Goal: Task Accomplishment & Management: Manage account settings

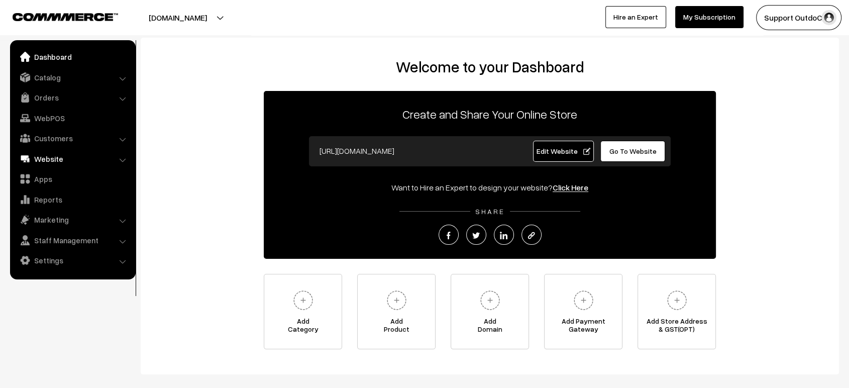
click at [58, 161] on link "Website" at bounding box center [73, 159] width 120 height 18
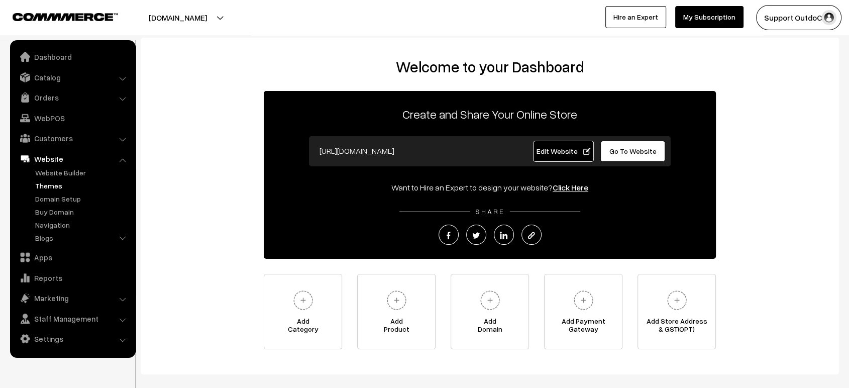
click at [56, 188] on link "Themes" at bounding box center [82, 185] width 99 height 11
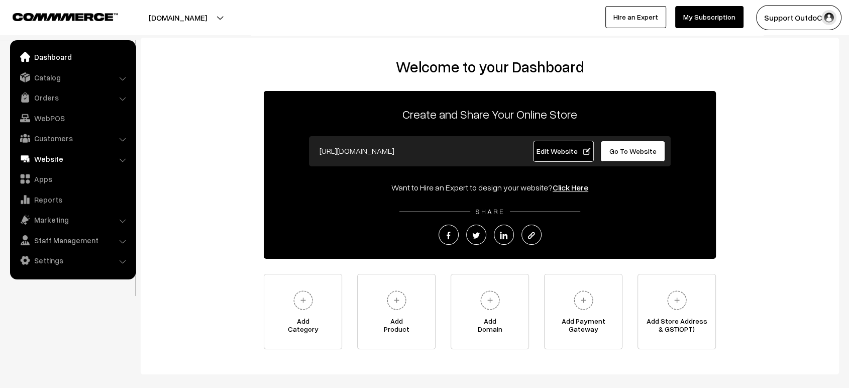
click at [51, 161] on link "Website" at bounding box center [73, 159] width 120 height 18
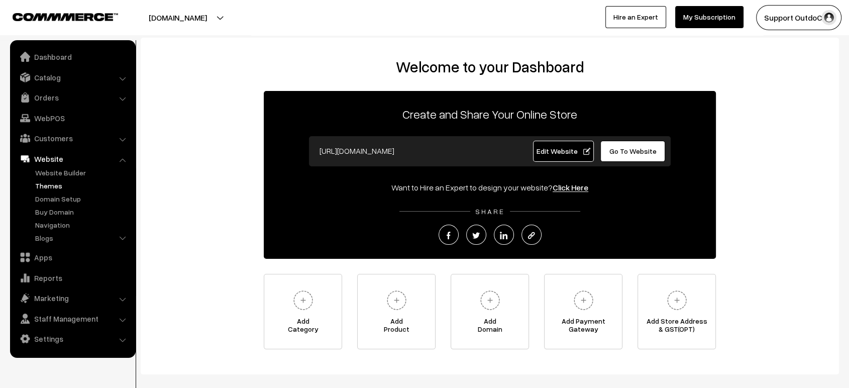
click at [55, 188] on link "Themes" at bounding box center [82, 185] width 99 height 11
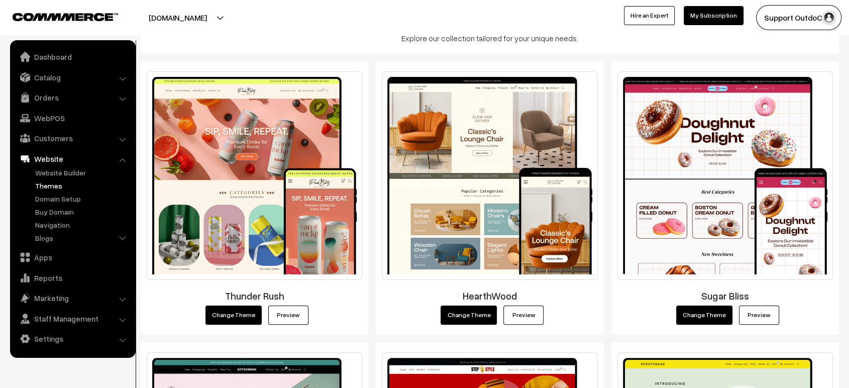
scroll to position [151, 0]
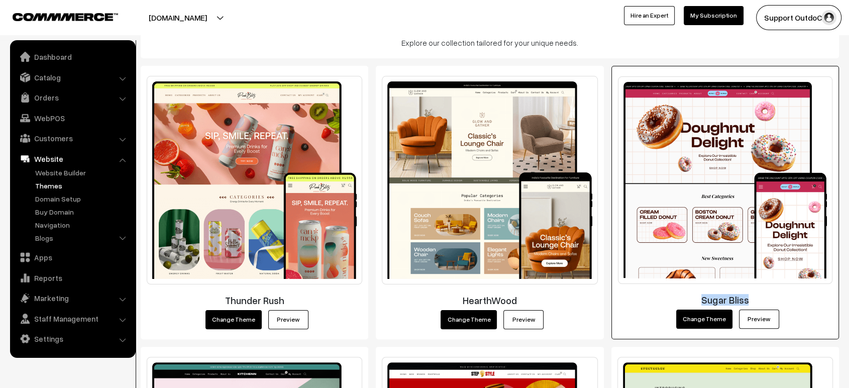
drag, startPoint x: 752, startPoint y: 300, endPoint x: 699, endPoint y: 297, distance: 52.8
click at [699, 297] on h3 "Sugar Bliss" at bounding box center [725, 300] width 215 height 12
copy h3 "Sugar Bliss"
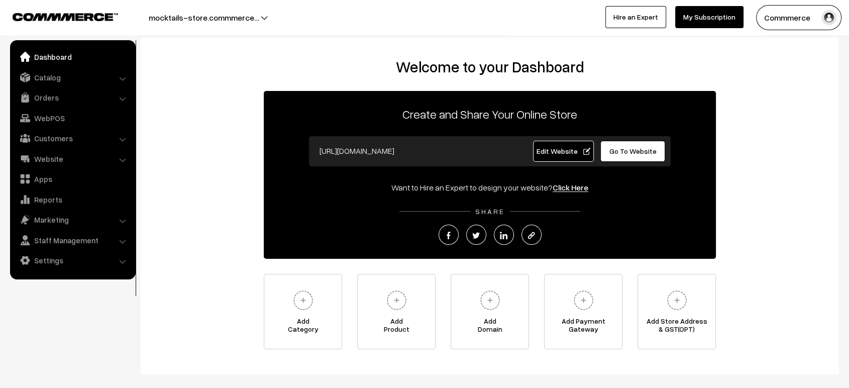
click at [615, 158] on link "Go To Website" at bounding box center [632, 151] width 65 height 21
click at [56, 259] on link "Settings" at bounding box center [73, 260] width 120 height 18
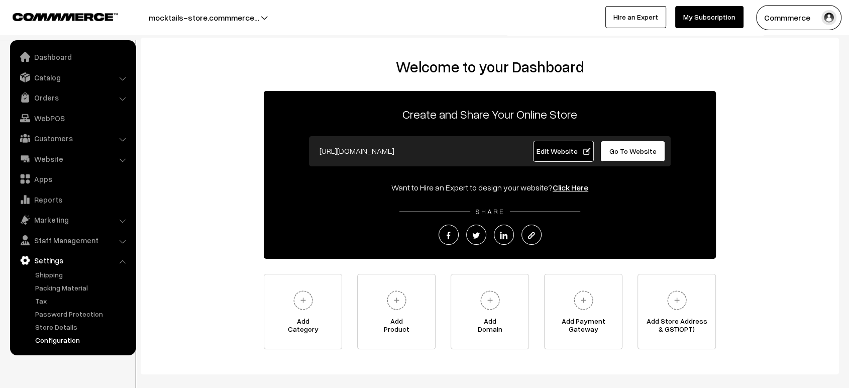
click at [65, 341] on link "Configuration" at bounding box center [82, 340] width 99 height 11
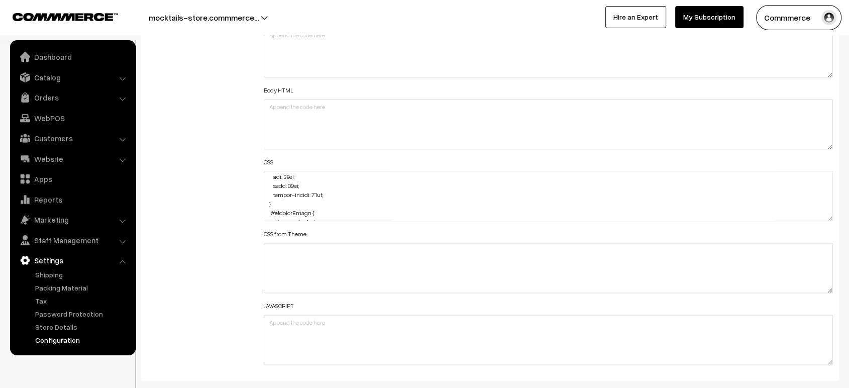
scroll to position [1216, 0]
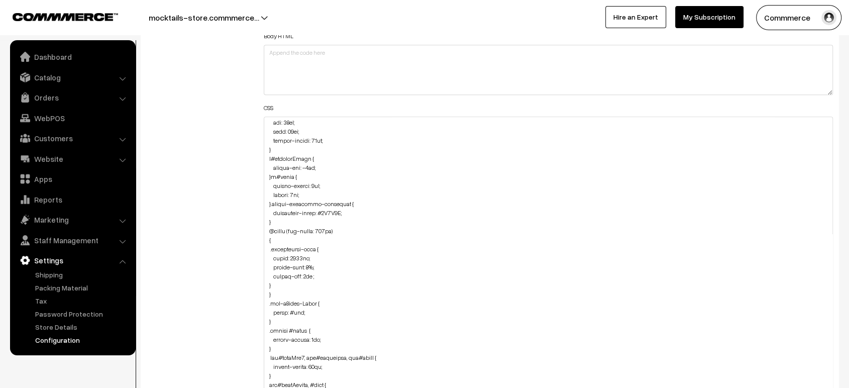
drag, startPoint x: 830, startPoint y: 160, endPoint x: 791, endPoint y: 414, distance: 256.7
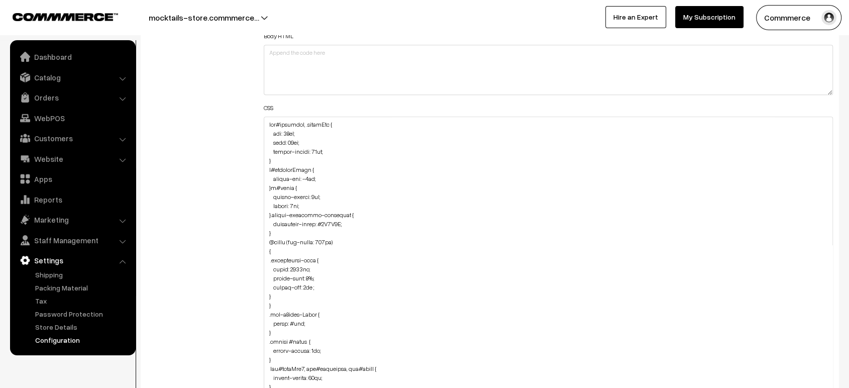
scroll to position [1171, 0]
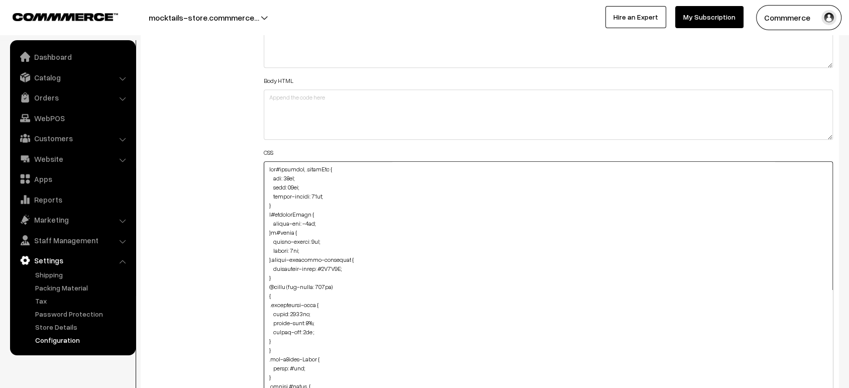
click at [269, 164] on textarea at bounding box center [548, 313] width 569 height 304
paste textarea "#productType1 #image { margin-bottom: 70px; }"
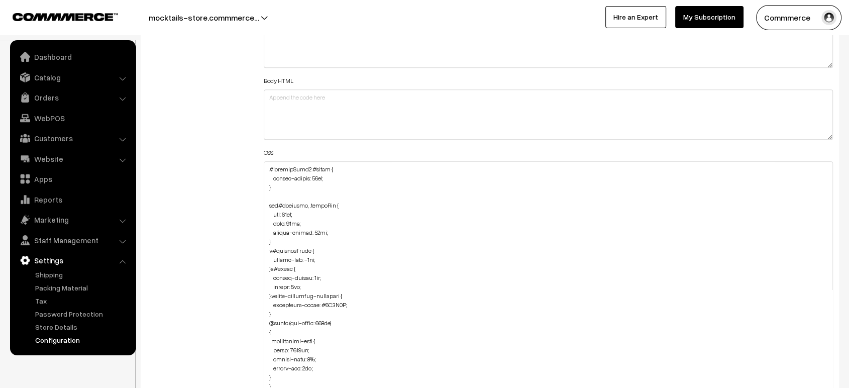
click at [209, 194] on div "Additional HTML/JS/CSS" at bounding box center [197, 308] width 117 height 613
click at [264, 166] on textarea at bounding box center [548, 313] width 569 height 304
paste textarea "#productType1 { margin-bottom: -120px; }"
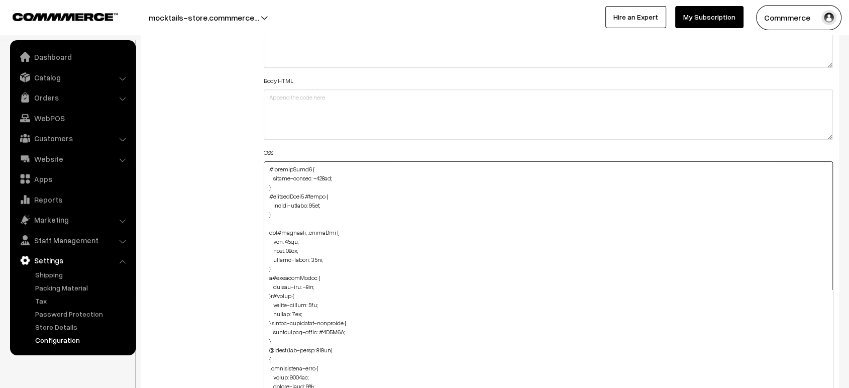
type textarea "#productType1 { margin-bottom: -120px; } #productType1 #image { margin-bottom: …"
click at [227, 182] on div "Additional HTML/JS/CSS" at bounding box center [197, 308] width 117 height 613
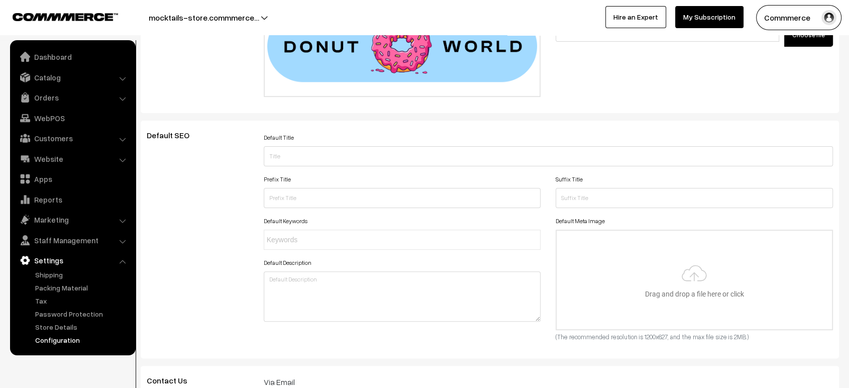
scroll to position [0, 0]
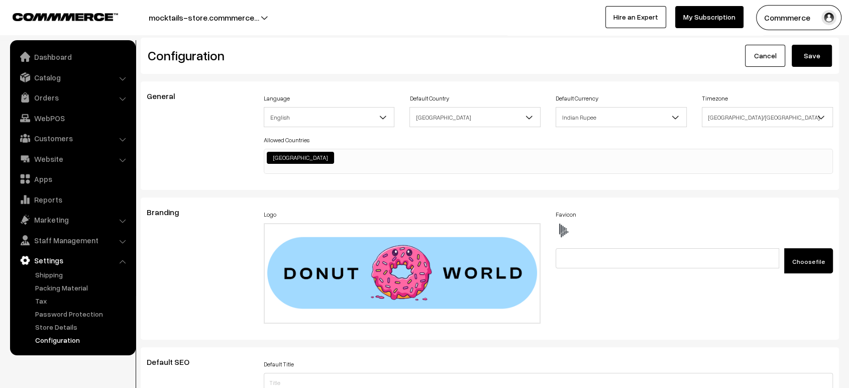
click at [814, 57] on button "Save" at bounding box center [812, 56] width 40 height 22
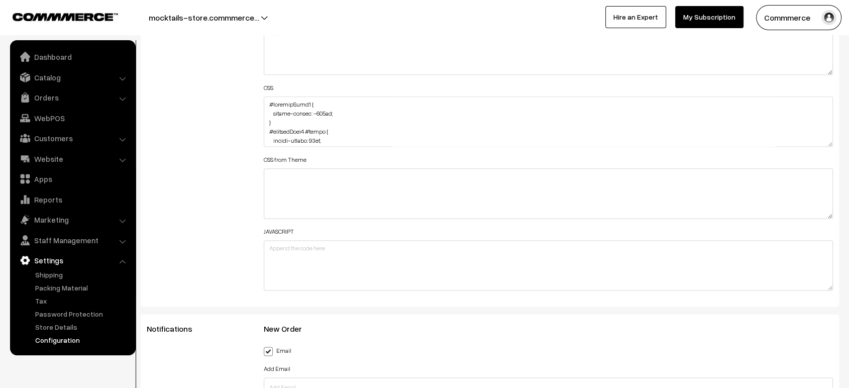
scroll to position [1237, 0]
click at [265, 98] on textarea at bounding box center [548, 120] width 569 height 50
paste textarea "#productType4 #price { margin-bottom: 20px; }"
type textarea "#productType4 #price { margin-bottom: 20px; } #productType1 { margin-bottom: -1…"
click at [237, 112] on div "Additional HTML/JS/CSS" at bounding box center [197, 115] width 117 height 359
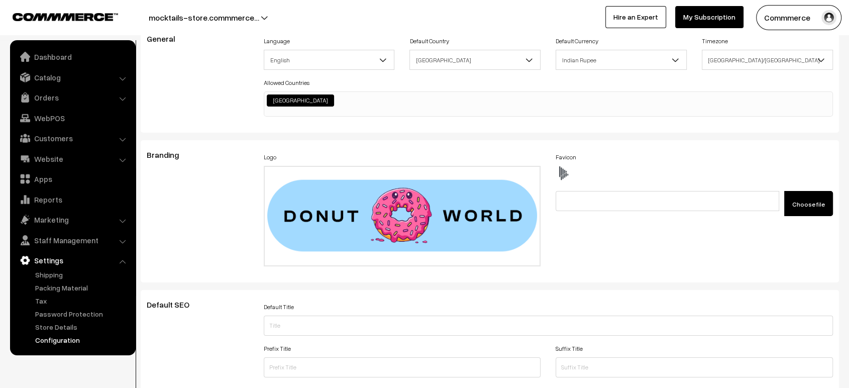
scroll to position [0, 0]
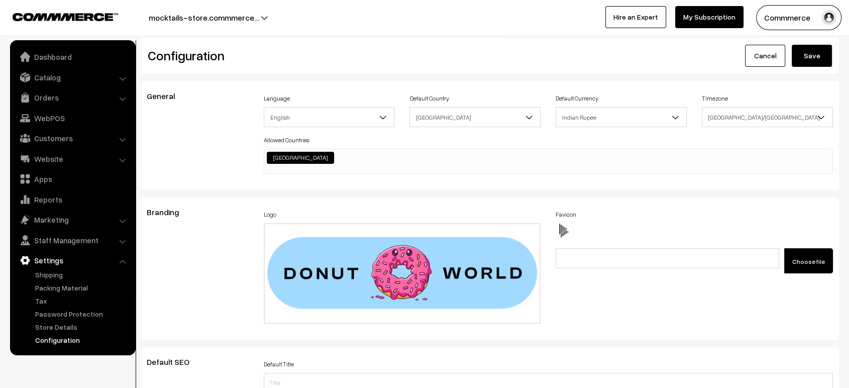
click at [814, 51] on button "Save" at bounding box center [812, 56] width 40 height 22
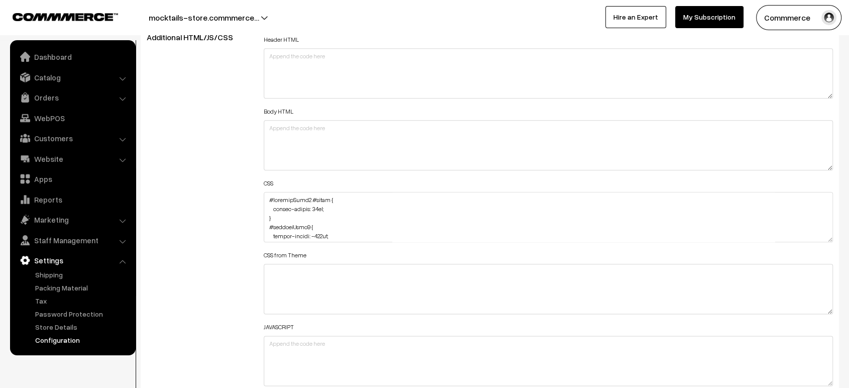
scroll to position [1143, 0]
click at [267, 192] on textarea at bounding box center [548, 214] width 569 height 50
paste textarea "#productType3 #button2 { margin-top: -30px; }"
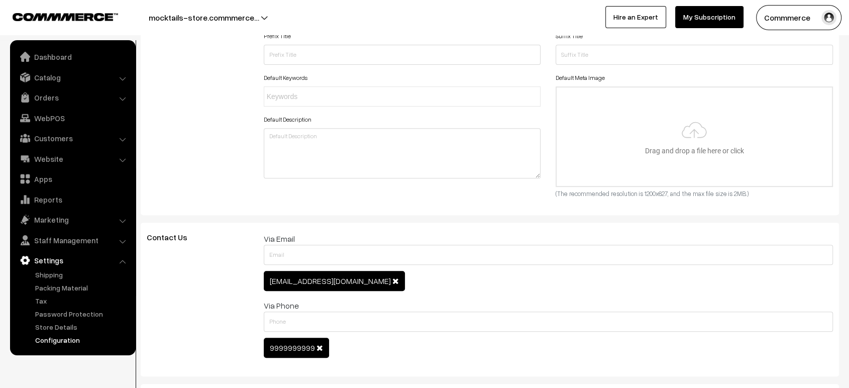
scroll to position [0, 0]
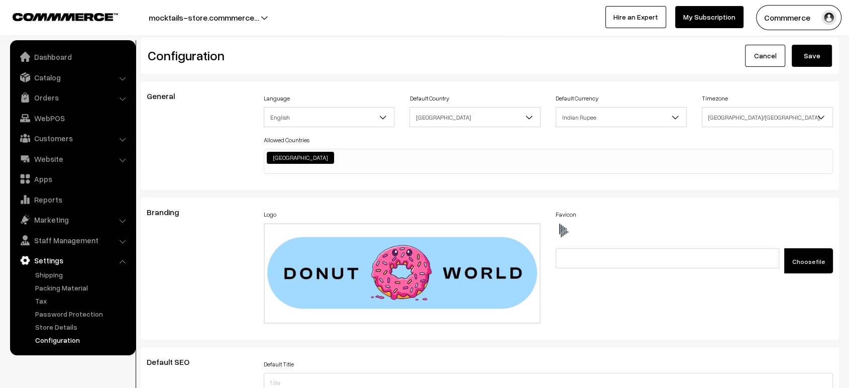
type textarea "#productType3 #button2 { margin-top: -30px; } #productType4 #price { margin-bot…"
click at [820, 53] on button "Save" at bounding box center [812, 56] width 40 height 22
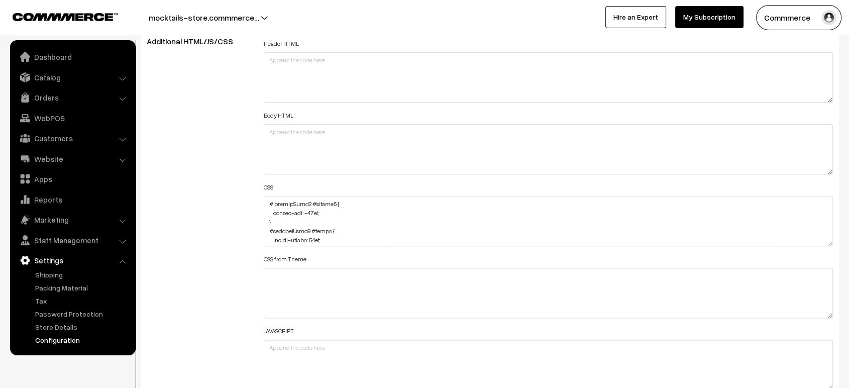
scroll to position [1143, 0]
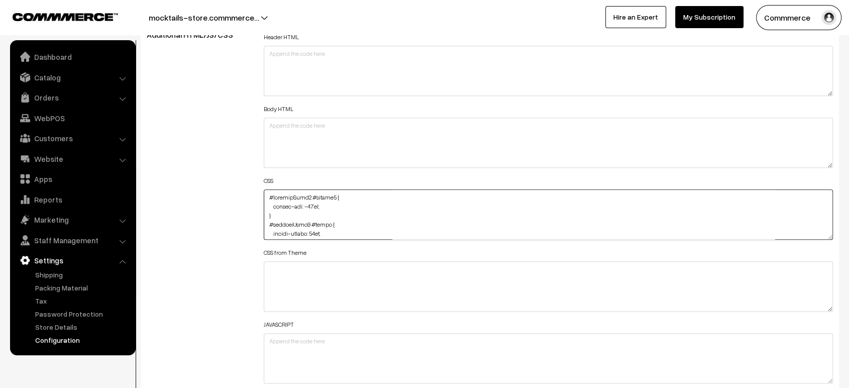
drag, startPoint x: 326, startPoint y: 204, endPoint x: 273, endPoint y: 201, distance: 52.8
click at [273, 201] on textarea at bounding box center [548, 214] width 569 height 50
paste textarea "margin-top: 5px;"
type textarea "#productType3 #button2 { margin-top: 5px; } #productType4 #price { margin-botto…"
click at [198, 148] on div "Additional HTML/JS/CSS" at bounding box center [197, 209] width 117 height 359
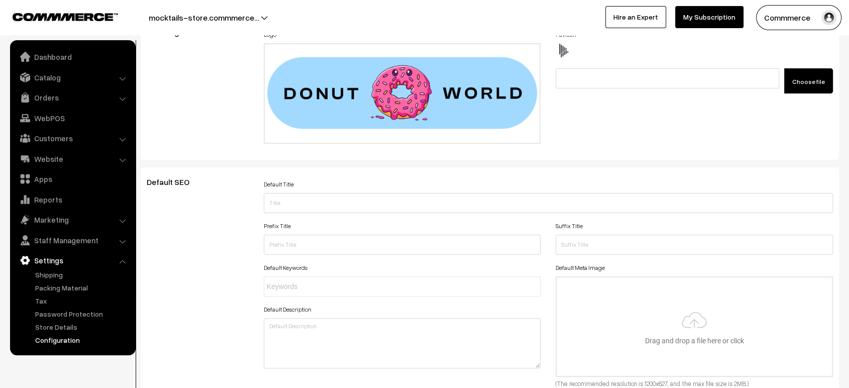
scroll to position [0, 0]
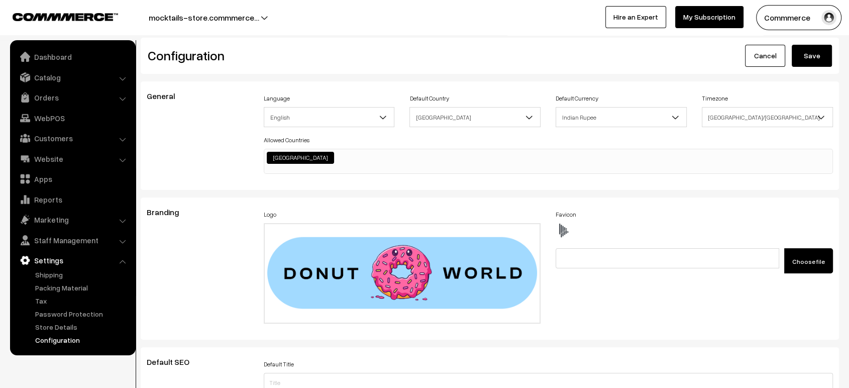
click at [810, 41] on div "Configuration Cancel Save" at bounding box center [490, 56] width 698 height 36
click at [810, 49] on button "Save" at bounding box center [812, 56] width 40 height 22
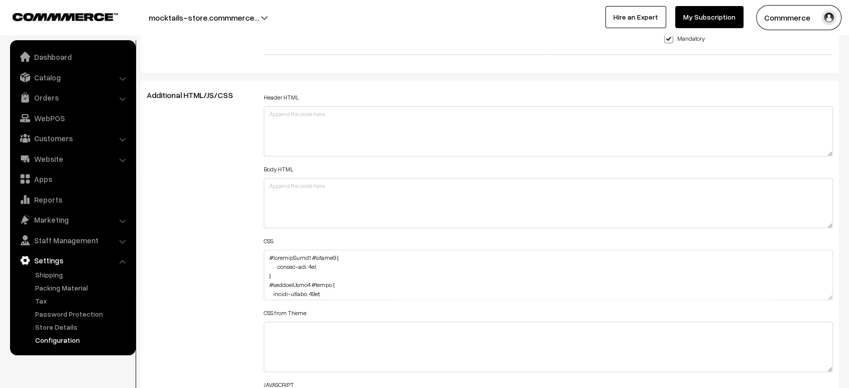
scroll to position [1092, 0]
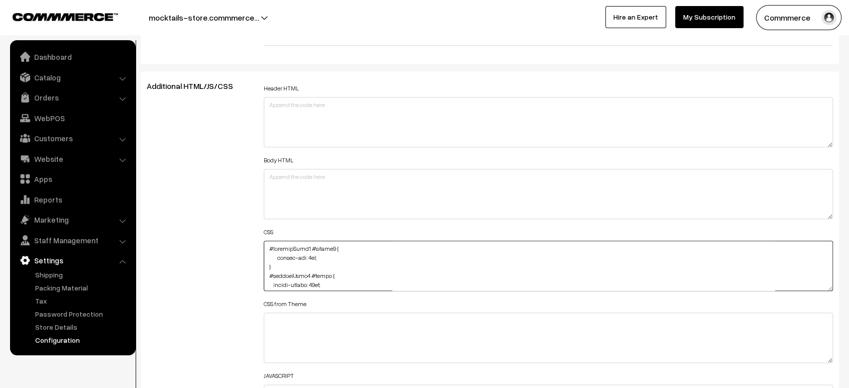
click at [267, 248] on textarea at bounding box center [548, 266] width 569 height 50
paste textarea "#ProductType5 #button2 { margin-top: -30px; }"
type textarea "#ProductType5 #button2 { margin-top: -30px; } #productType3 #button2 { margin-t…"
click at [241, 243] on div "Additional HTML/JS/CSS" at bounding box center [197, 260] width 117 height 359
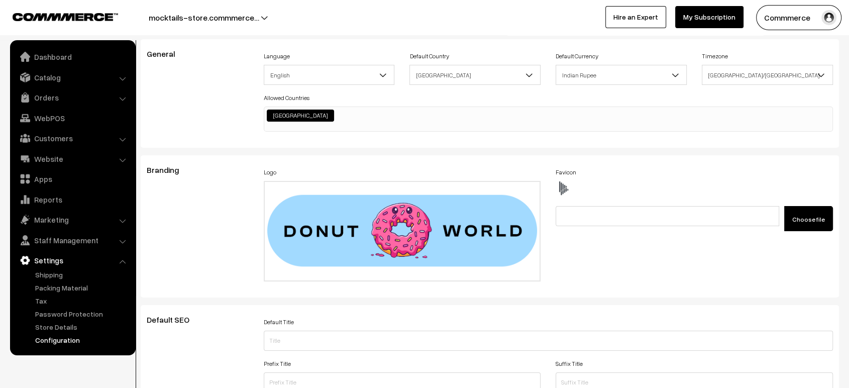
scroll to position [0, 0]
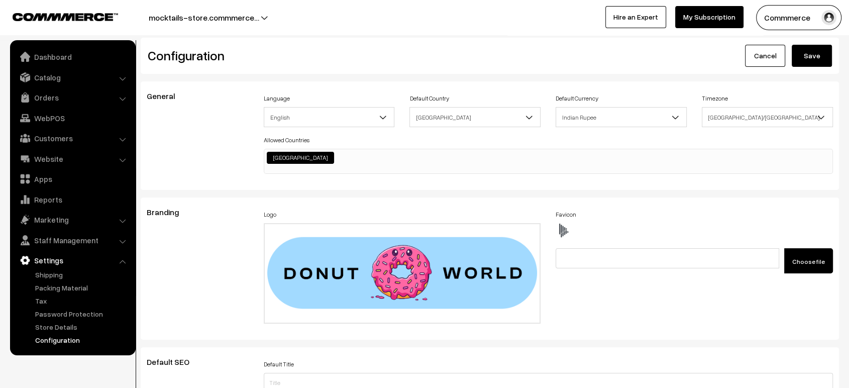
click at [815, 60] on button "Save" at bounding box center [812, 56] width 40 height 22
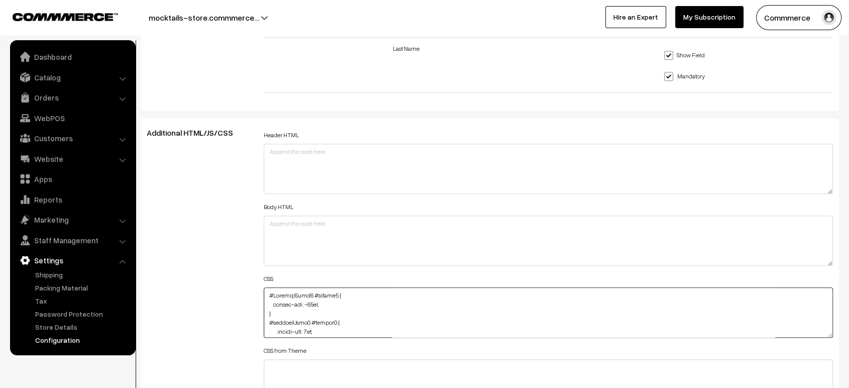
click at [265, 292] on textarea at bounding box center [548, 312] width 569 height 50
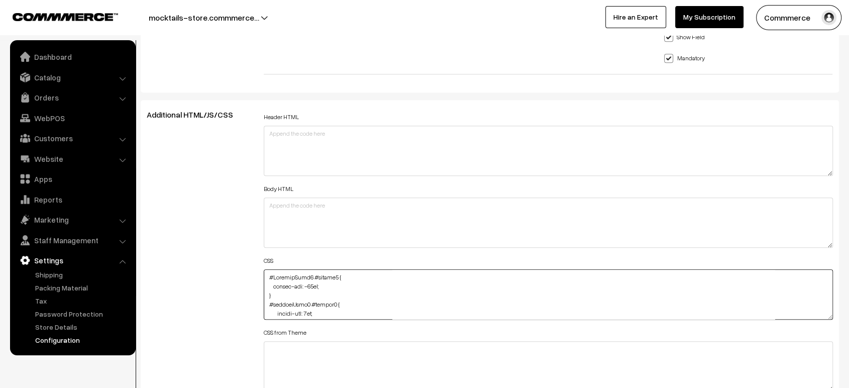
paste textarea "#offerText { margin-bottom: -10px; }"
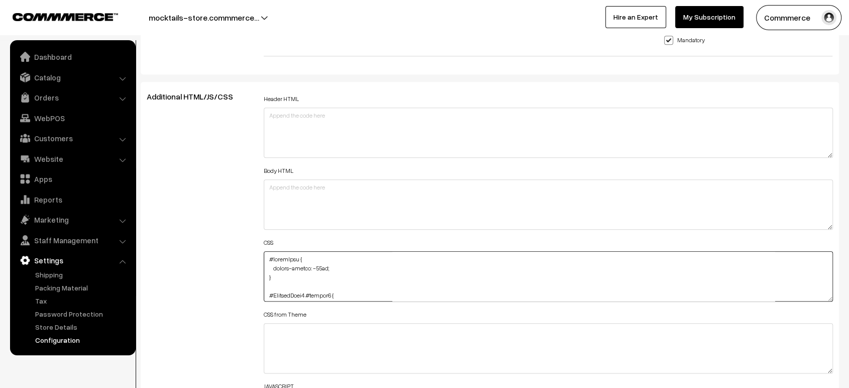
type textarea "#offerText { margin-bottom: -10px; } #ProductType5 #button2 { margin-top: -30px…"
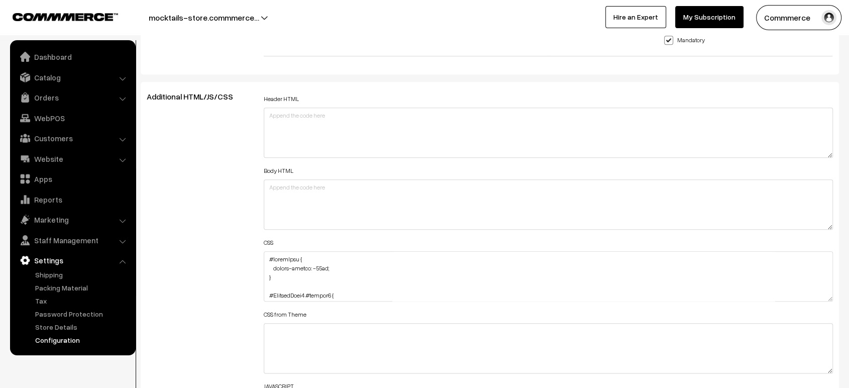
click at [234, 273] on div "Additional HTML/JS/CSS" at bounding box center [197, 271] width 117 height 359
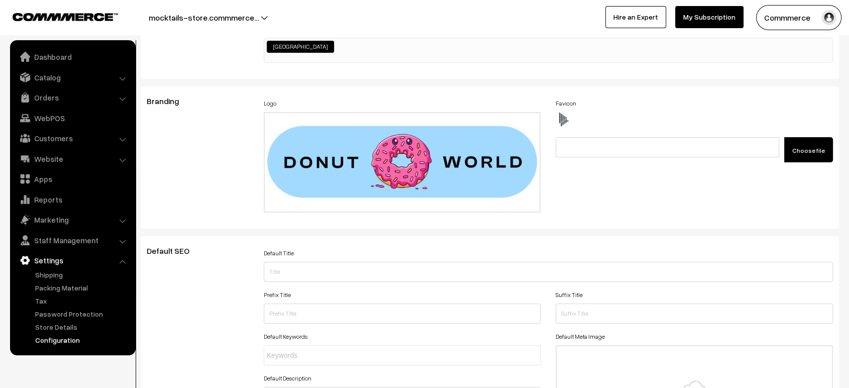
scroll to position [0, 0]
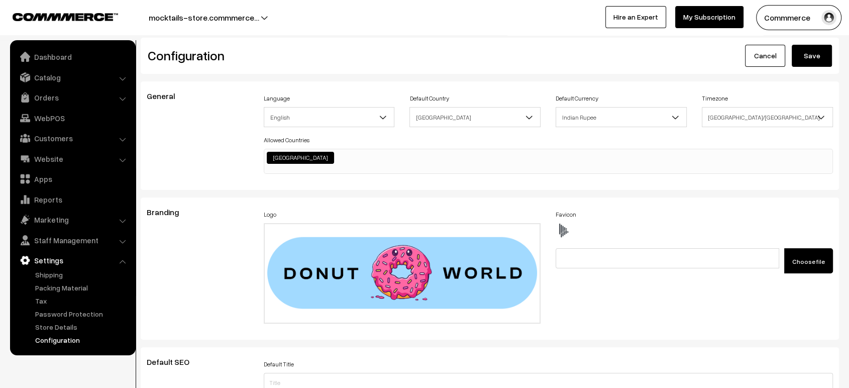
click at [822, 61] on button "Save" at bounding box center [812, 56] width 40 height 22
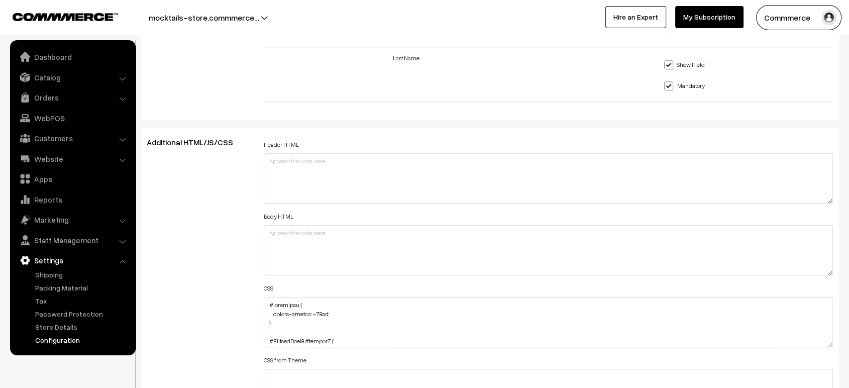
scroll to position [1094, 0]
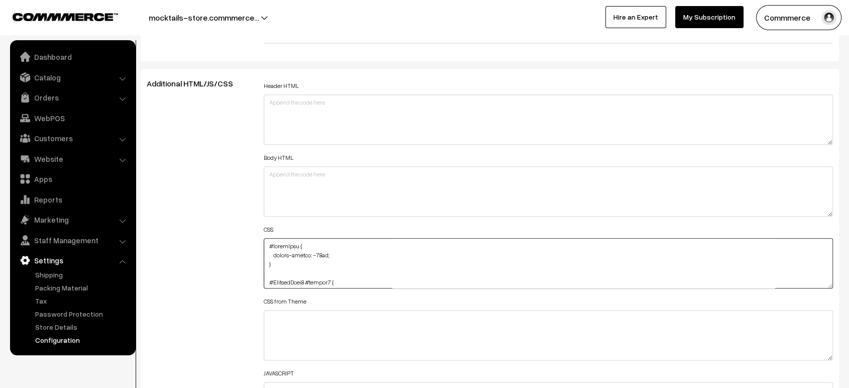
click at [265, 246] on textarea at bounding box center [548, 263] width 569 height 50
paste textarea ".cList #productText { text-align: center; }"
type textarea ".cList #productText { text-align: center; } #offerText { margin-bottom: -10px; …"
click at [257, 243] on div "Header HTML Body HTML CSS CSS from Theme JAVASCRIPT" at bounding box center [548, 258] width 584 height 359
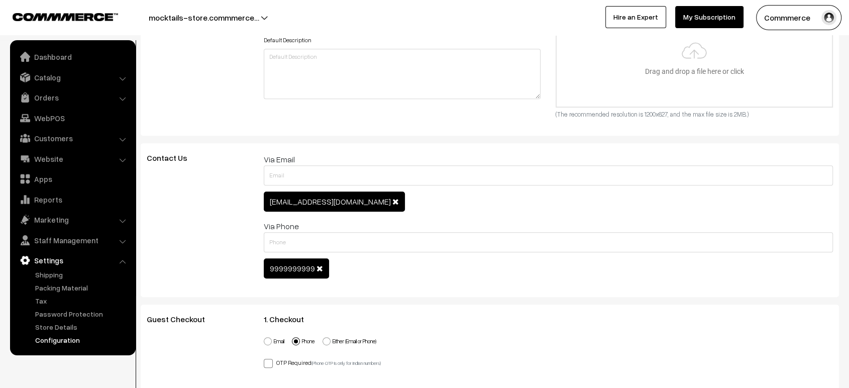
scroll to position [0, 0]
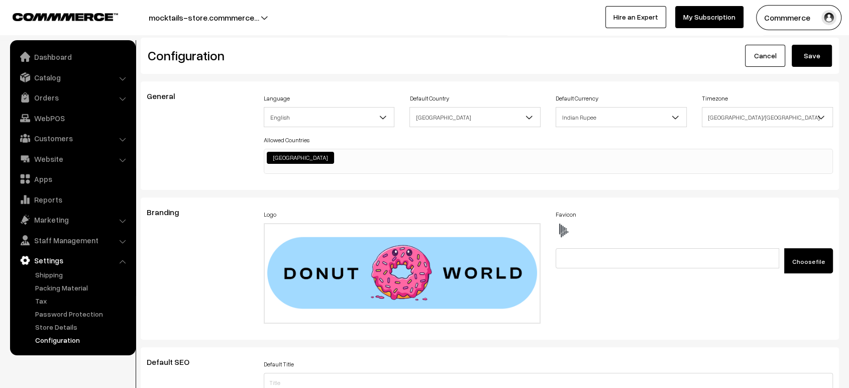
click at [816, 51] on button "Save" at bounding box center [812, 56] width 40 height 22
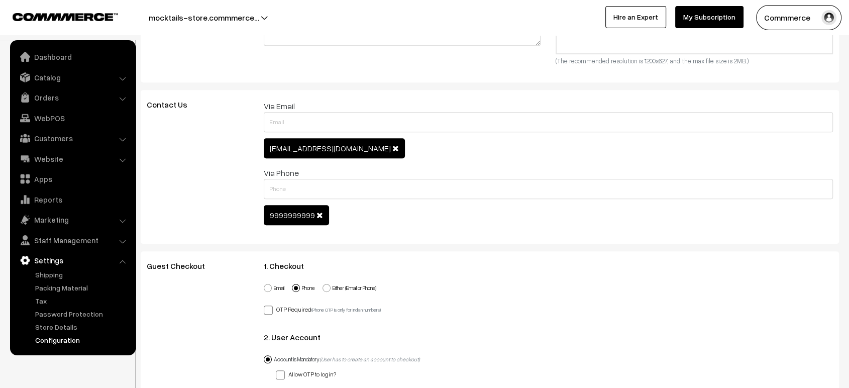
scroll to position [501, 0]
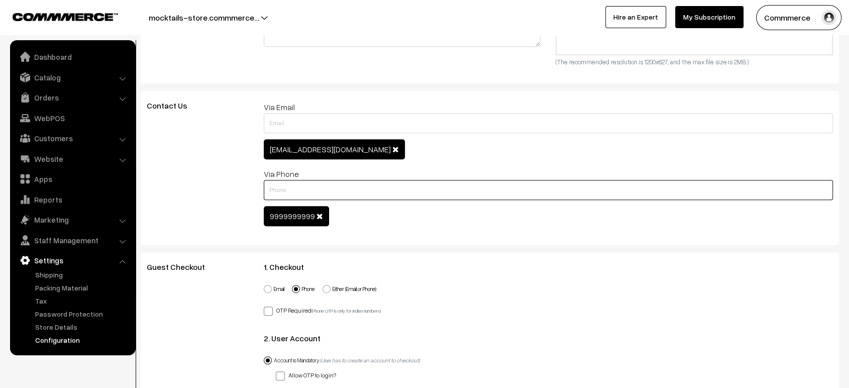
paste input "7996667792"
click at [314, 193] on input "text" at bounding box center [548, 190] width 569 height 20
type input "7996667792"
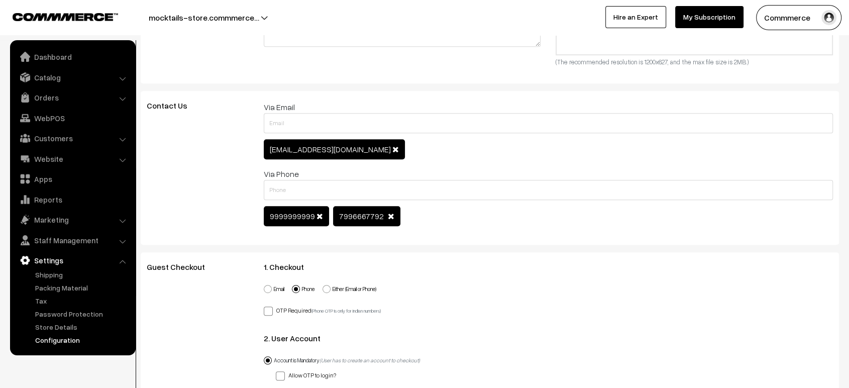
click at [317, 214] on span at bounding box center [320, 216] width 7 height 8
click at [392, 150] on span at bounding box center [395, 149] width 7 height 8
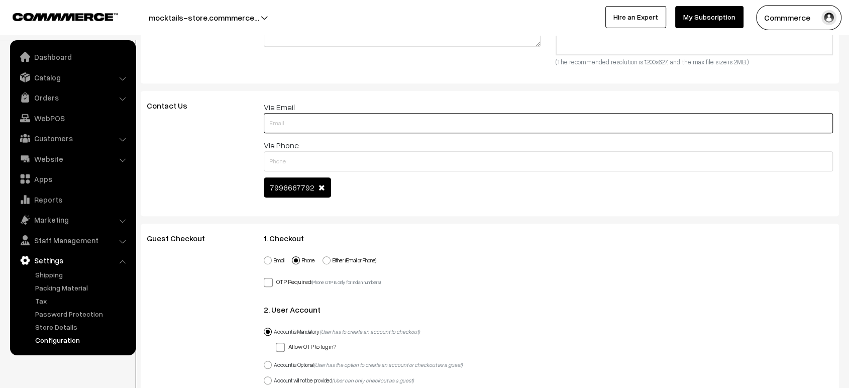
paste input "[EMAIL_ADDRESS][DOMAIN_NAME]"
click at [322, 125] on input "[EMAIL_ADDRESS][DOMAIN_NAME]" at bounding box center [548, 123] width 569 height 20
type input "[EMAIL_ADDRESS][DOMAIN_NAME]"
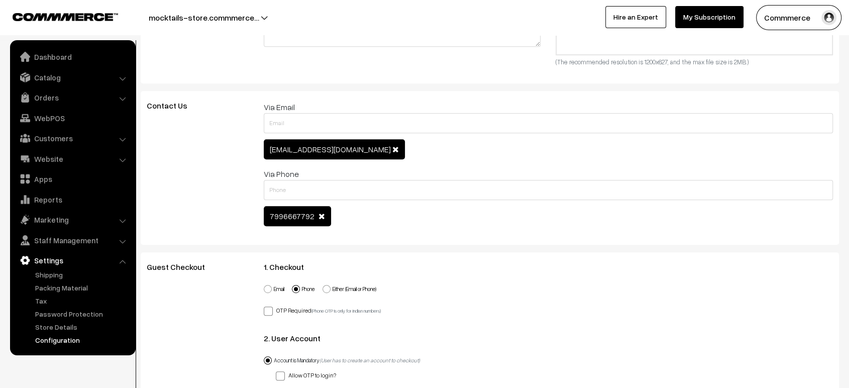
click at [192, 156] on div "Contact Us" at bounding box center [197, 168] width 117 height 134
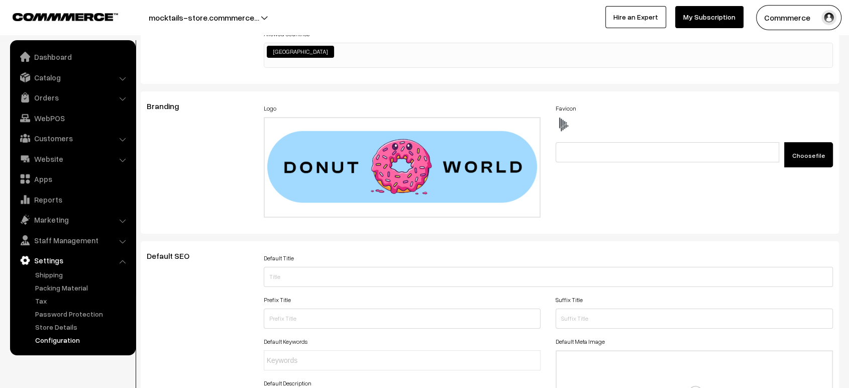
scroll to position [0, 0]
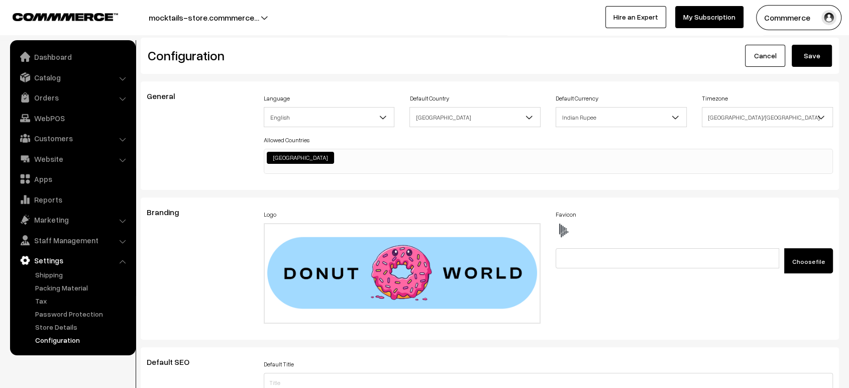
click at [796, 51] on button "Save" at bounding box center [812, 56] width 40 height 22
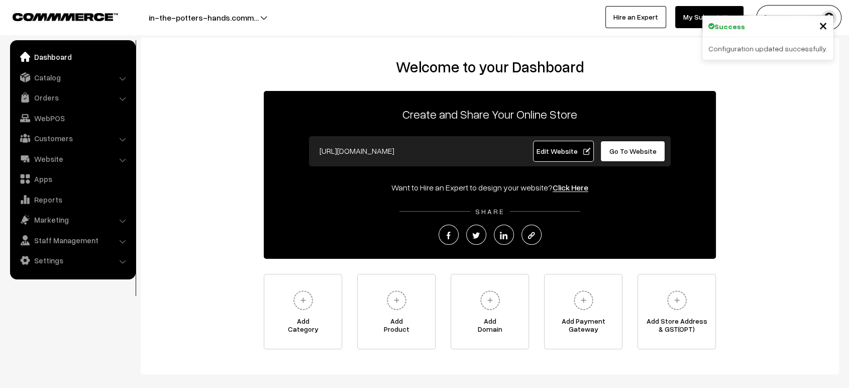
click at [562, 149] on span "Edit Website" at bounding box center [564, 151] width 54 height 9
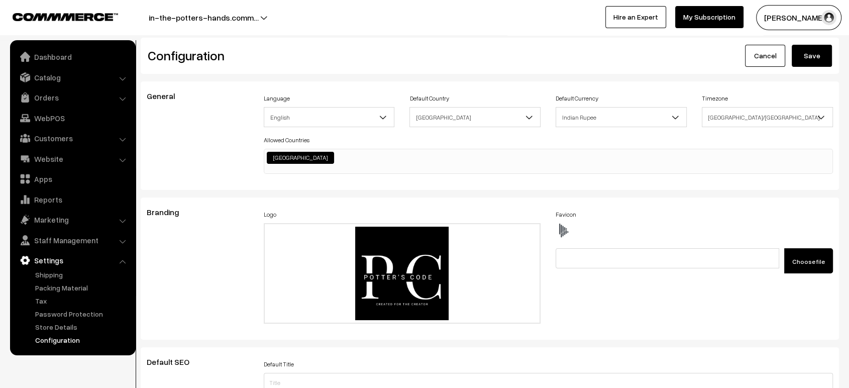
scroll to position [807, 0]
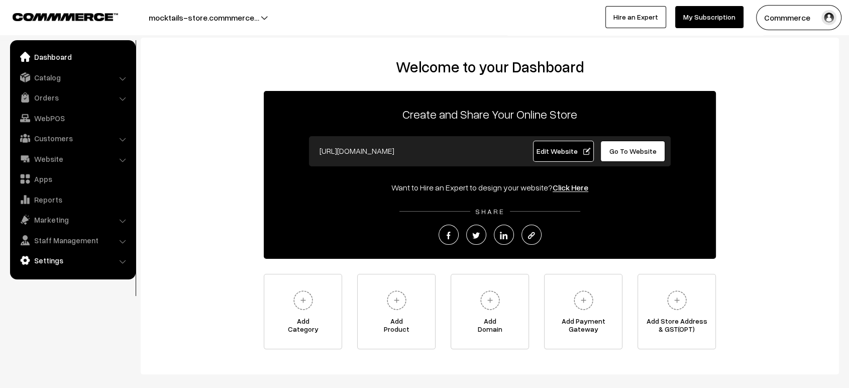
click at [62, 259] on link "Settings" at bounding box center [73, 260] width 120 height 18
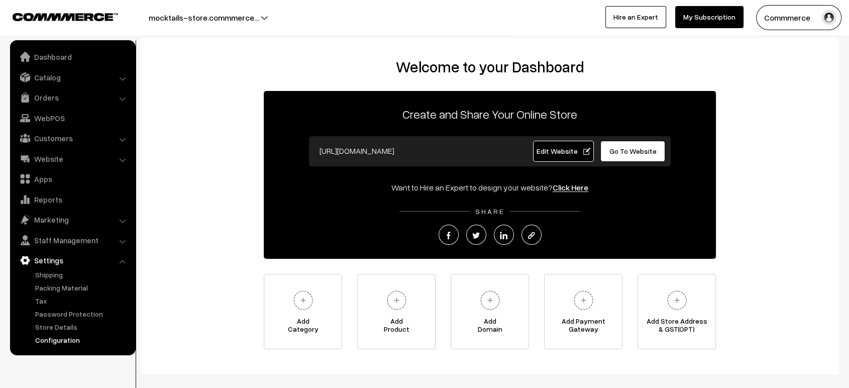
click at [67, 341] on link "Configuration" at bounding box center [82, 340] width 99 height 11
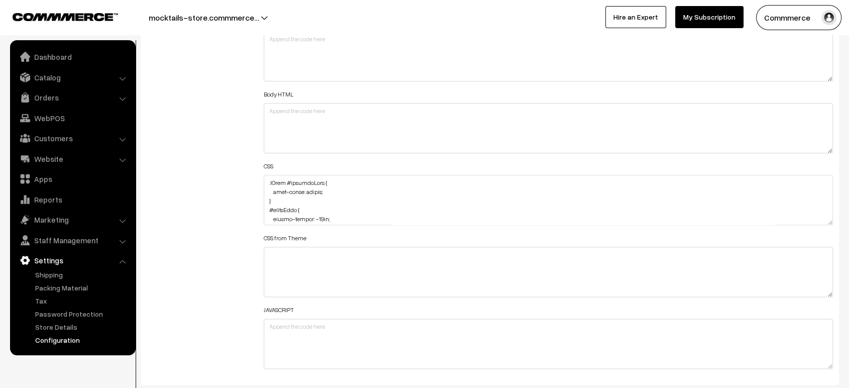
scroll to position [1158, 0]
click at [265, 181] on textarea at bounding box center [548, 199] width 569 height 50
paste textarea ".productListWrap #productText { margin-top: 10px; }"
click at [310, 178] on textarea at bounding box center [548, 199] width 569 height 50
click at [312, 180] on textarea at bounding box center [548, 199] width 569 height 50
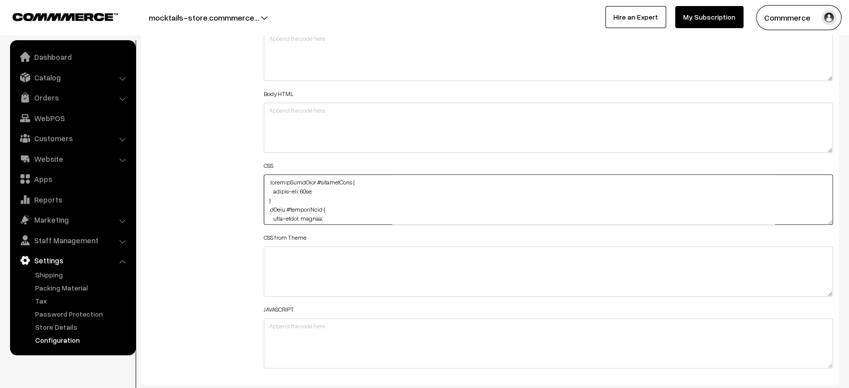
drag, startPoint x: 312, startPoint y: 180, endPoint x: 263, endPoint y: 180, distance: 48.7
click at [264, 180] on textarea at bounding box center [548, 199] width 569 height 50
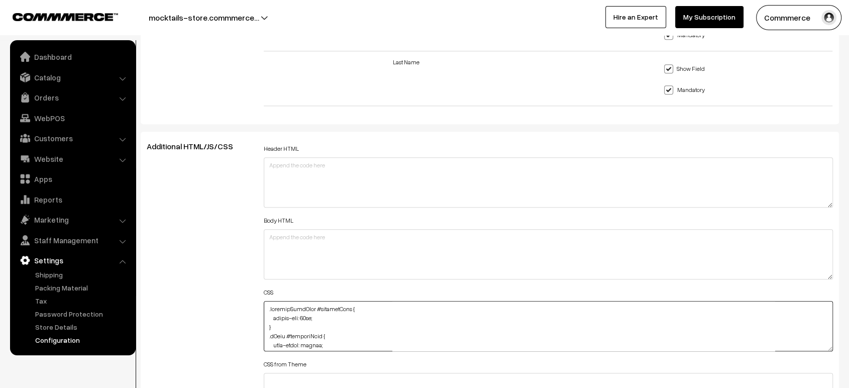
scroll to position [1031, 0]
click at [261, 310] on div "Header HTML Body HTML CSS CSS from Theme JAVASCRIPT" at bounding box center [548, 321] width 584 height 359
click at [264, 307] on textarea at bounding box center [548, 326] width 569 height 50
paste textarea ".productListWrap #productPrice { margin-top: -5px; margin-bottom: 5px; }"
type textarea ".productListWrap #productPrice { margin-top: -5px; margin-bottom: 5px; } .produ…"
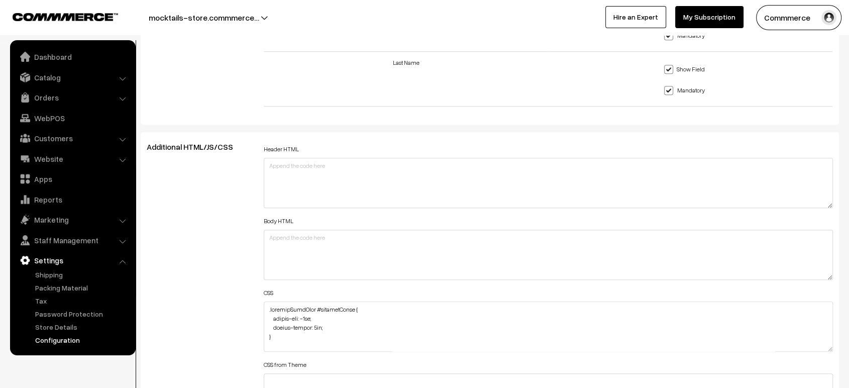
click at [225, 265] on div "Additional HTML/JS/CSS" at bounding box center [197, 321] width 117 height 359
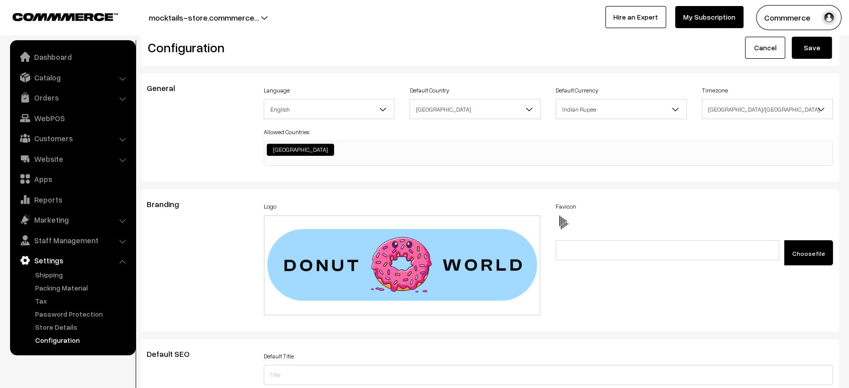
scroll to position [0, 0]
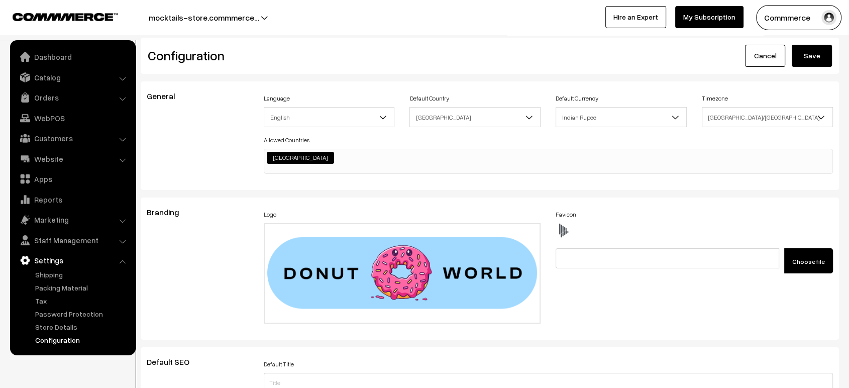
click at [813, 54] on button "Save" at bounding box center [812, 56] width 40 height 22
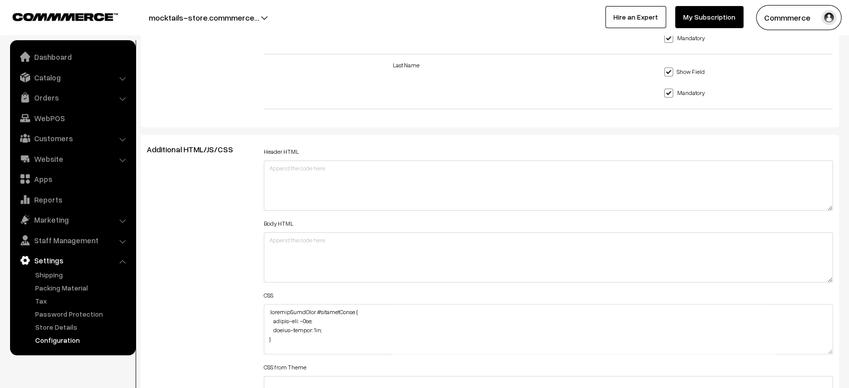
scroll to position [1031, 0]
click at [265, 308] on textarea at bounding box center [548, 326] width 569 height 50
paste textarea ".related-product-slider .slick-prev { margin-left: -100px; }"
type textarea ".related-product-slider .slick-prev { margin-left: -100px; } .productListWrap #…"
click at [209, 292] on div "Additional HTML/JS/CSS" at bounding box center [197, 321] width 117 height 359
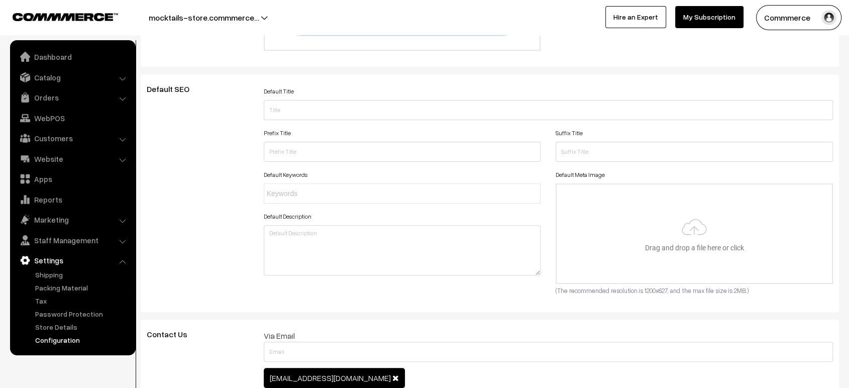
scroll to position [0, 0]
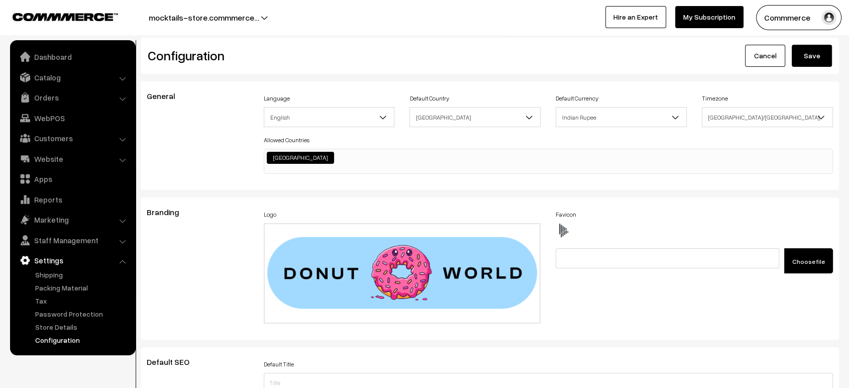
click at [812, 57] on button "Save" at bounding box center [812, 56] width 40 height 22
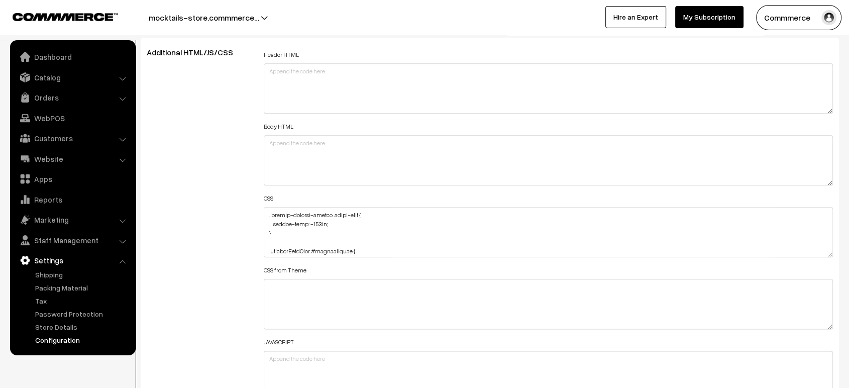
scroll to position [1143, 0]
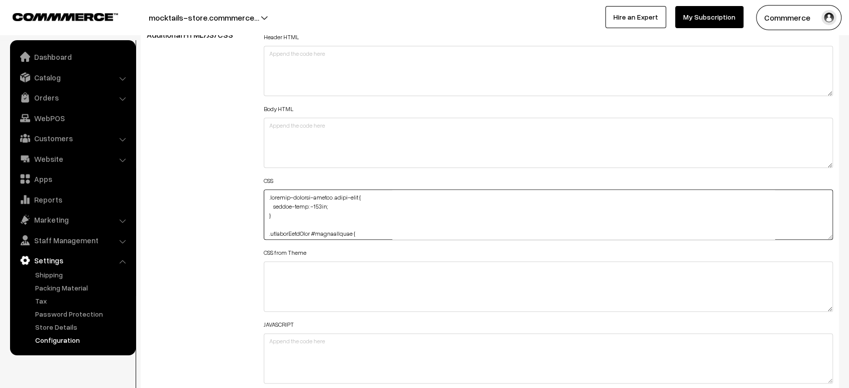
click at [264, 196] on textarea at bounding box center [548, 214] width 569 height 50
paste textarea ".related-product-slider #productText Specificity: (1,1,0) { margin-top: -10px; }"
click at [310, 207] on textarea at bounding box center [548, 214] width 569 height 50
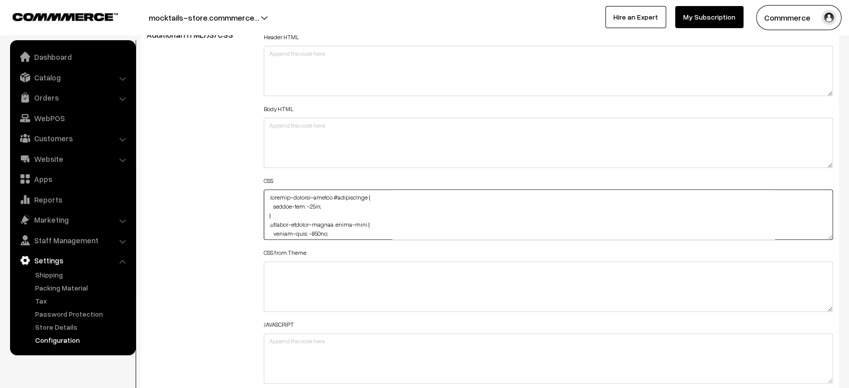
type textarea ".related-product-slider #productText { margin-top: -10px; } .related-product-sl…"
click at [226, 204] on div "Additional HTML/JS/CSS" at bounding box center [197, 209] width 117 height 359
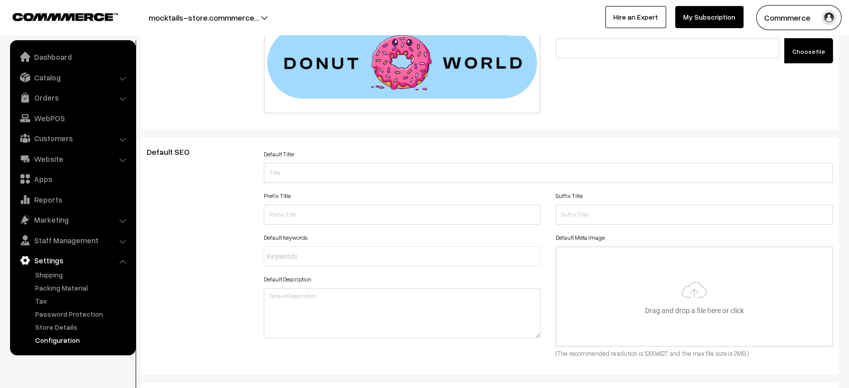
scroll to position [0, 0]
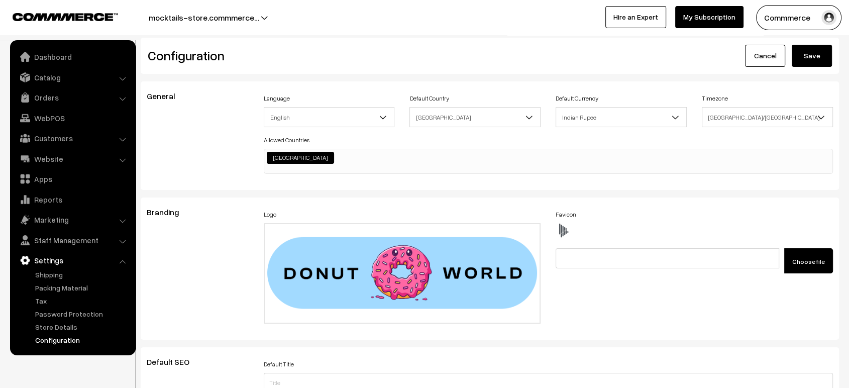
click at [808, 59] on button "Save" at bounding box center [812, 56] width 40 height 22
click at [62, 155] on link "Website" at bounding box center [73, 159] width 120 height 18
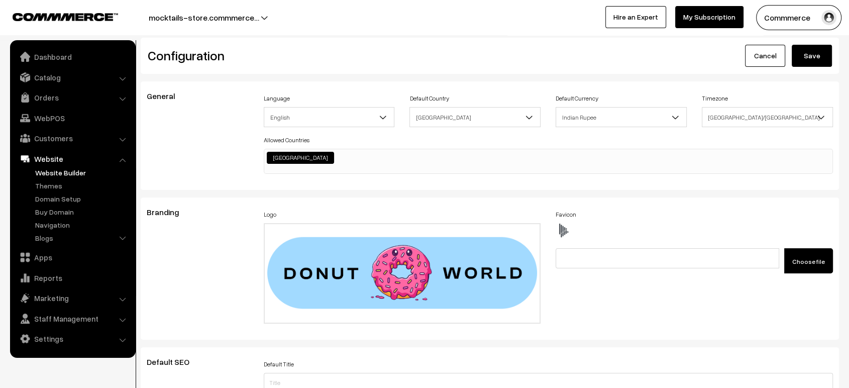
click at [62, 170] on link "Website Builder" at bounding box center [82, 172] width 99 height 11
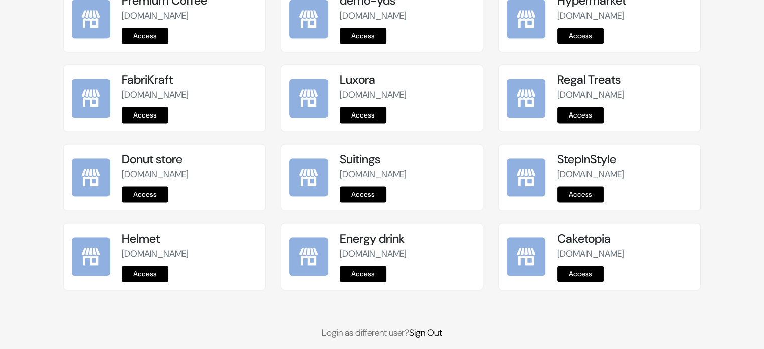
scroll to position [1467, 0]
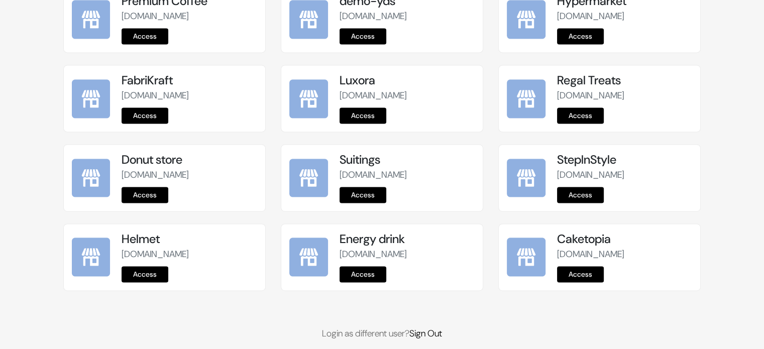
click at [151, 203] on link "Access" at bounding box center [145, 195] width 47 height 16
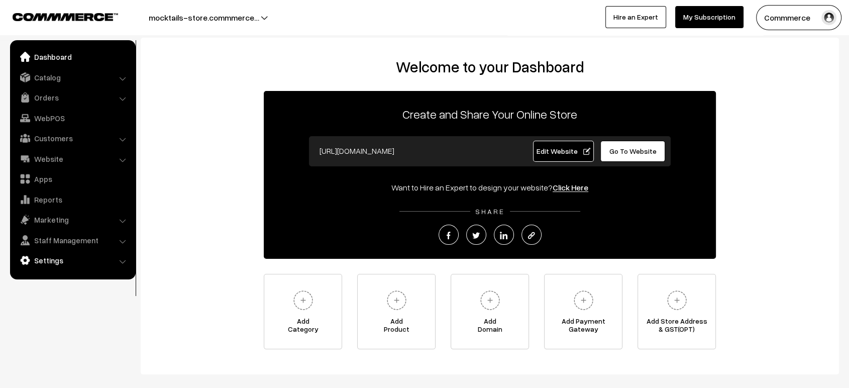
click at [70, 260] on link "Settings" at bounding box center [73, 260] width 120 height 18
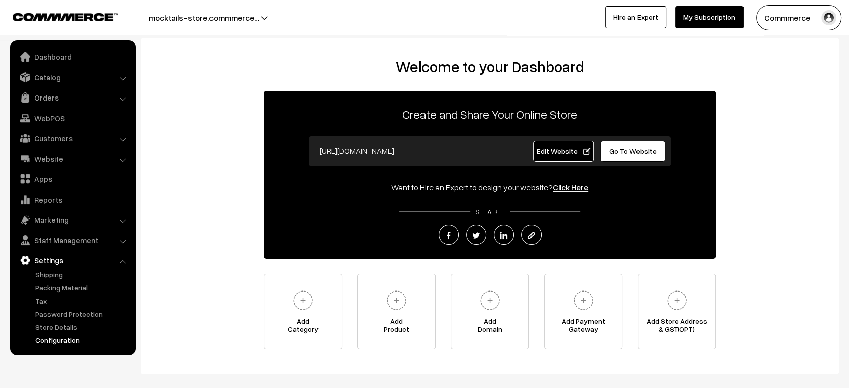
click at [64, 342] on link "Configuration" at bounding box center [82, 340] width 99 height 11
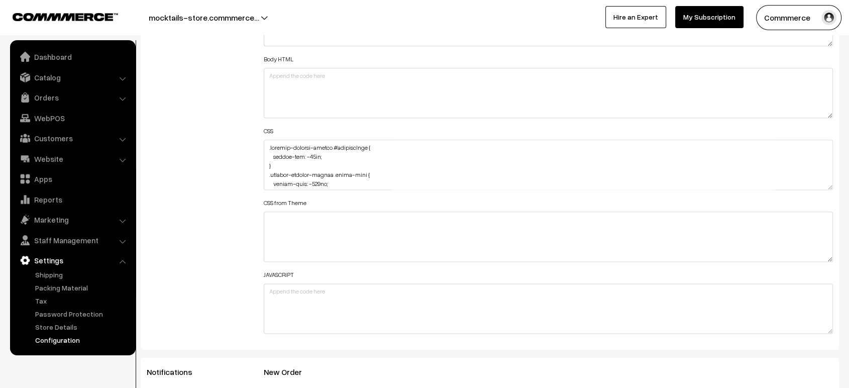
scroll to position [1196, 0]
click at [210, 156] on div "Additional HTML/JS/CSS" at bounding box center [197, 156] width 117 height 359
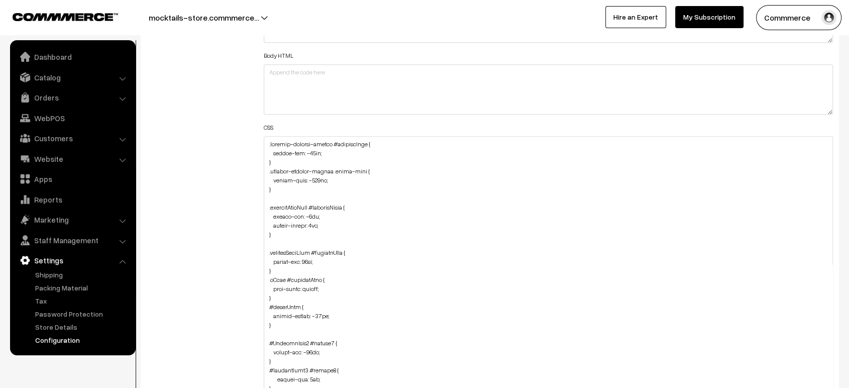
drag, startPoint x: 828, startPoint y: 176, endPoint x: 836, endPoint y: 414, distance: 237.7
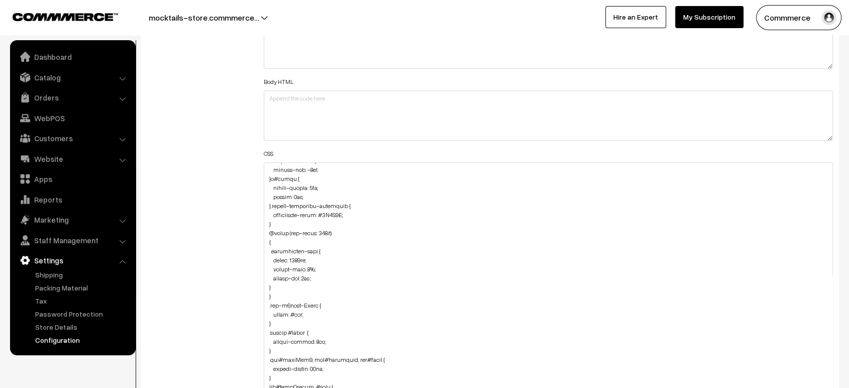
scroll to position [396, 0]
click at [343, 235] on textarea at bounding box center [548, 306] width 569 height 288
click at [264, 278] on textarea at bounding box center [548, 306] width 569 height 288
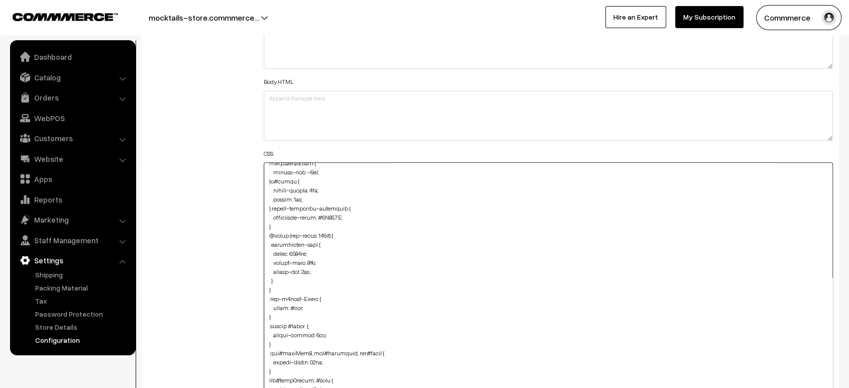
click at [282, 272] on textarea at bounding box center [548, 306] width 569 height 288
click at [282, 276] on textarea at bounding box center [548, 306] width 569 height 288
paste textarea "#Logo { width: 220px; margin-left: -5px; margin-top: -6px; }"
click at [268, 325] on textarea at bounding box center [548, 306] width 569 height 288
type textarea ".related-product-slider #productText { margin-top: -10px; } .related-product-sl…"
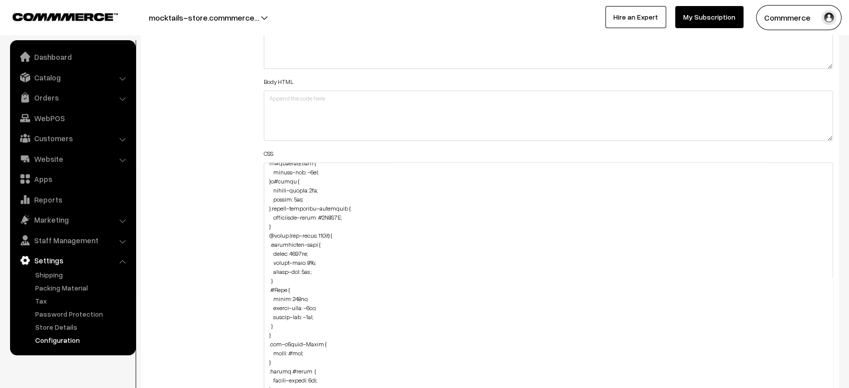
click at [227, 311] on div "Additional HTML/JS/CSS" at bounding box center [197, 301] width 117 height 597
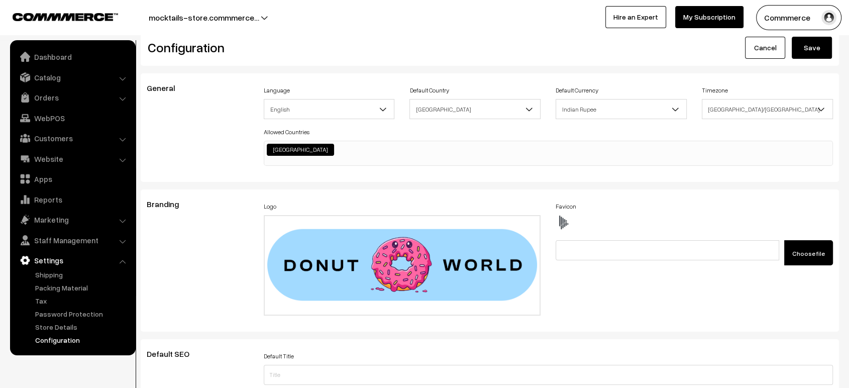
scroll to position [0, 0]
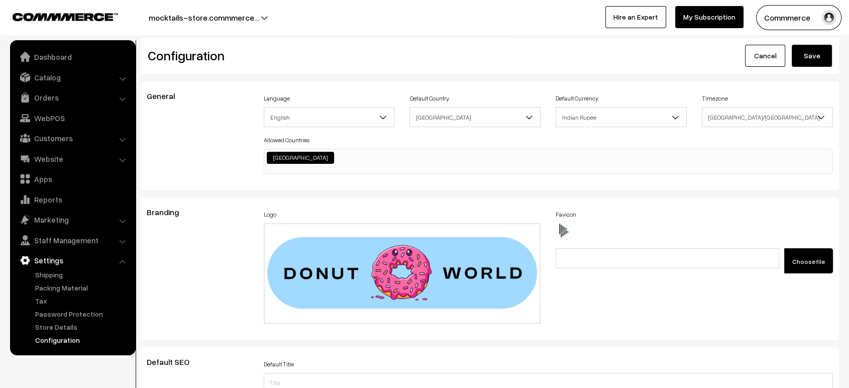
click at [819, 59] on button "Save" at bounding box center [812, 56] width 40 height 22
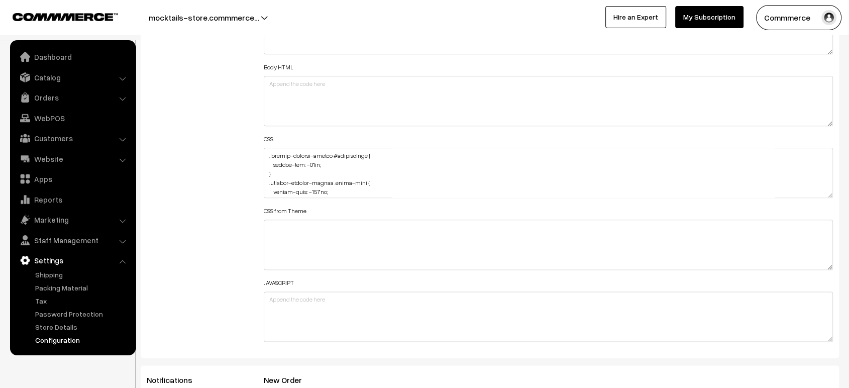
scroll to position [1182, 0]
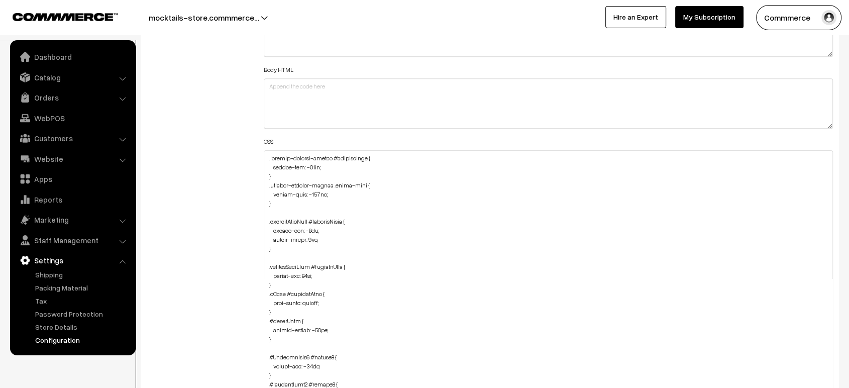
drag, startPoint x: 829, startPoint y: 192, endPoint x: 805, endPoint y: 414, distance: 223.3
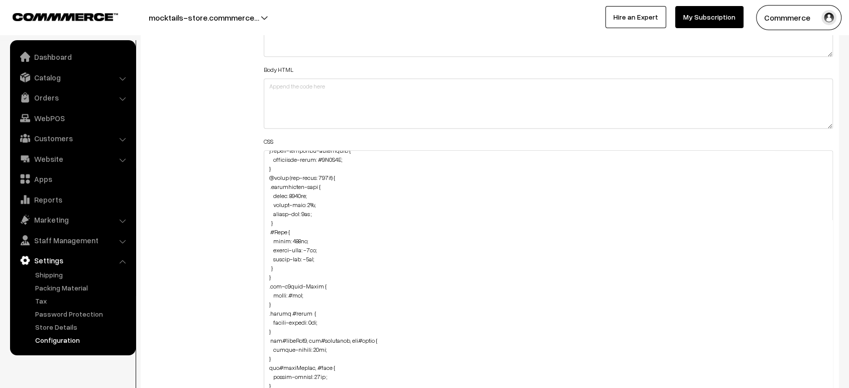
scroll to position [442, 0]
drag, startPoint x: 268, startPoint y: 232, endPoint x: 283, endPoint y: 266, distance: 37.1
click at [283, 266] on textarea at bounding box center [548, 286] width 569 height 272
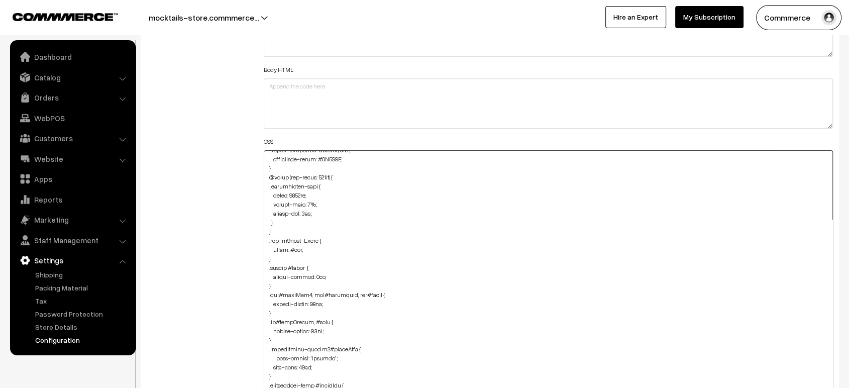
click at [339, 172] on textarea at bounding box center [548, 286] width 569 height 272
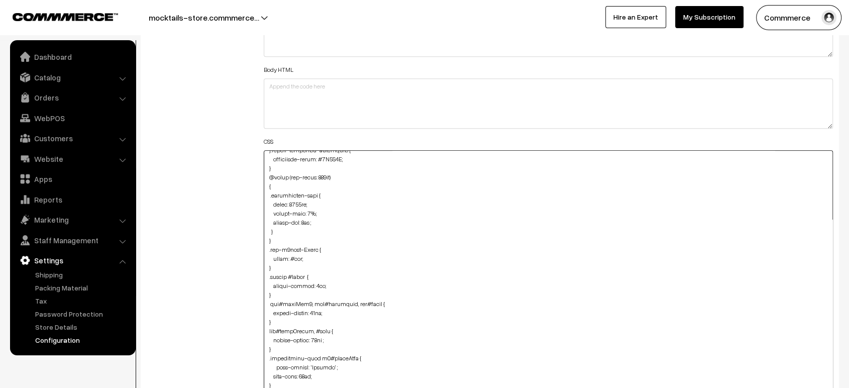
type textarea ".related-product-slider #productText { margin-top: -10px; } .related-product-sl…"
click at [234, 177] on div "Additional HTML/JS/CSS" at bounding box center [197, 281] width 117 height 581
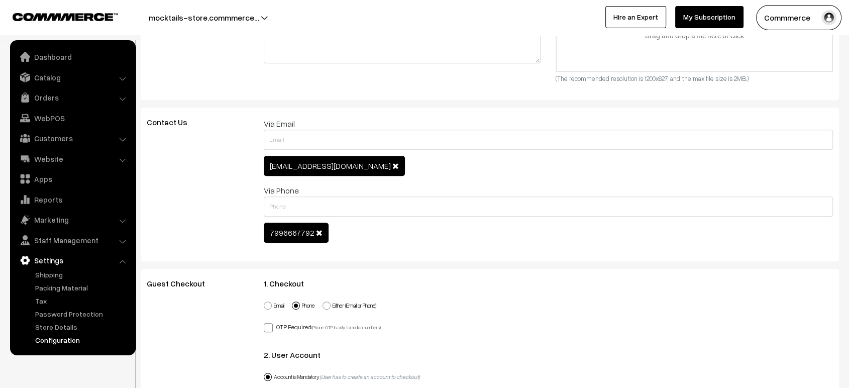
scroll to position [0, 0]
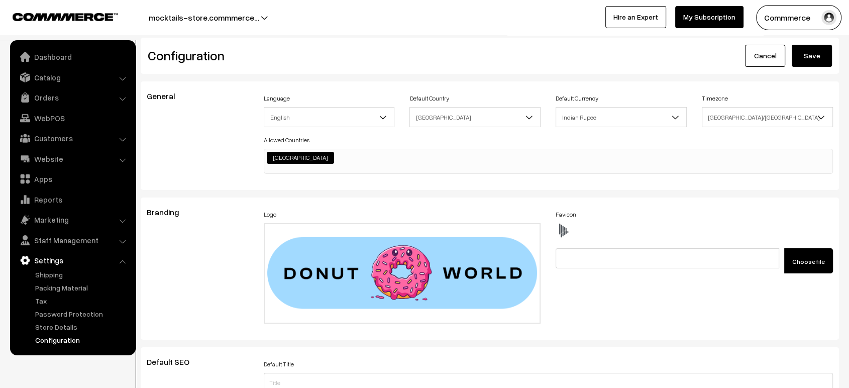
click at [813, 51] on button "Save" at bounding box center [812, 56] width 40 height 22
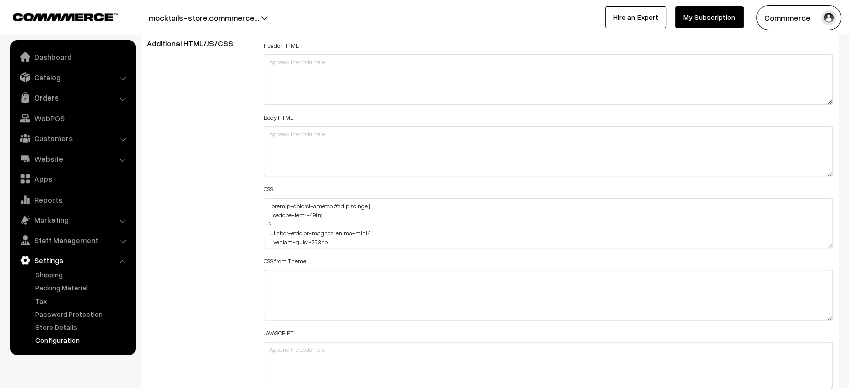
scroll to position [1136, 0]
click at [263, 200] on div "Header HTML Body HTML CSS CSS from Theme JAVASCRIPT" at bounding box center [548, 216] width 584 height 359
click at [269, 201] on textarea at bounding box center [548, 221] width 569 height 50
paste textarea "@media (max-width: 767px) {"
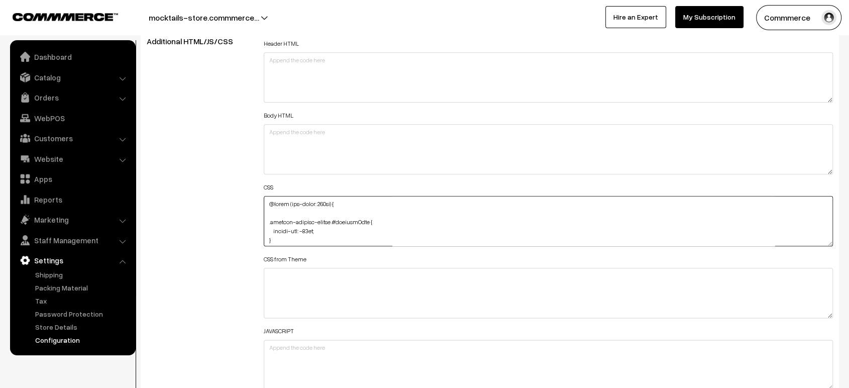
paste textarea "img#Logo { width: 123px !important; }"
click at [265, 227] on textarea at bounding box center [548, 221] width 569 height 50
click at [265, 208] on textarea at bounding box center [548, 221] width 569 height 50
click at [268, 221] on textarea at bounding box center [548, 221] width 569 height 50
type textarea "@media (max-width: 767px) { img#Logo { width: 123px !important; } } .related-pr…"
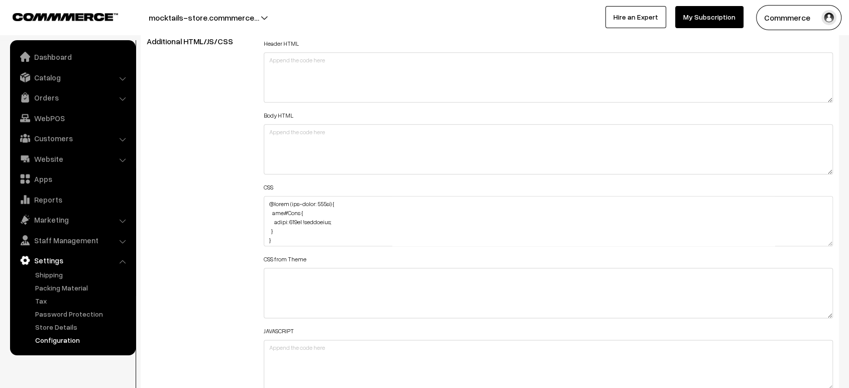
click at [208, 213] on div "Additional HTML/JS/CSS" at bounding box center [197, 216] width 117 height 359
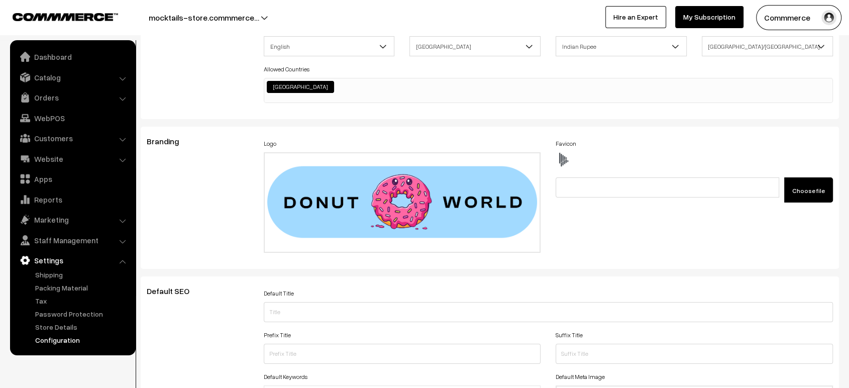
scroll to position [0, 0]
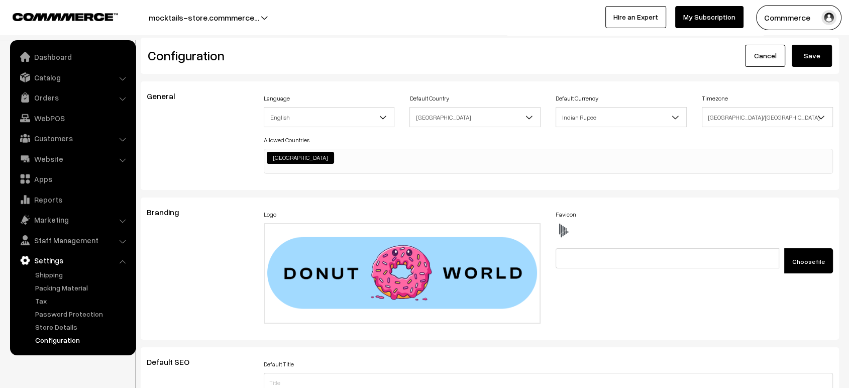
click at [828, 60] on button "Save" at bounding box center [812, 56] width 40 height 22
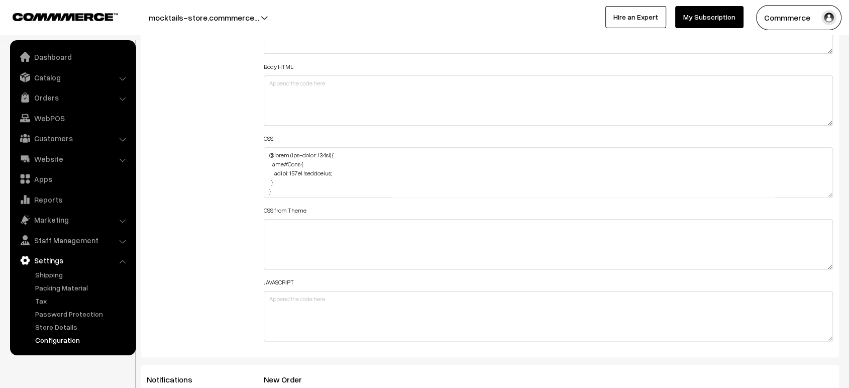
scroll to position [1171, 0]
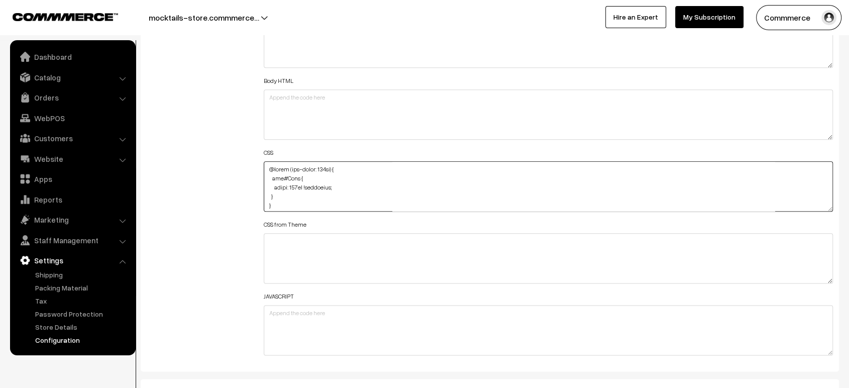
click at [290, 196] on textarea at bounding box center [548, 186] width 569 height 50
paste textarea "#productType1 #image { margin-bottom: 20px; }"
click at [265, 193] on textarea at bounding box center [548, 186] width 569 height 50
type textarea "@media (max-width: 767px) { img#Logo { width: 123px !important; } #productType1…"
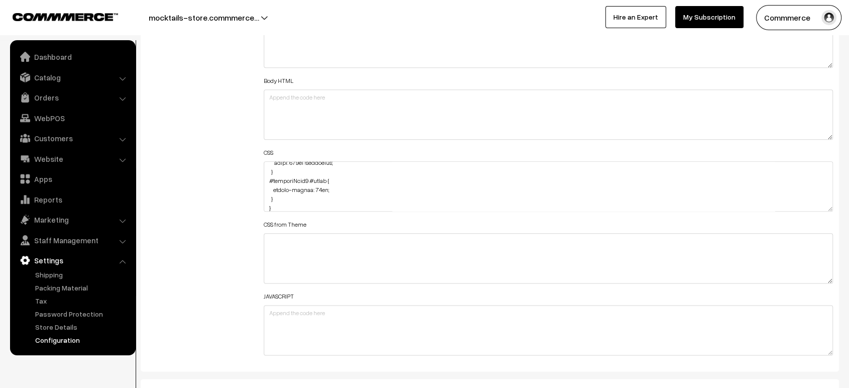
click at [200, 205] on div "Additional HTML/JS/CSS" at bounding box center [197, 181] width 117 height 359
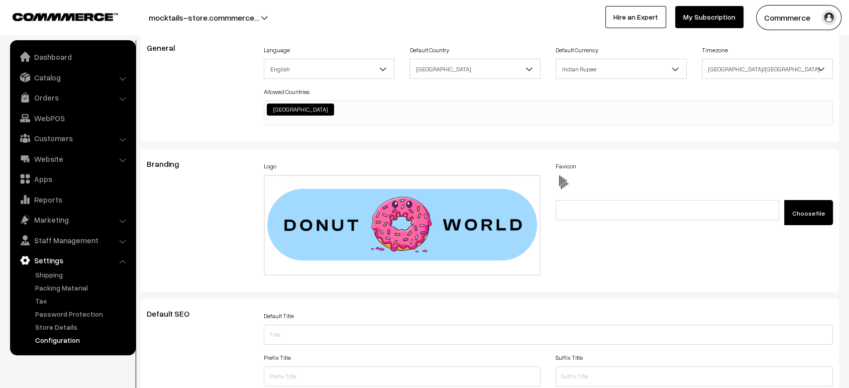
scroll to position [0, 0]
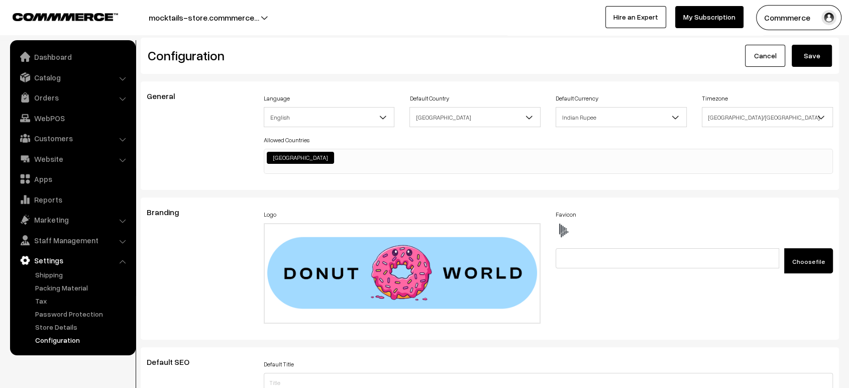
click at [822, 53] on button "Save" at bounding box center [812, 56] width 40 height 22
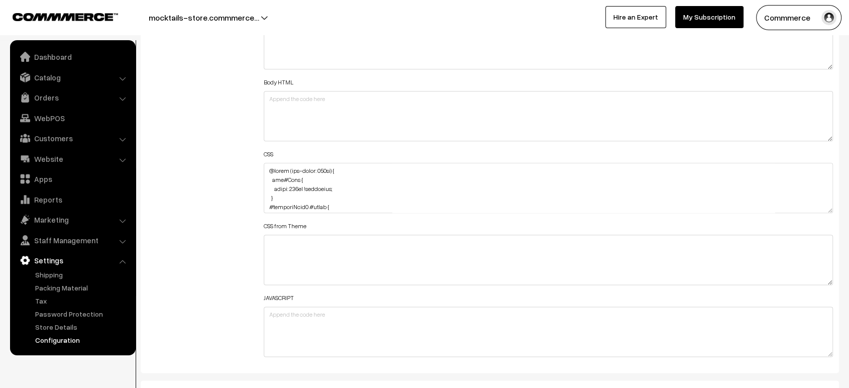
scroll to position [1170, 0]
drag, startPoint x: 305, startPoint y: 183, endPoint x: 333, endPoint y: 186, distance: 27.3
click at [333, 186] on textarea at bounding box center [548, 188] width 569 height 50
click at [326, 179] on textarea at bounding box center [548, 188] width 569 height 50
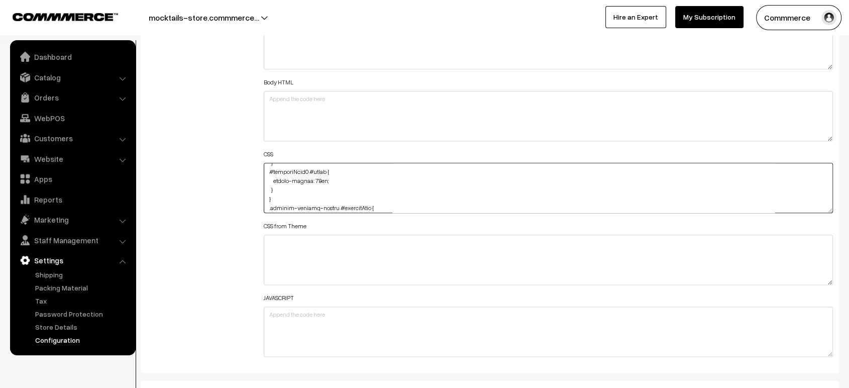
paste textarea "!important"
type textarea "@media (max-width: 767px) { img#Logo { width: 123px !important; } #productType1…"
click at [171, 184] on div "Additional HTML/JS/CSS" at bounding box center [197, 183] width 117 height 359
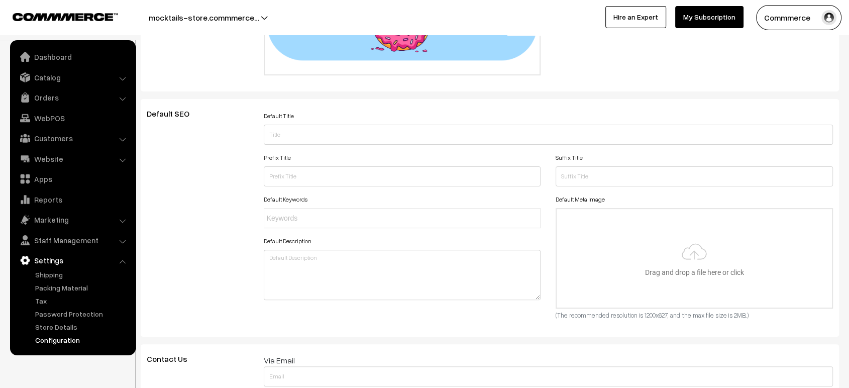
scroll to position [0, 0]
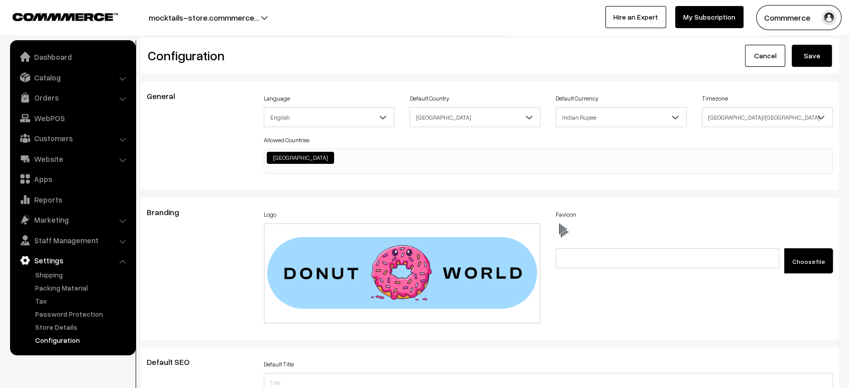
click at [818, 63] on button "Save" at bounding box center [812, 56] width 40 height 22
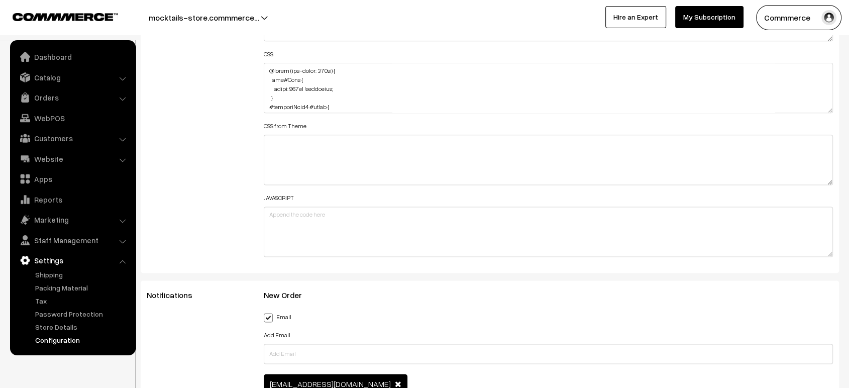
scroll to position [1270, 0]
drag, startPoint x: 826, startPoint y: 103, endPoint x: 844, endPoint y: 391, distance: 288.4
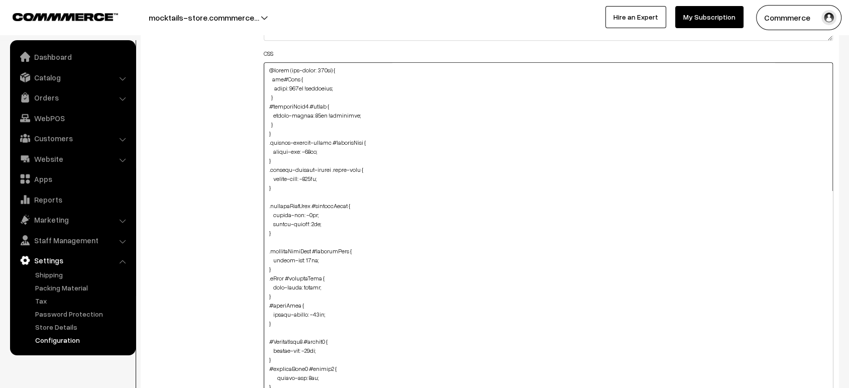
click at [281, 118] on textarea at bounding box center [548, 231] width 569 height 338
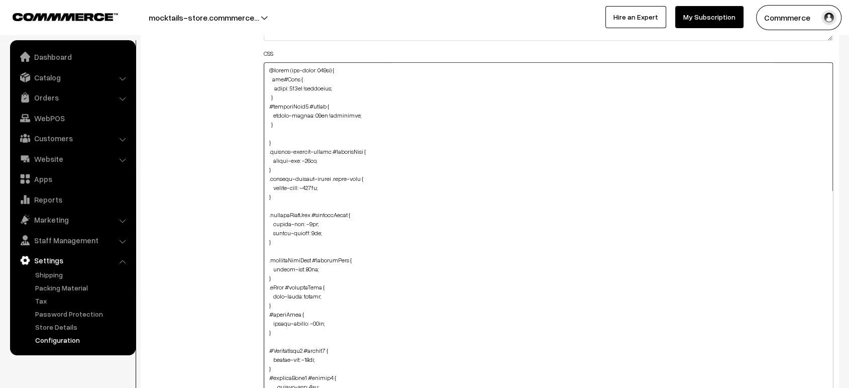
paste textarea "#productType1 { margin-bottom: -50px; }"
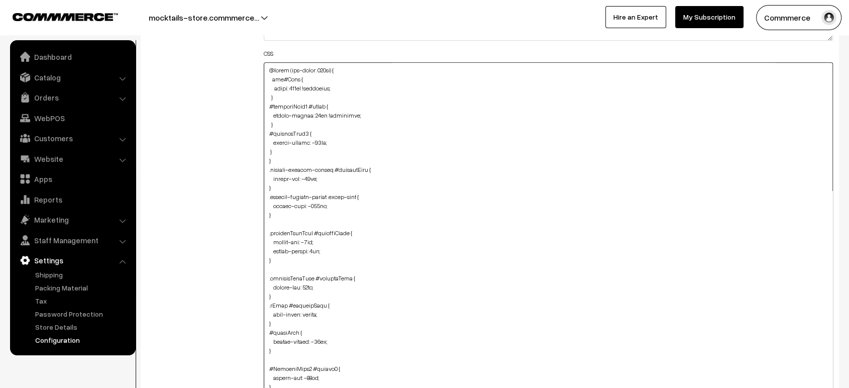
click at [267, 150] on textarea at bounding box center [548, 231] width 569 height 338
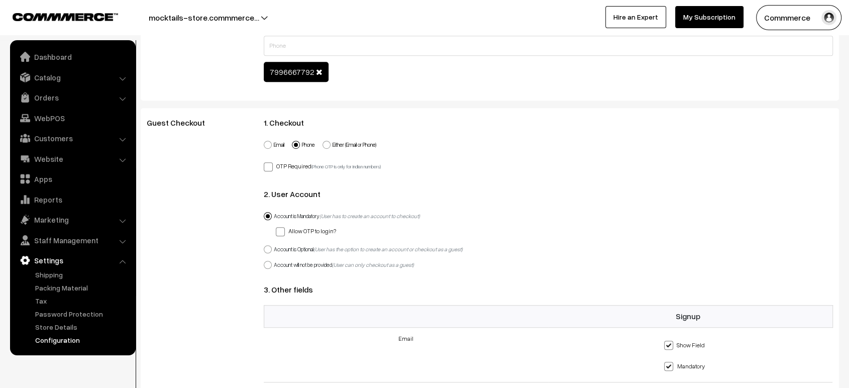
scroll to position [0, 0]
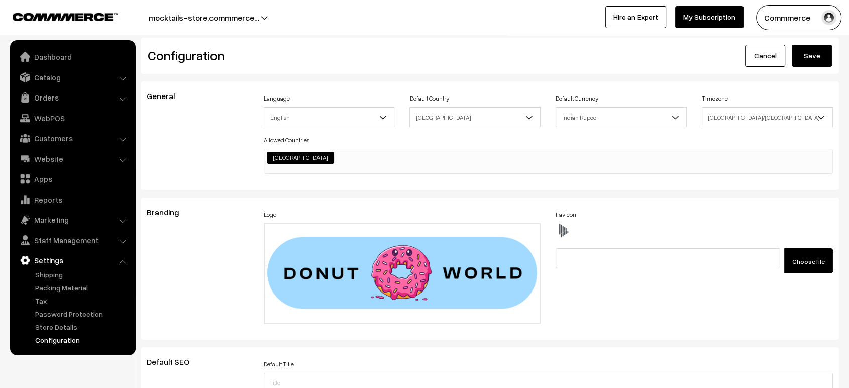
type textarea "@media (max-width: 767px) { img#Logo { width: 123px !important; } #productType1…"
click at [816, 57] on button "Save" at bounding box center [812, 56] width 40 height 22
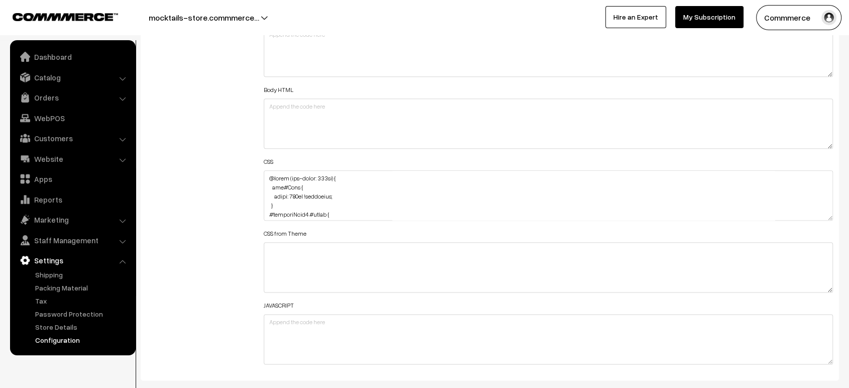
scroll to position [1174, 0]
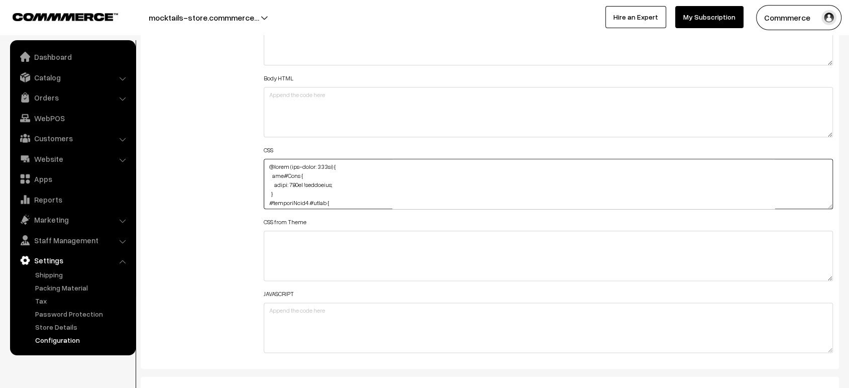
drag, startPoint x: 305, startPoint y: 182, endPoint x: 333, endPoint y: 184, distance: 27.2
click at [333, 184] on textarea at bounding box center [548, 184] width 569 height 50
paste textarea "!important"
type textarea "@media (max-width: 767px) { img#Logo { width: 123px !important; } #productType1…"
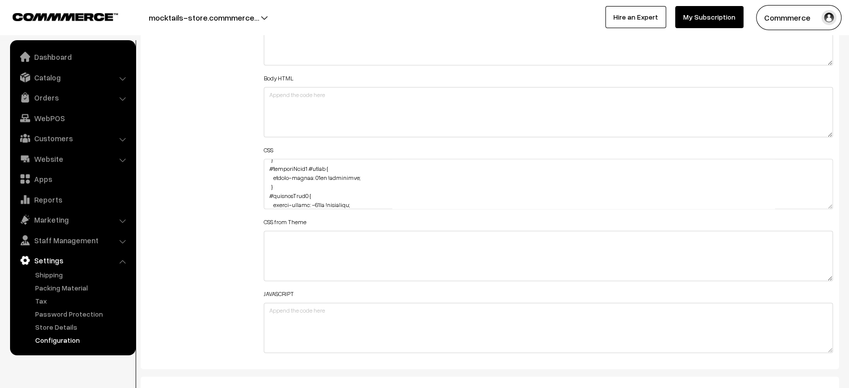
click at [226, 145] on div "Additional HTML/JS/CSS" at bounding box center [197, 178] width 117 height 359
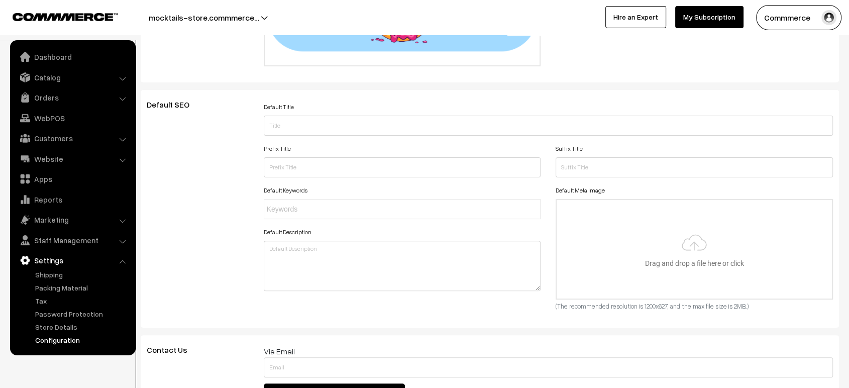
scroll to position [0, 0]
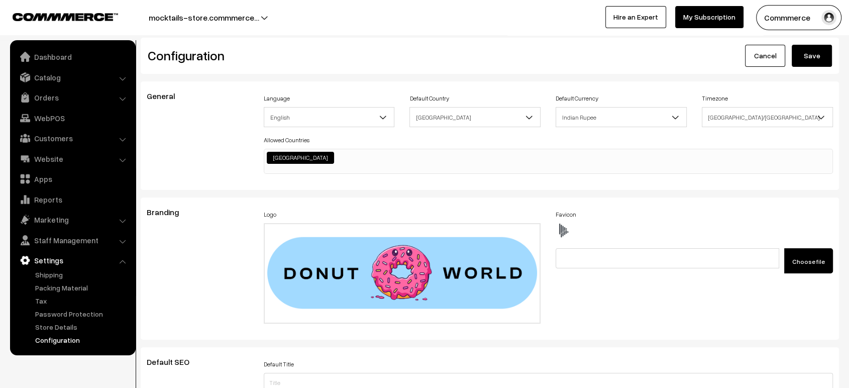
click at [818, 55] on button "Save" at bounding box center [812, 56] width 40 height 22
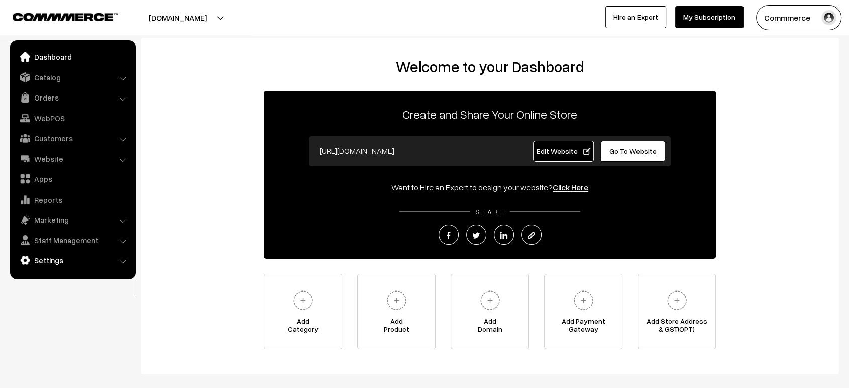
click at [55, 268] on link "Settings" at bounding box center [73, 260] width 120 height 18
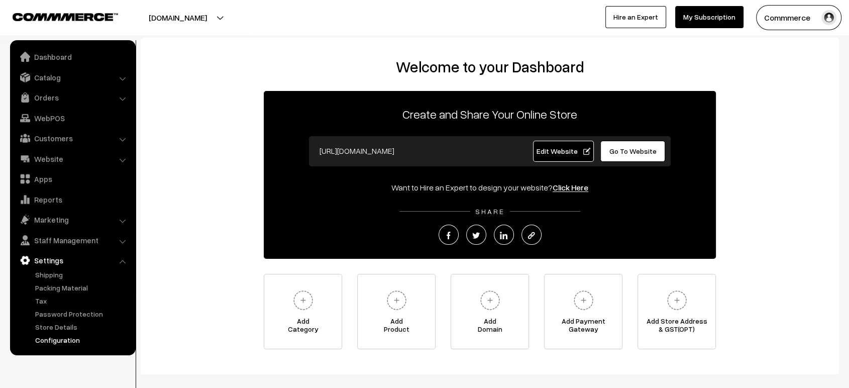
click at [63, 341] on link "Configuration" at bounding box center [82, 340] width 99 height 11
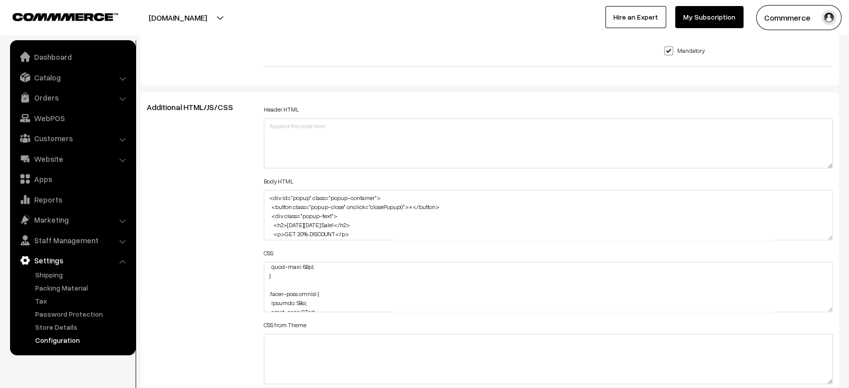
scroll to position [624, 0]
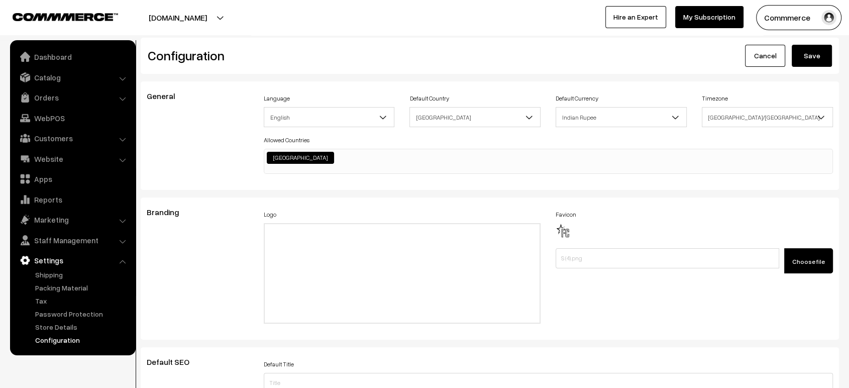
scroll to position [808, 0]
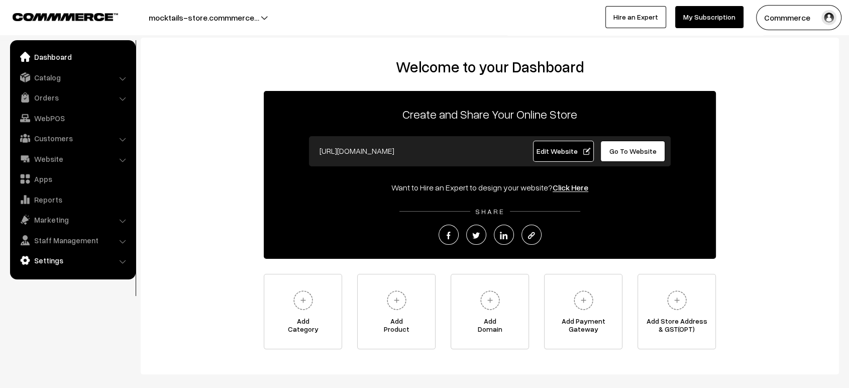
click at [50, 263] on link "Settings" at bounding box center [73, 260] width 120 height 18
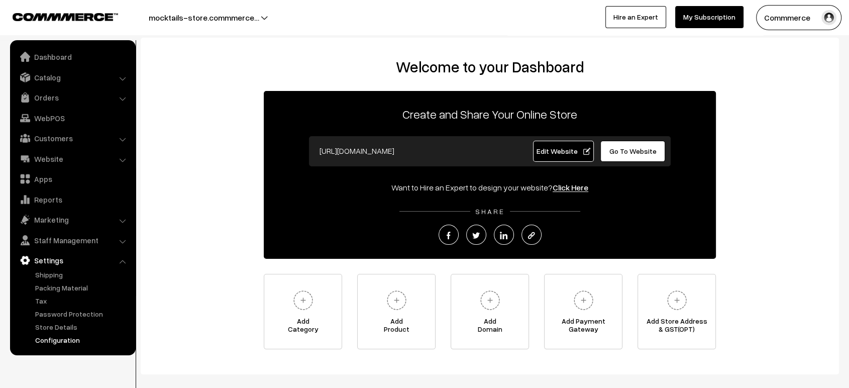
click at [58, 337] on link "Configuration" at bounding box center [82, 340] width 99 height 11
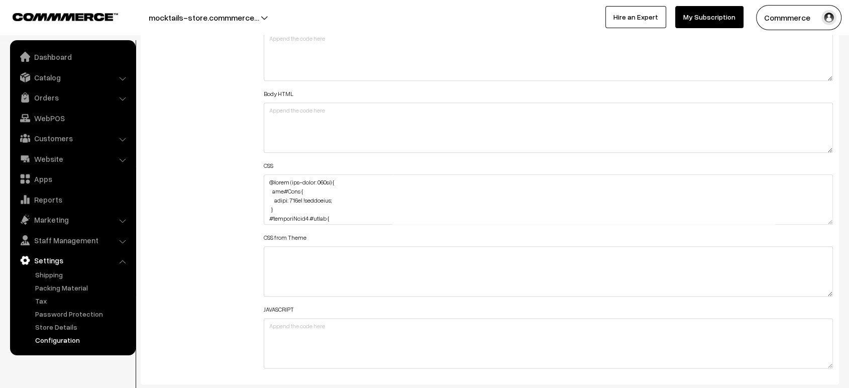
scroll to position [1159, 0]
drag, startPoint x: 829, startPoint y: 215, endPoint x: 810, endPoint y: 414, distance: 200.4
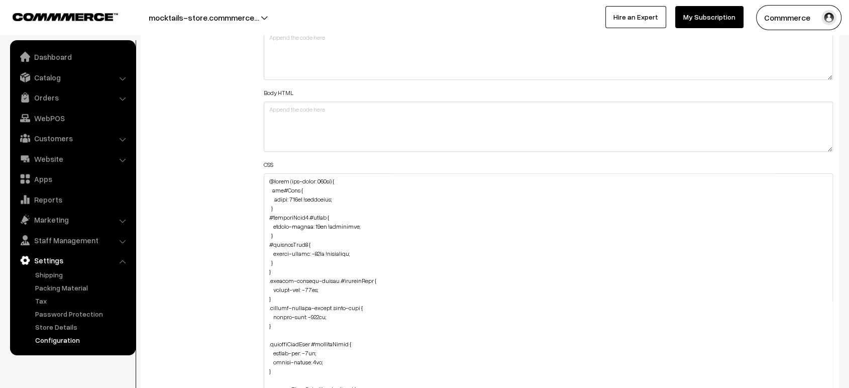
scroll to position [13, 0]
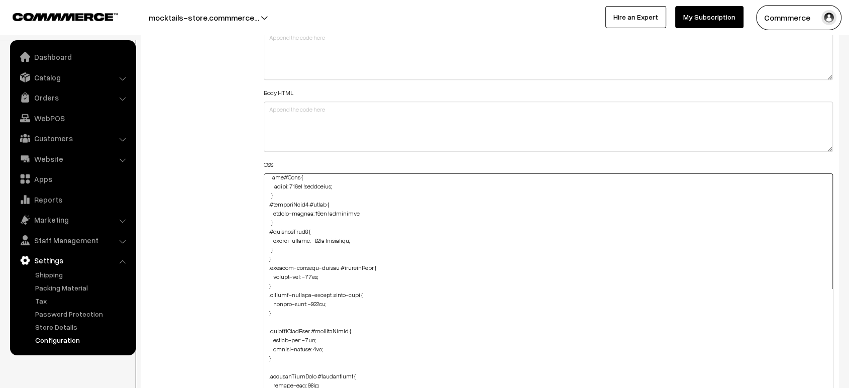
click at [281, 246] on textarea at bounding box center [548, 298] width 569 height 250
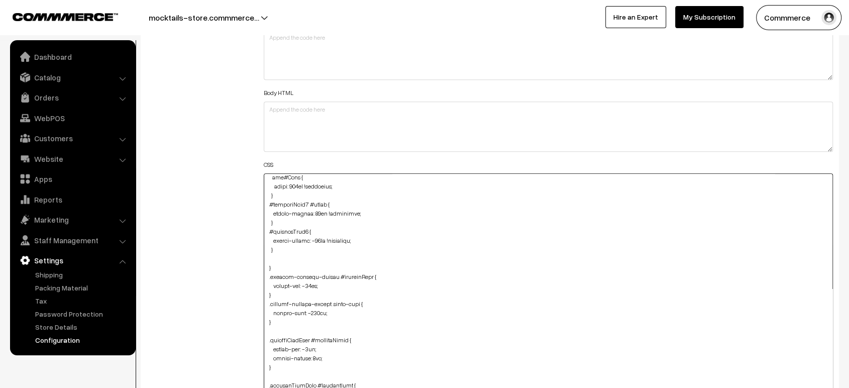
paste textarea "#productType3 #name { margin-top: -15px; margin-bottom: 5px; }"
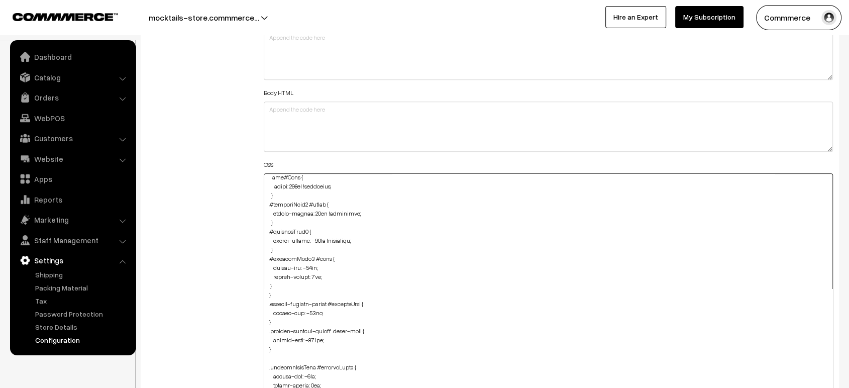
click at [267, 282] on textarea at bounding box center [548, 298] width 569 height 250
type textarea "@media (max-width: 767px) { img#Logo { width: 123px !important; } #productType1…"
click at [206, 259] on div "Additional HTML/JS/CSS" at bounding box center [197, 293] width 117 height 559
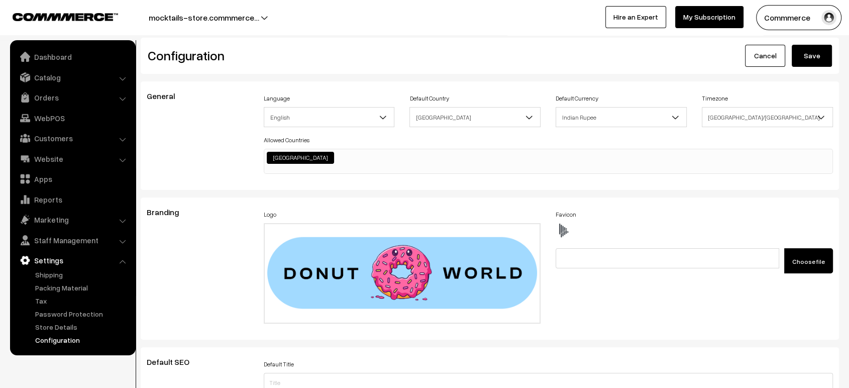
scroll to position [0, 0]
click at [822, 63] on button "Save" at bounding box center [812, 56] width 40 height 22
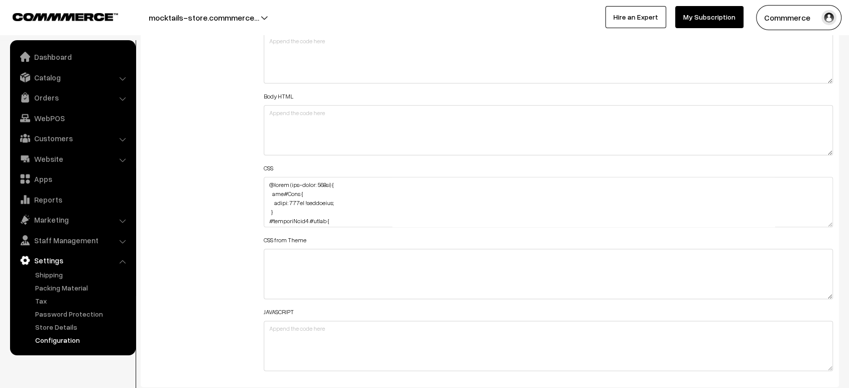
scroll to position [1169, 0]
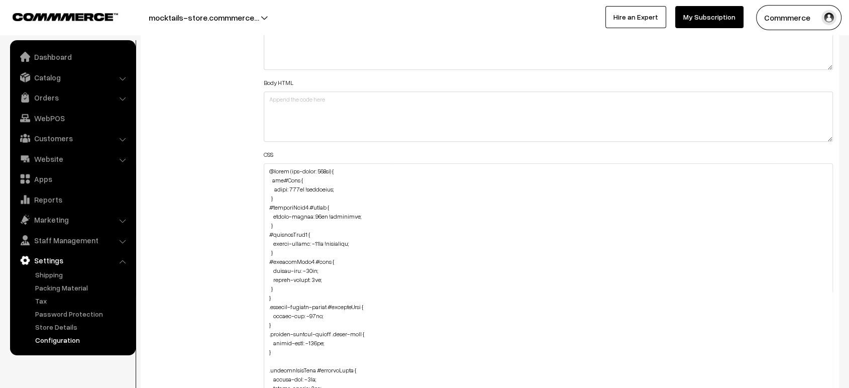
drag, startPoint x: 829, startPoint y: 207, endPoint x: 792, endPoint y: 414, distance: 210.4
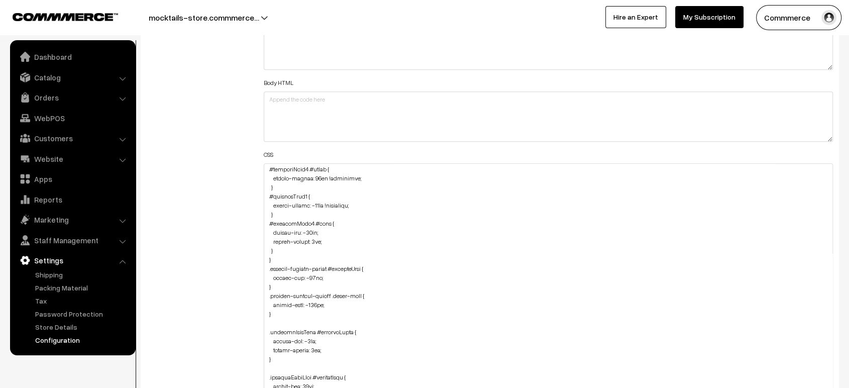
scroll to position [42, 0]
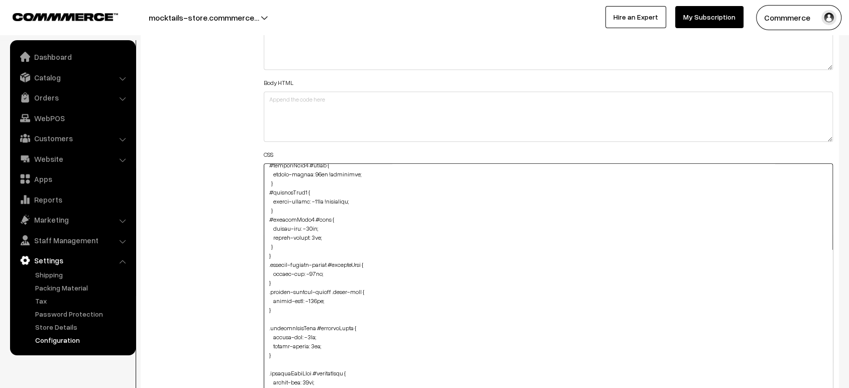
click at [286, 247] on textarea at bounding box center [548, 291] width 569 height 257
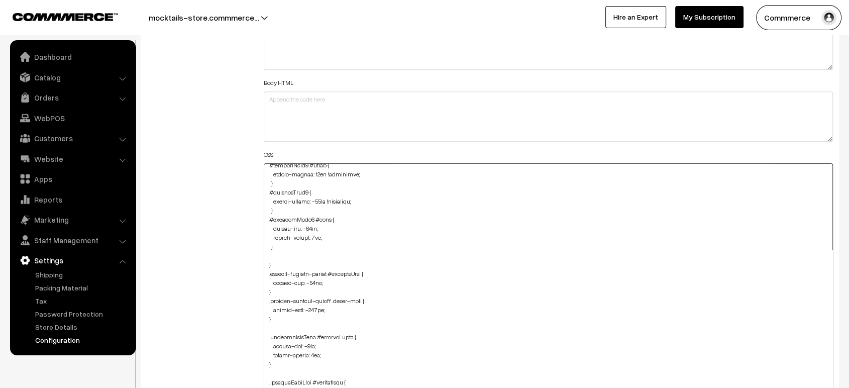
paste textarea "#productType4 #productImg { width: 145px; margin-left: -12px !important; }"
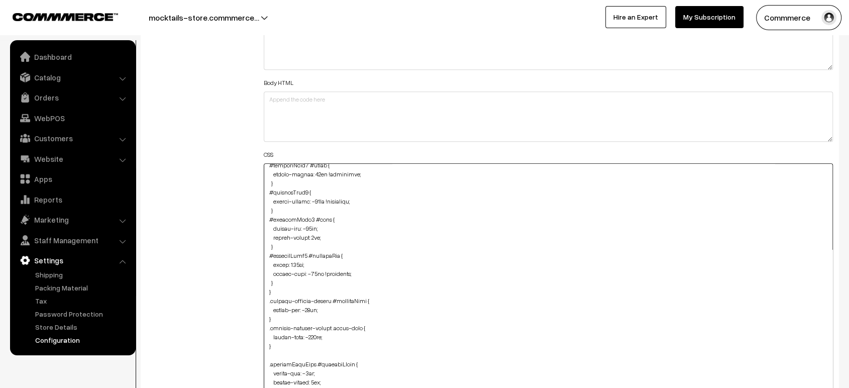
type textarea "@media (max-width: 767px) { img#Logo { width: 123px !important; } #productType1…"
click at [182, 238] on div "Additional HTML/JS/CSS" at bounding box center [197, 287] width 117 height 566
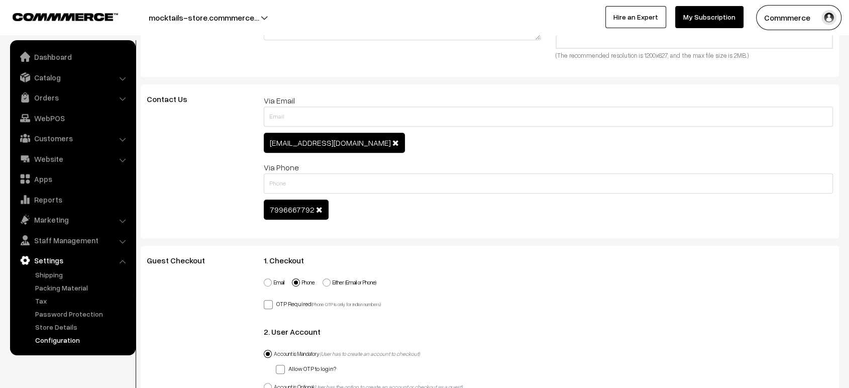
scroll to position [0, 0]
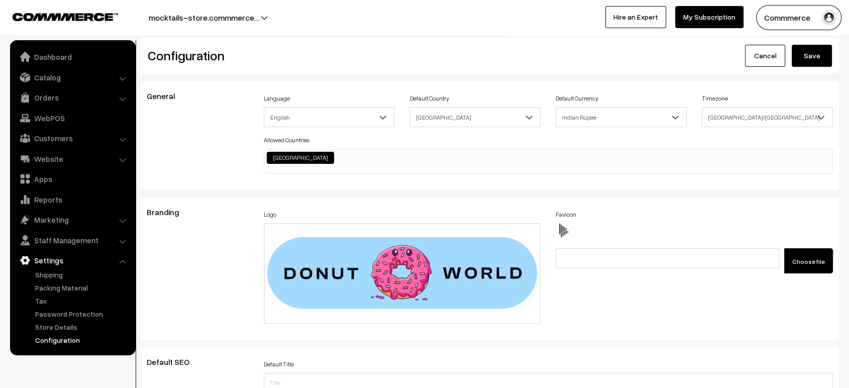
click at [802, 52] on button "Save" at bounding box center [812, 56] width 40 height 22
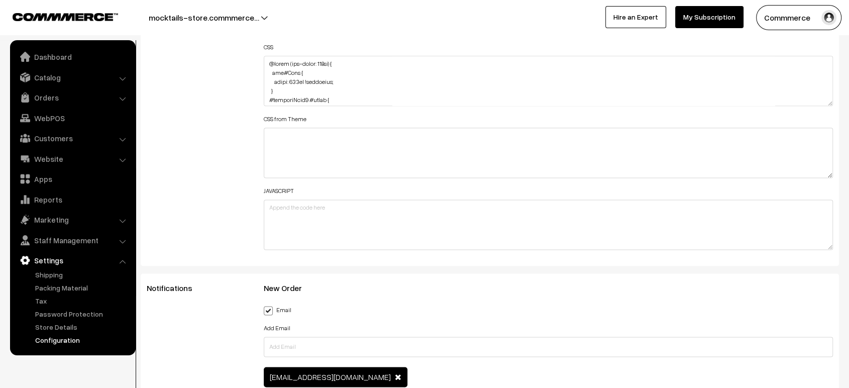
scroll to position [1277, 0]
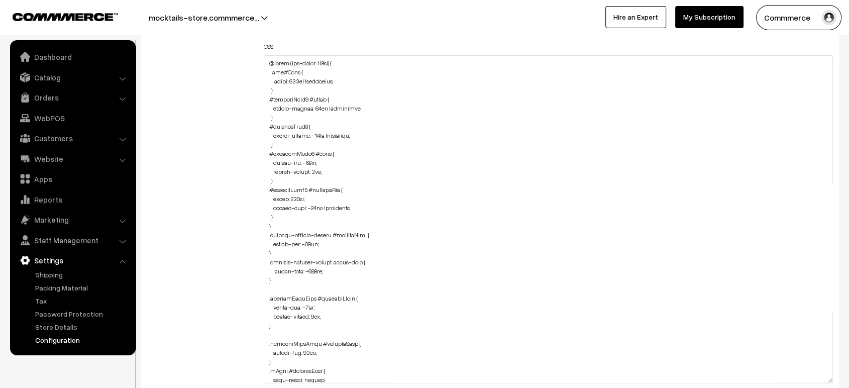
drag, startPoint x: 829, startPoint y: 96, endPoint x: 847, endPoint y: 374, distance: 278.4
click at [847, 374] on div "Configuration Cancel Save General Language English English" at bounding box center [424, 394] width 849 height 3267
click at [288, 217] on textarea at bounding box center [548, 219] width 569 height 328
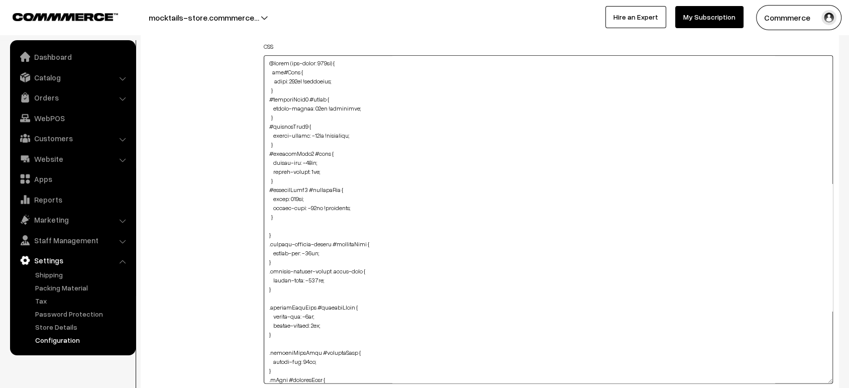
paste textarea "#productType4 #name { margin-top: -20px; margin-bottom: 5px; }"
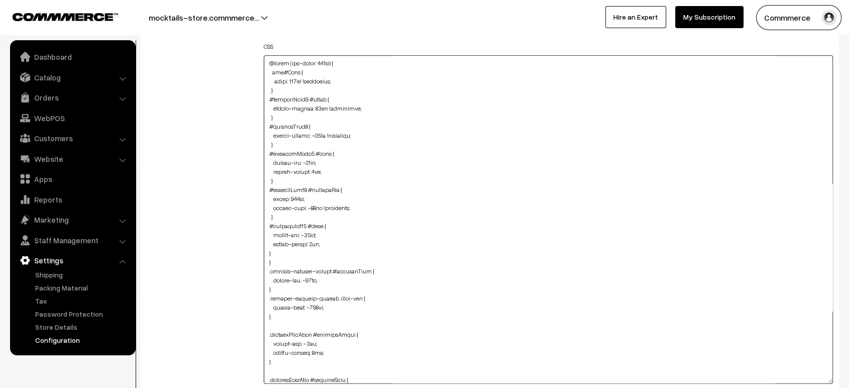
click at [264, 248] on textarea at bounding box center [548, 219] width 569 height 328
click at [230, 216] on div "Additional HTML/JS/CSS" at bounding box center [197, 214] width 117 height 637
click at [282, 252] on textarea at bounding box center [548, 219] width 569 height 328
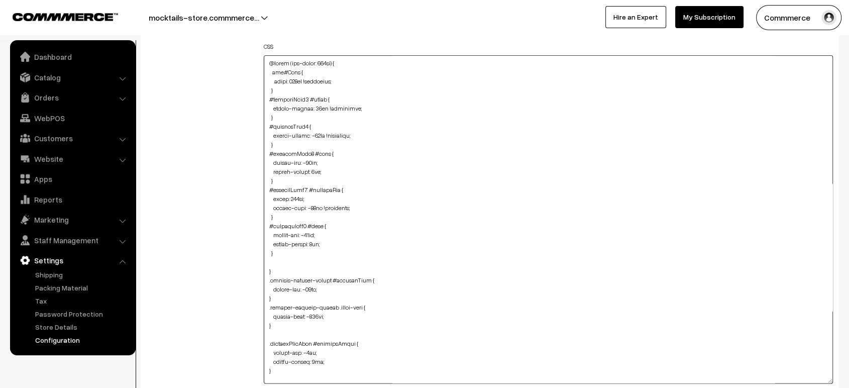
paste textarea "#productType4 #price { margin-bottom: -10px; }"
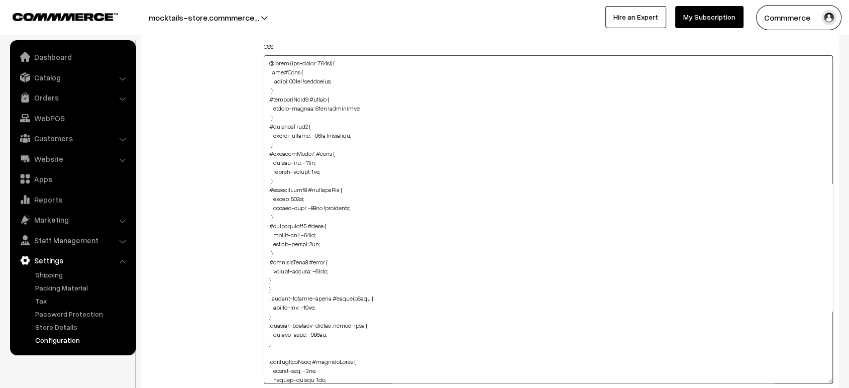
click at [266, 275] on textarea at bounding box center [548, 219] width 569 height 328
type textarea "@media (max-width: 767px) { img#Logo { width: 123px !important; } #productType1…"
click at [259, 275] on div "Header HTML Body HTML CSS CSS from Theme JAVASCRIPT" at bounding box center [548, 214] width 584 height 637
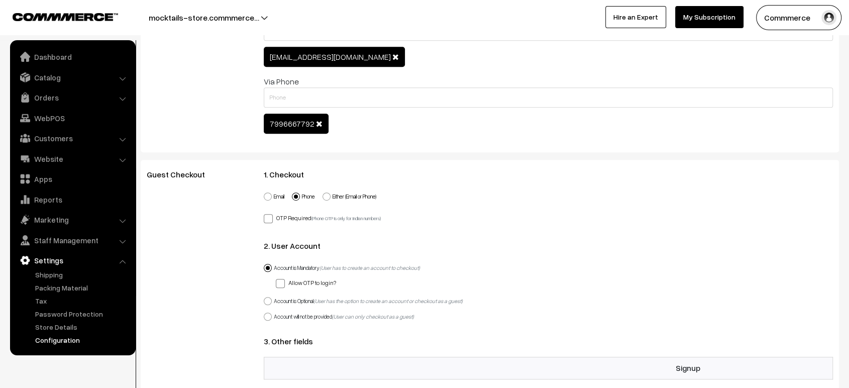
scroll to position [0, 0]
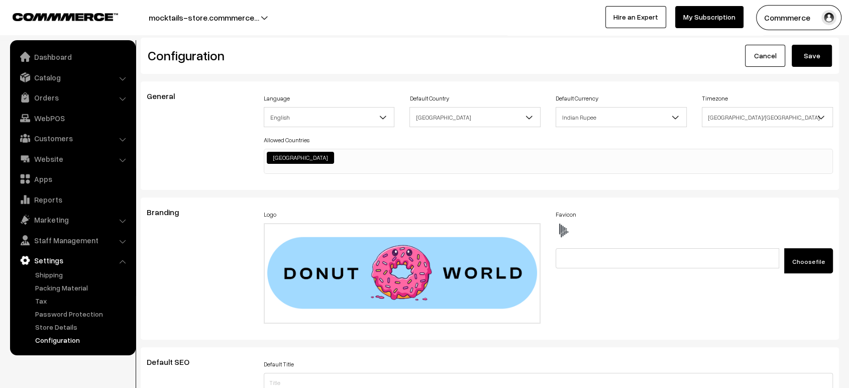
click at [830, 64] on button "Save" at bounding box center [812, 56] width 40 height 22
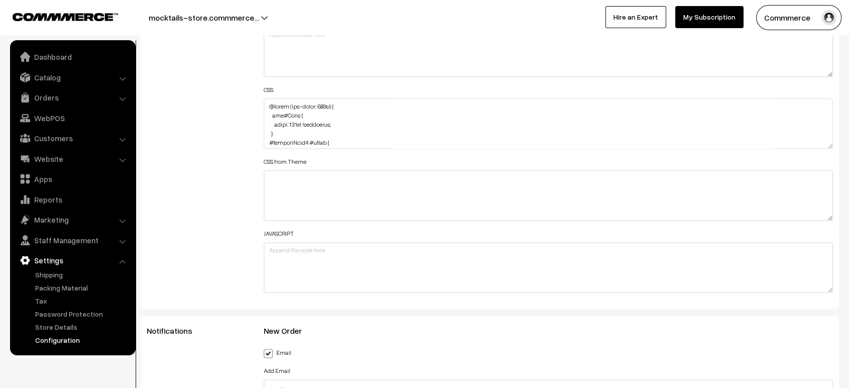
scroll to position [1235, 0]
drag, startPoint x: 826, startPoint y: 141, endPoint x: 812, endPoint y: 412, distance: 272.2
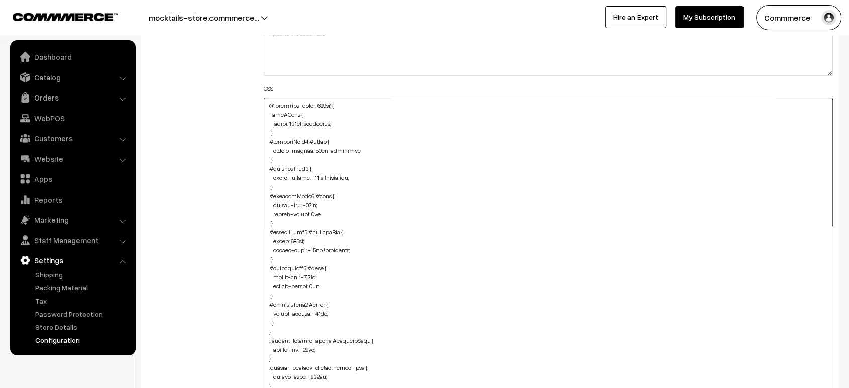
drag, startPoint x: 318, startPoint y: 247, endPoint x: 344, endPoint y: 248, distance: 26.2
click at [344, 248] on textarea at bounding box center [548, 258] width 569 height 322
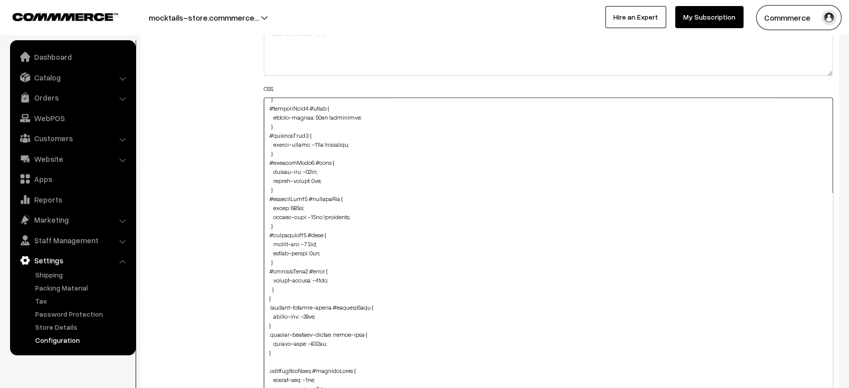
scroll to position [36, 0]
click at [328, 271] on textarea at bounding box center [548, 258] width 569 height 322
paste textarea "!important"
type textarea "@media (max-width: 767px) { img#Logo { width: 123px !important; } #productType1…"
click at [203, 216] on div "Additional HTML/JS/CSS" at bounding box center [197, 253] width 117 height 631
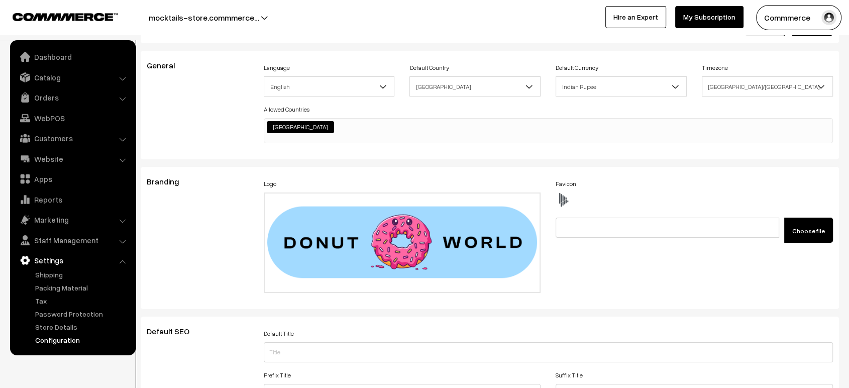
scroll to position [0, 0]
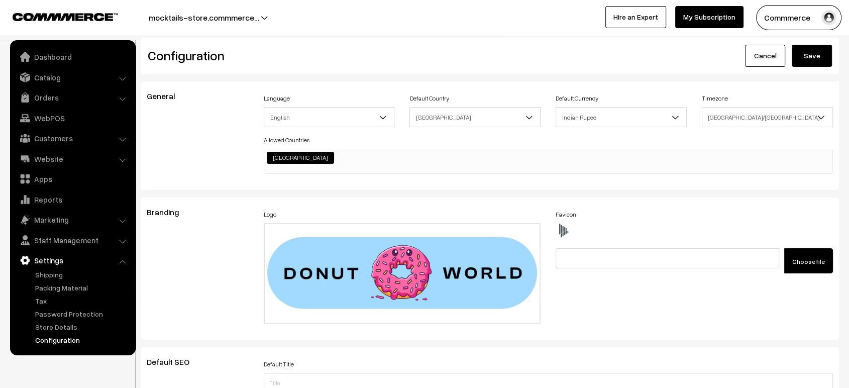
click at [815, 57] on button "Save" at bounding box center [812, 56] width 40 height 22
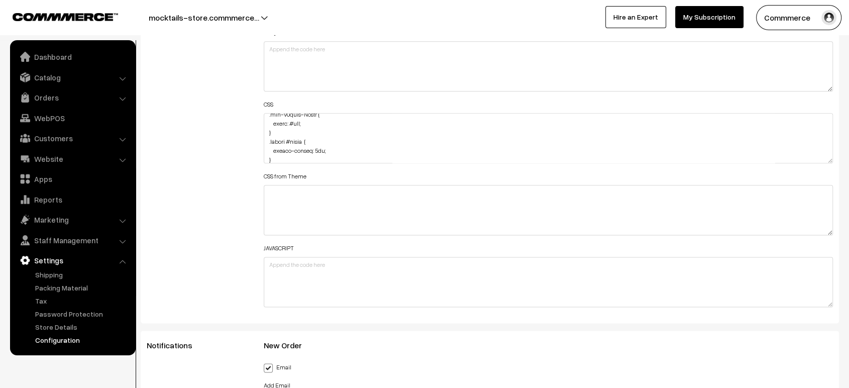
scroll to position [783, 0]
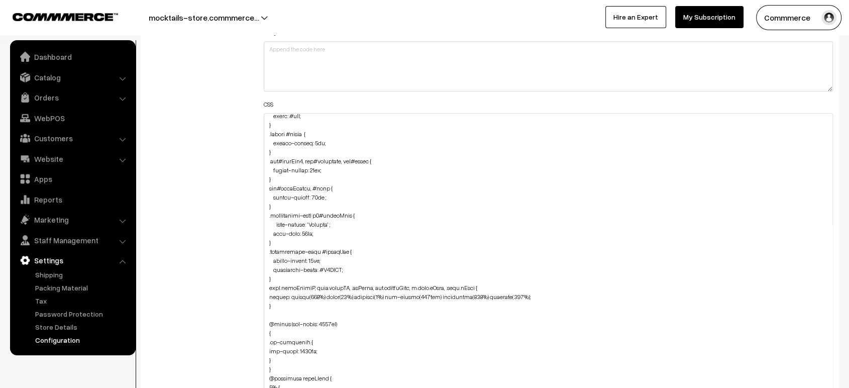
drag, startPoint x: 827, startPoint y: 155, endPoint x: 789, endPoint y: 414, distance: 261.5
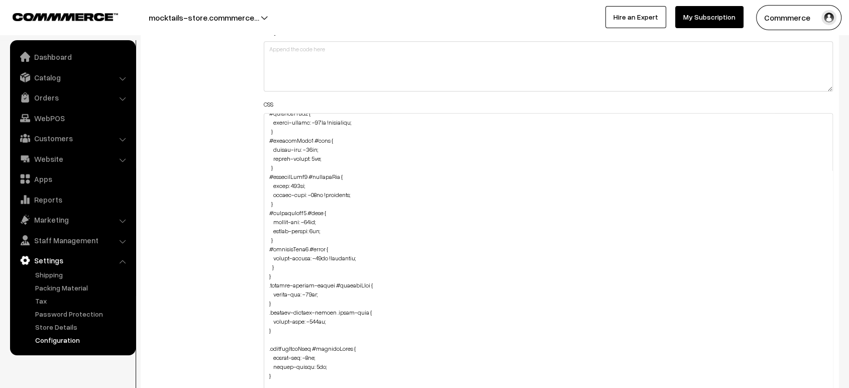
scroll to position [62, 0]
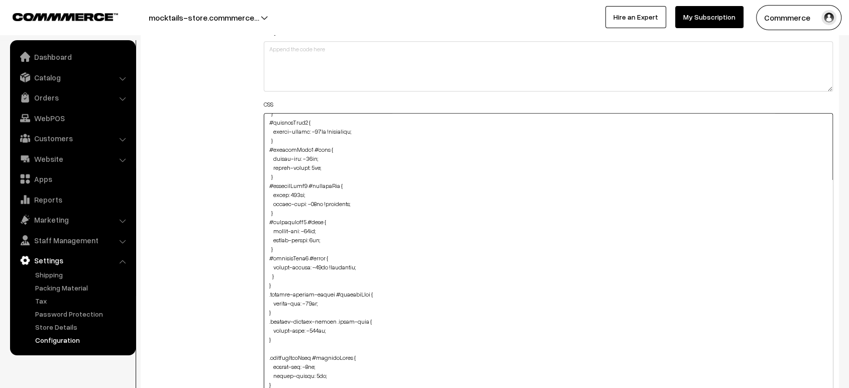
click at [322, 263] on textarea at bounding box center [548, 267] width 569 height 309
type textarea "@media (max-width: 767px) { img#Logo { width: 123px !important; } #productType1…"
click at [226, 206] on div "Additional HTML/JS/CSS" at bounding box center [197, 263] width 117 height 618
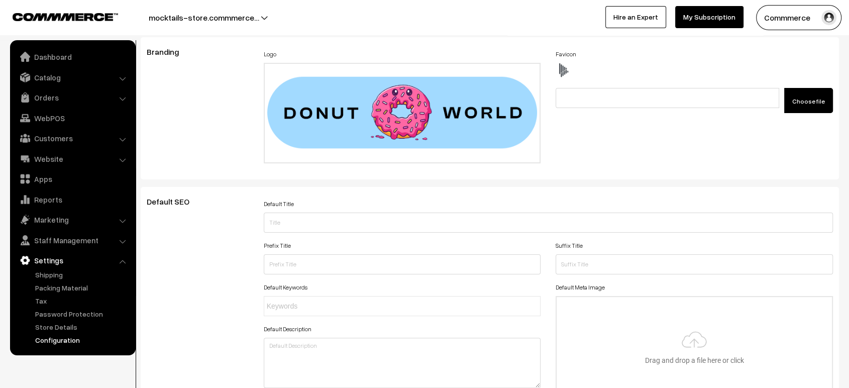
scroll to position [0, 0]
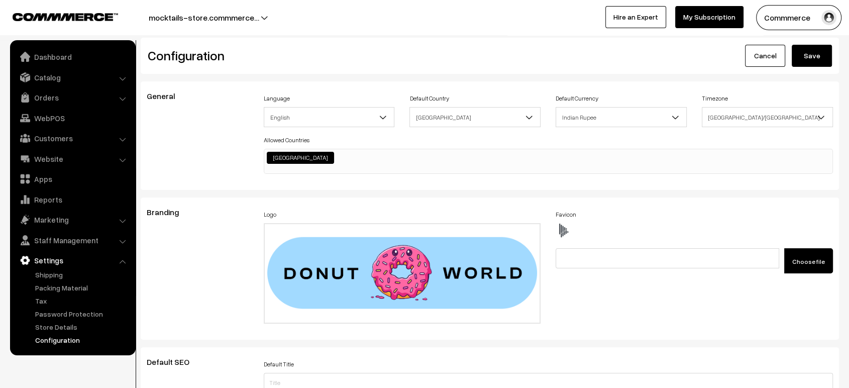
click at [812, 49] on button "Save" at bounding box center [812, 56] width 40 height 22
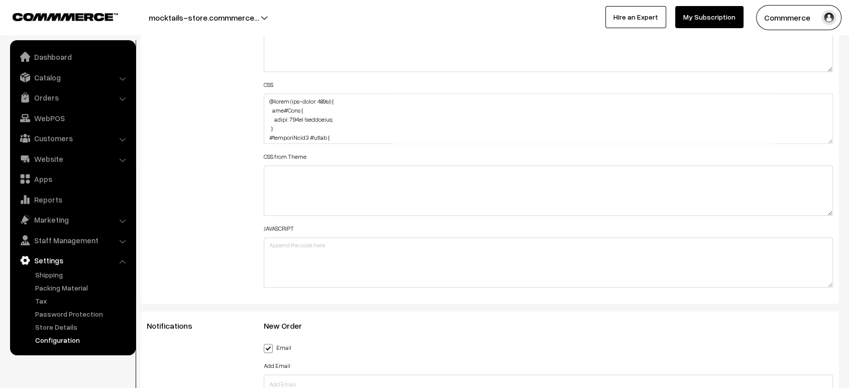
scroll to position [1234, 0]
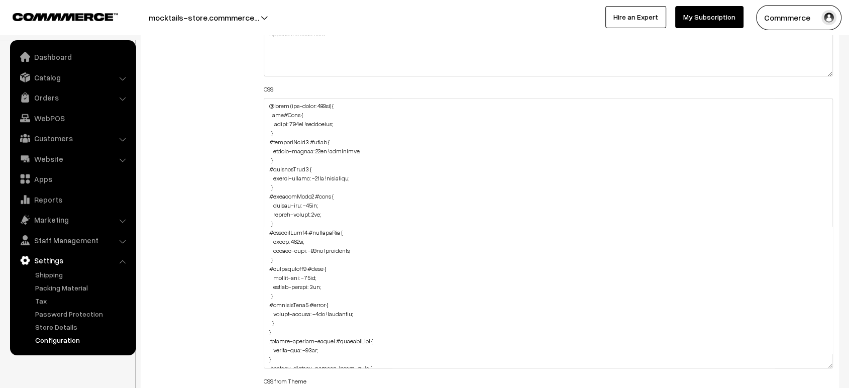
drag, startPoint x: 831, startPoint y: 143, endPoint x: 814, endPoint y: 414, distance: 271.3
click at [321, 310] on textarea at bounding box center [548, 259] width 569 height 322
type textarea "@media (max-width: 767px) { img#Logo { width: 123px !important; } #productType1…"
click at [234, 212] on div "Additional HTML/JS/CSS" at bounding box center [197, 254] width 117 height 631
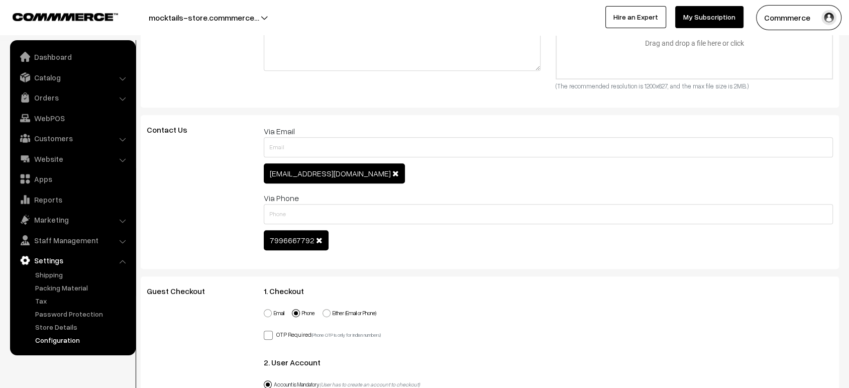
scroll to position [0, 0]
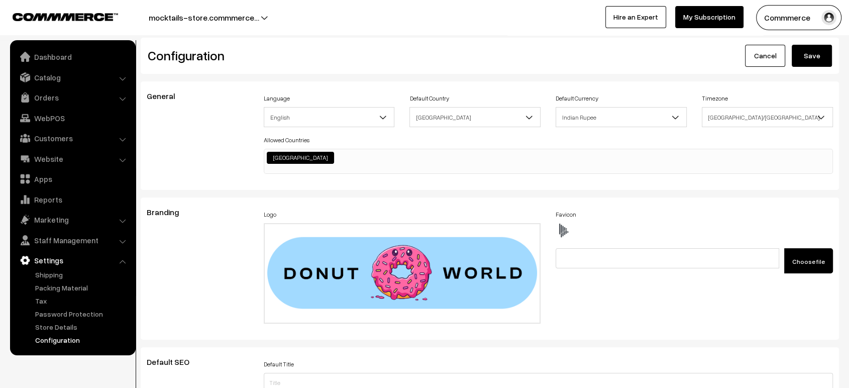
click at [805, 63] on button "Save" at bounding box center [812, 56] width 40 height 22
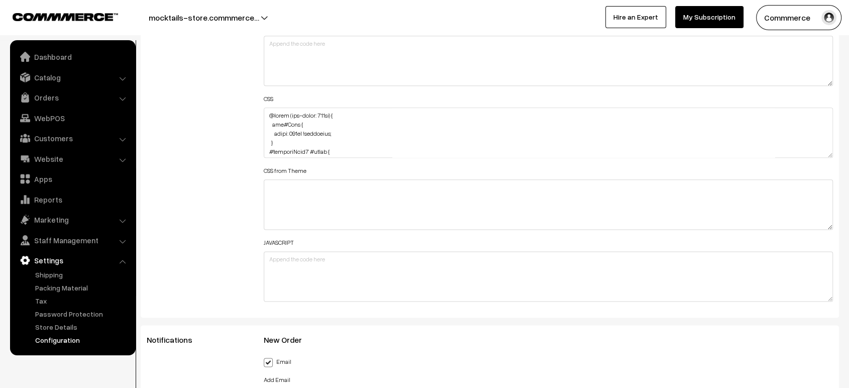
scroll to position [1231, 0]
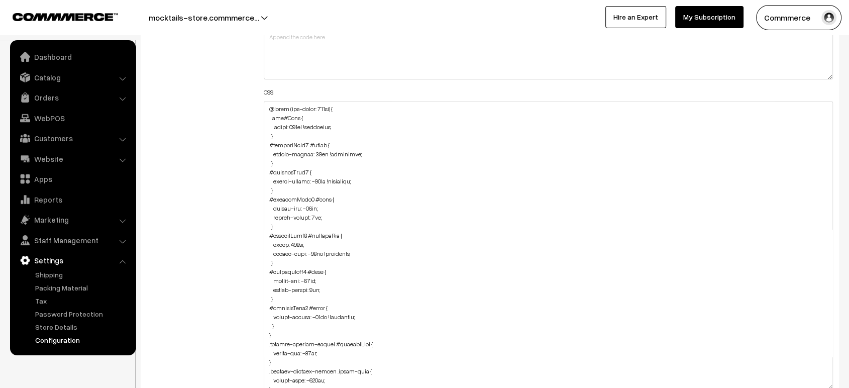
drag, startPoint x: 828, startPoint y: 148, endPoint x: 832, endPoint y: 392, distance: 244.2
click at [319, 312] on textarea at bounding box center [548, 248] width 569 height 294
type textarea "@media (max-width: 767px) { img#Logo { width: 123px !important; } #productType1…"
click at [223, 257] on div "Additional HTML/JS/CSS" at bounding box center [197, 243] width 117 height 603
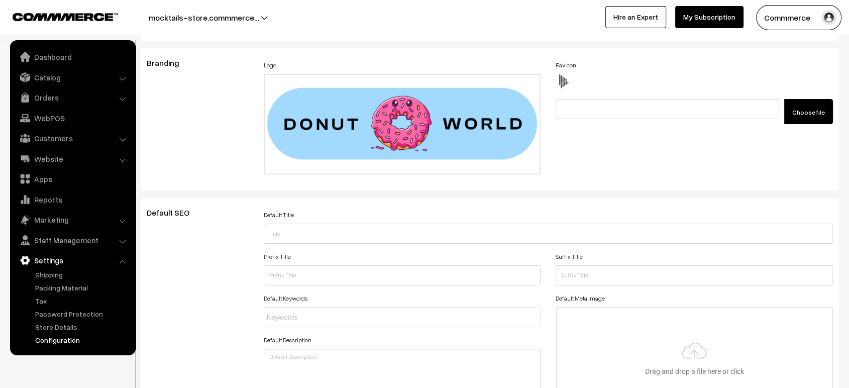
scroll to position [0, 0]
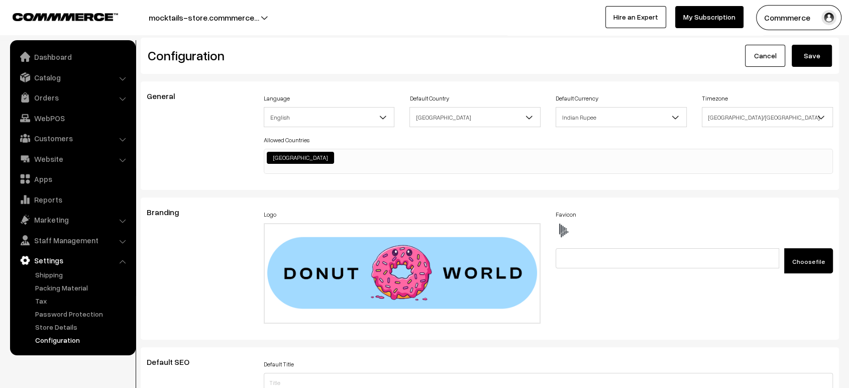
click at [804, 54] on button "Save" at bounding box center [812, 56] width 40 height 22
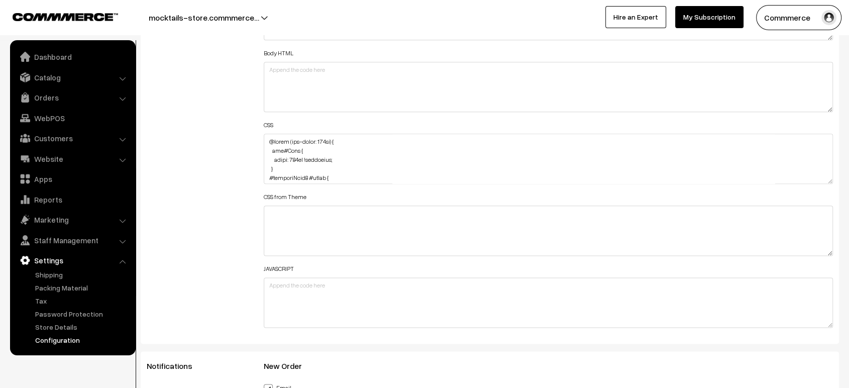
scroll to position [1210, 0]
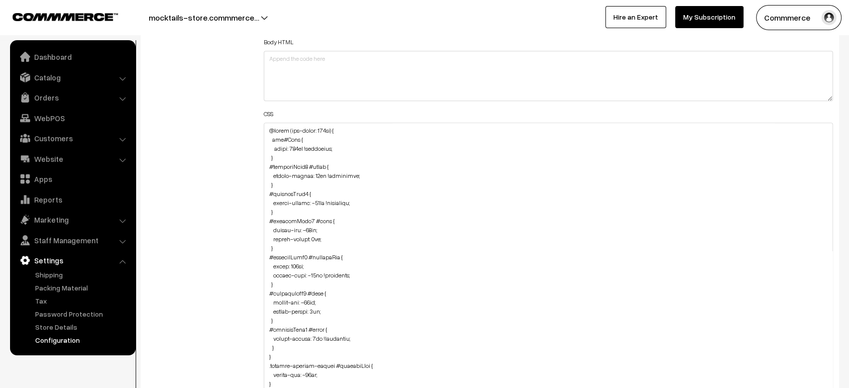
drag, startPoint x: 829, startPoint y: 164, endPoint x: 822, endPoint y: 414, distance: 249.8
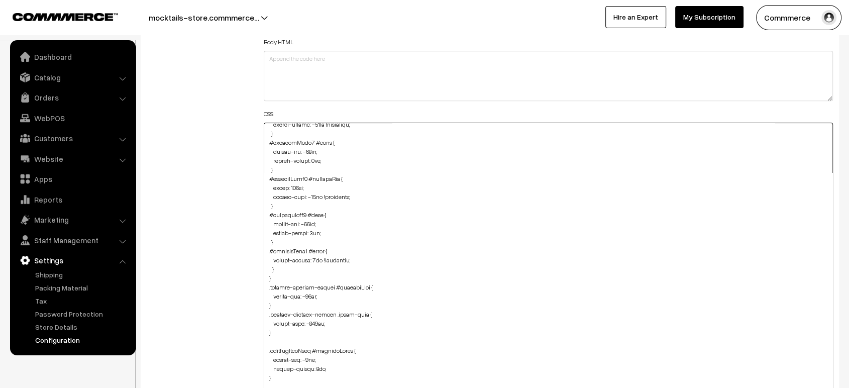
click at [280, 267] on textarea at bounding box center [548, 272] width 569 height 299
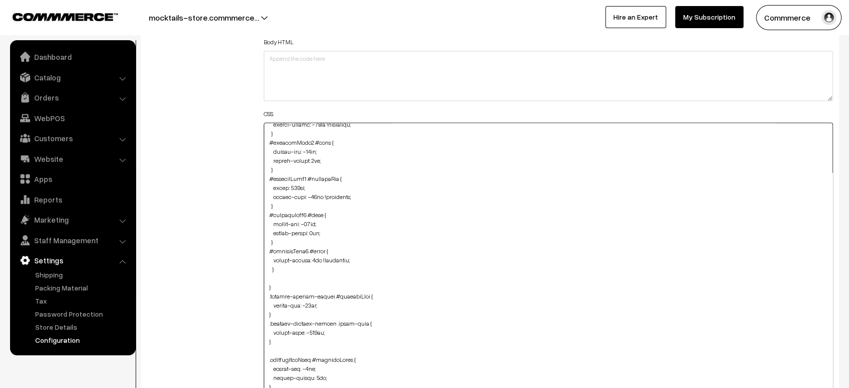
paste textarea "#ProductType5 #productImg { width: 145px; margin-left: -10px !important; }"
click at [266, 304] on textarea at bounding box center [548, 272] width 569 height 299
type textarea "@media (max-width: 767px) { img#Logo { width: 123px !important; } #productType1…"
click at [249, 292] on div "Additional HTML/JS/CSS" at bounding box center [197, 267] width 117 height 608
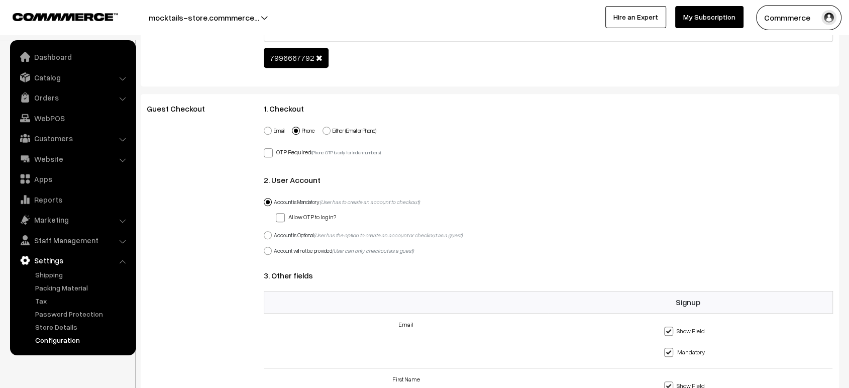
scroll to position [0, 0]
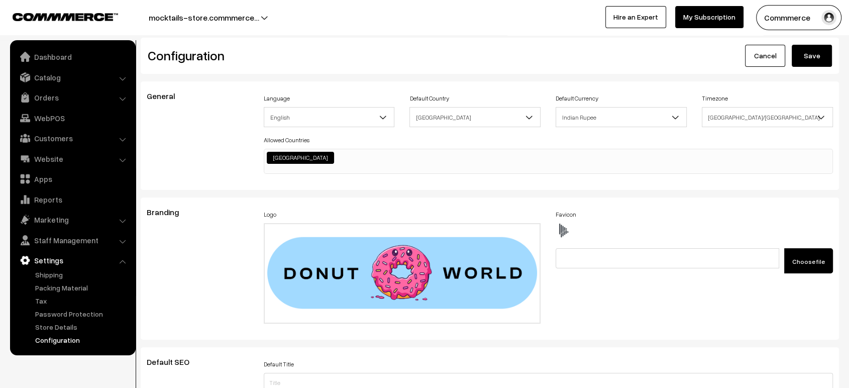
click at [825, 44] on div "Configuration Cancel Save" at bounding box center [490, 56] width 698 height 36
click at [821, 50] on button "Save" at bounding box center [812, 56] width 40 height 22
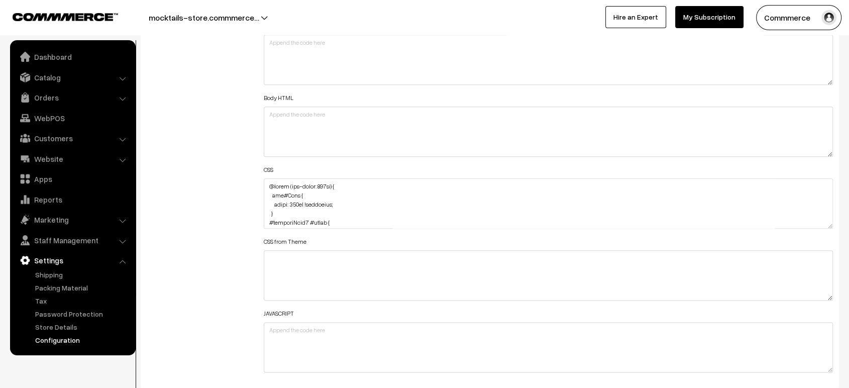
scroll to position [1201, 0]
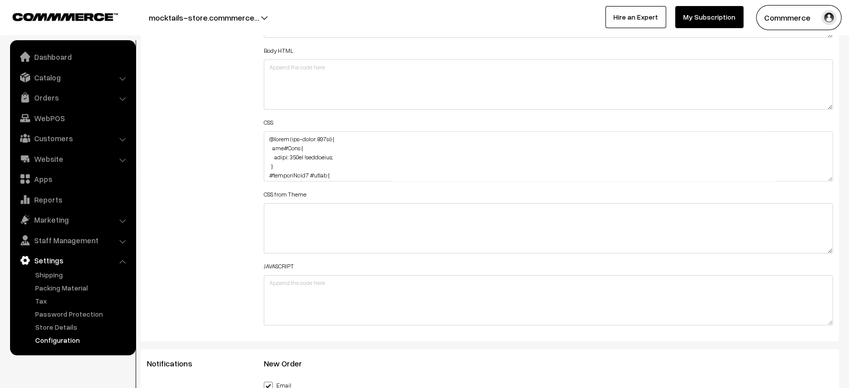
drag, startPoint x: 828, startPoint y: 174, endPoint x: 828, endPoint y: 340, distance: 165.8
click at [828, 181] on textarea at bounding box center [548, 156] width 569 height 50
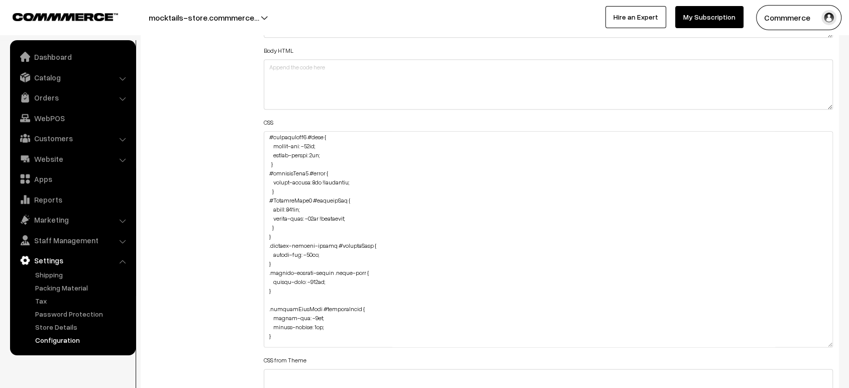
scroll to position [169, 0]
click at [281, 225] on textarea at bounding box center [548, 239] width 569 height 216
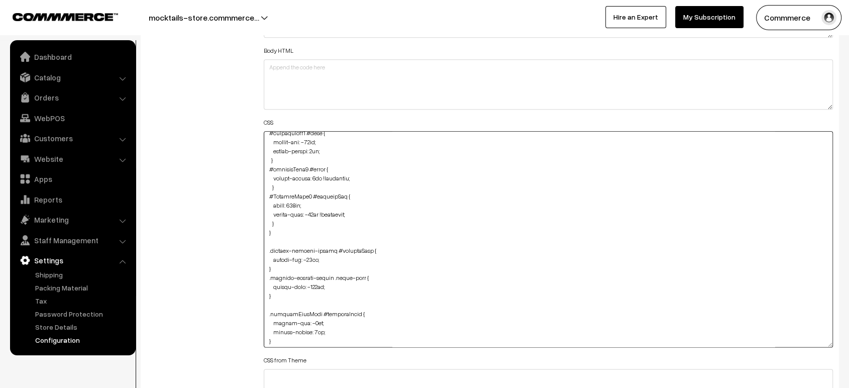
click at [280, 223] on textarea at bounding box center [548, 239] width 569 height 216
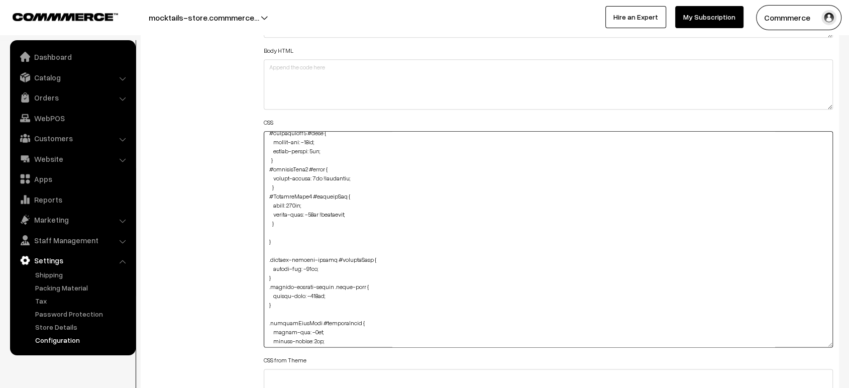
paste textarea "#ProductType5 #name { margin-top: -15px; }"
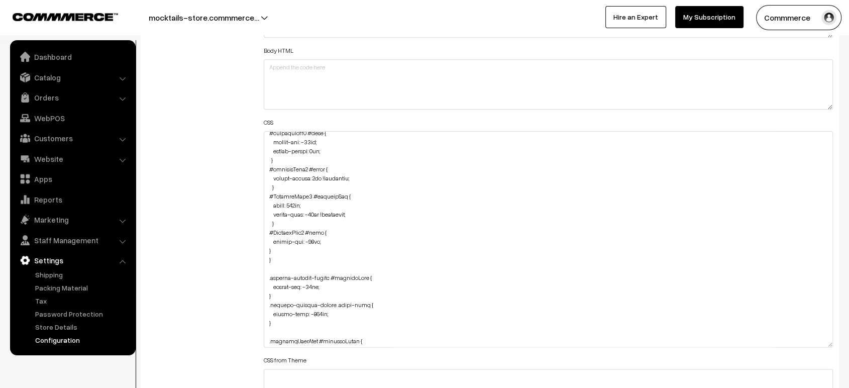
click at [265, 246] on div "Header HTML Body HTML CSS CSS from Theme JAVASCRIPT" at bounding box center [548, 234] width 584 height 525
click at [265, 246] on textarea at bounding box center [548, 239] width 569 height 216
type textarea "@media (max-width: 767px) { img#Logo { width: 123px !important; } #productType1…"
click at [243, 230] on div "Additional HTML/JS/CSS" at bounding box center [197, 234] width 117 height 525
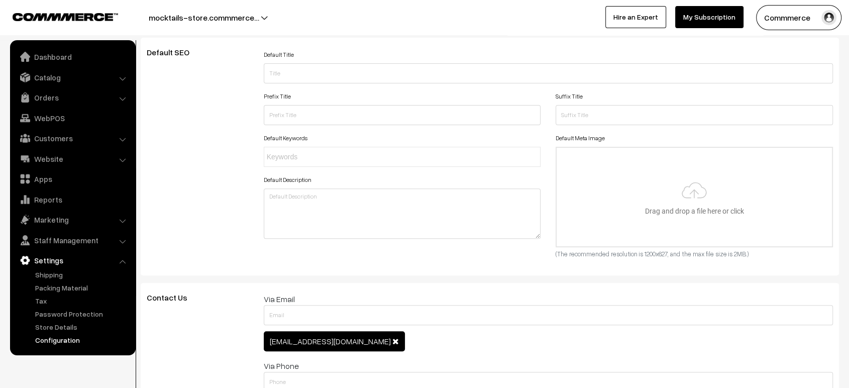
scroll to position [0, 0]
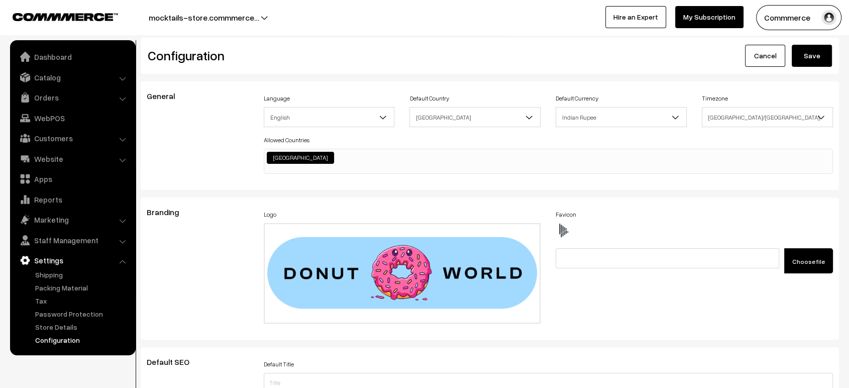
click at [812, 63] on button "Save" at bounding box center [812, 56] width 40 height 22
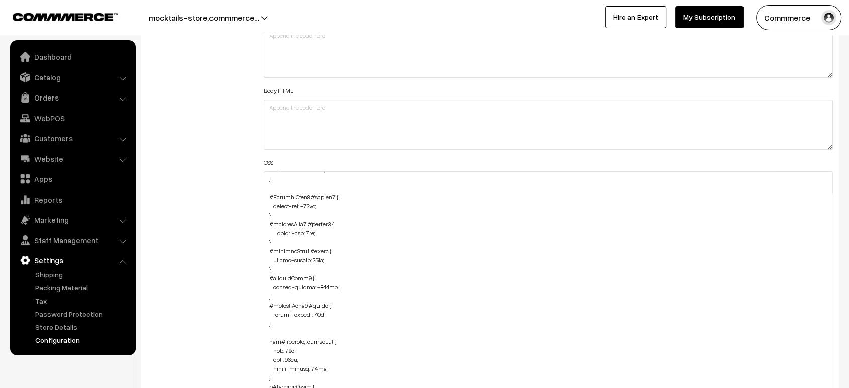
drag, startPoint x: 831, startPoint y: 213, endPoint x: 800, endPoint y: 414, distance: 203.4
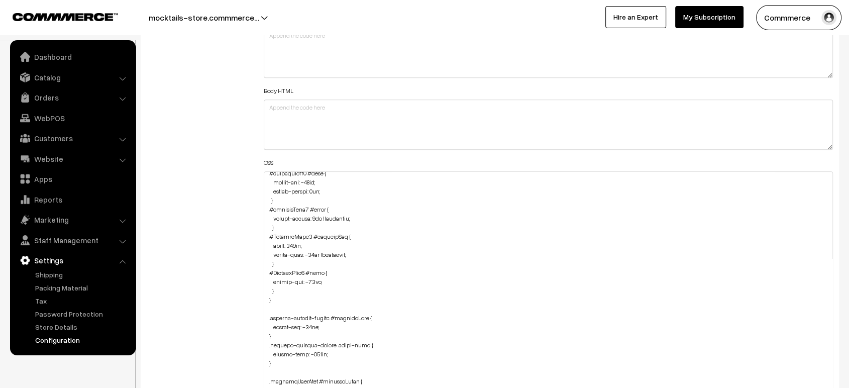
scroll to position [168, 0]
click at [286, 285] on textarea at bounding box center [548, 296] width 569 height 251
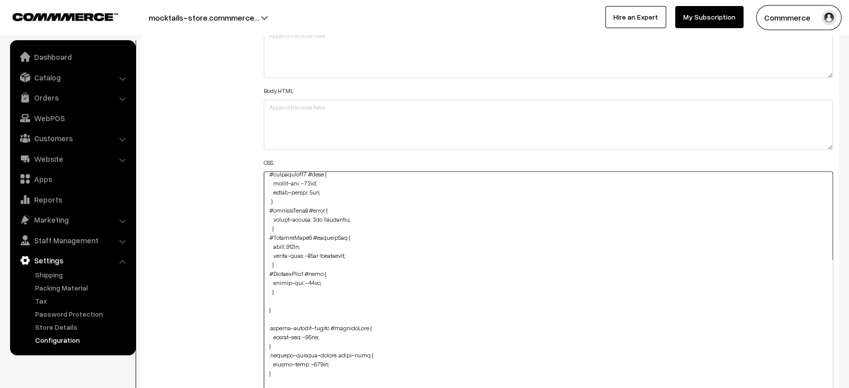
paste textarea "#ProductType5 #button2 { margin-top: -30px; width: 142px; margin-left: -6px; }"
click at [267, 334] on textarea at bounding box center [548, 296] width 569 height 251
type textarea "@media (max-width: 767px) { img#Logo { width: 123px !important; } #productType1…"
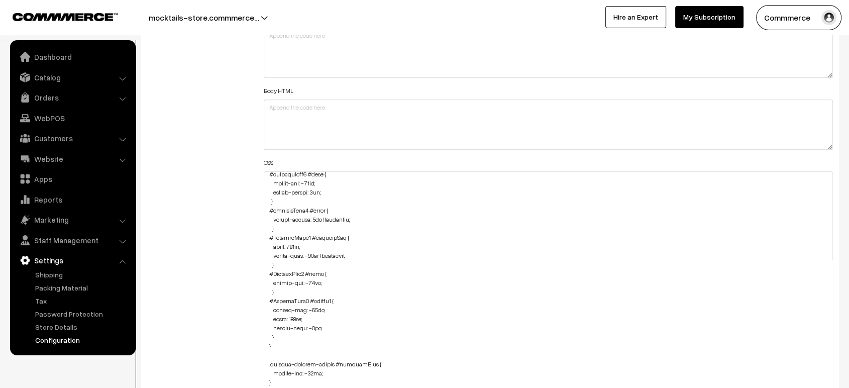
click at [233, 308] on div "Additional HTML/JS/CSS" at bounding box center [197, 292] width 117 height 560
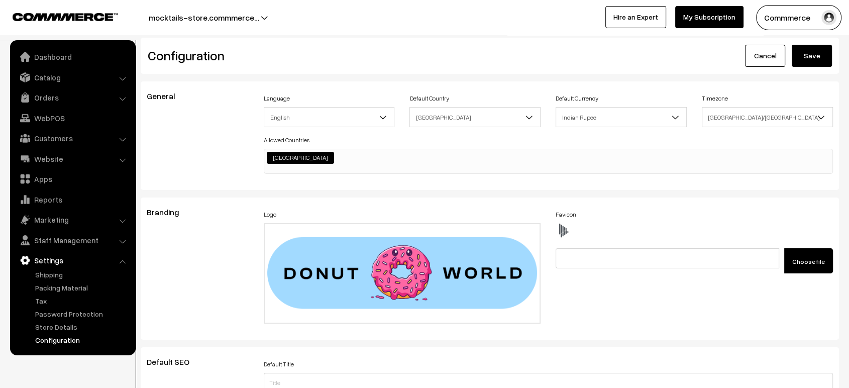
scroll to position [0, 0]
click at [812, 63] on button "Save" at bounding box center [812, 56] width 40 height 22
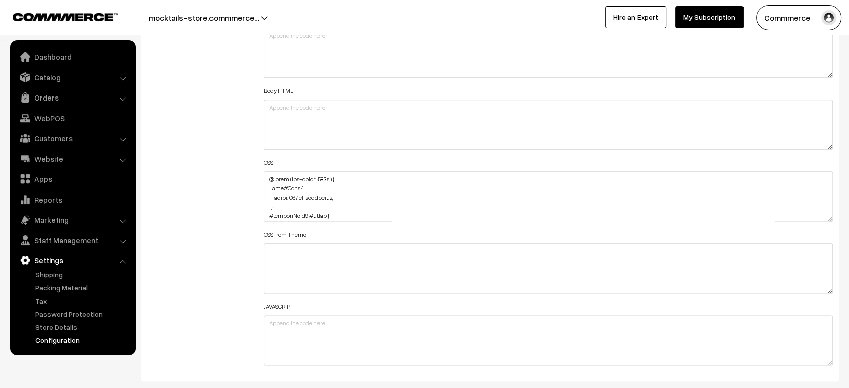
scroll to position [1168, 0]
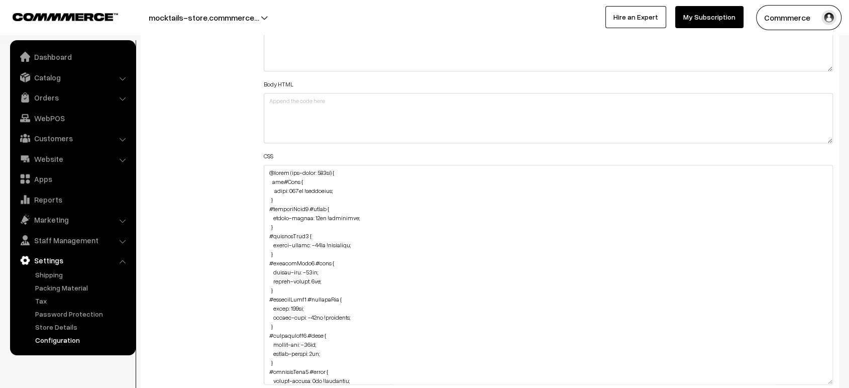
drag, startPoint x: 828, startPoint y: 211, endPoint x: 788, endPoint y: 414, distance: 207.4
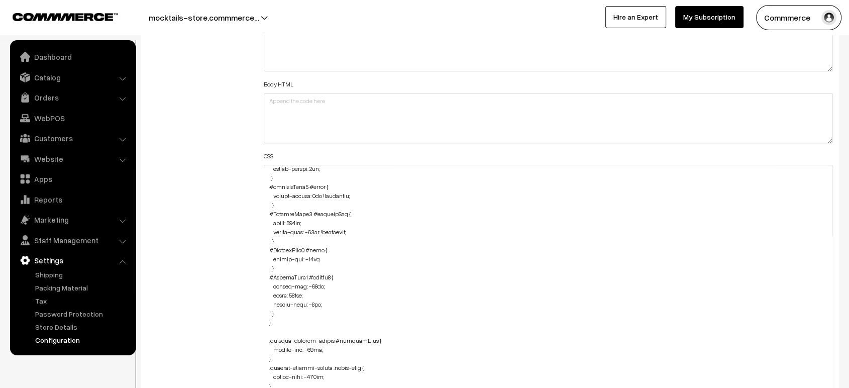
scroll to position [186, 0]
click at [287, 309] on textarea at bounding box center [548, 292] width 569 height 254
paste textarea "#productType4 #button2 { margin-left: -7px; }"
click at [265, 335] on textarea at bounding box center [548, 292] width 569 height 254
click at [290, 337] on textarea at bounding box center [548, 292] width 569 height 254
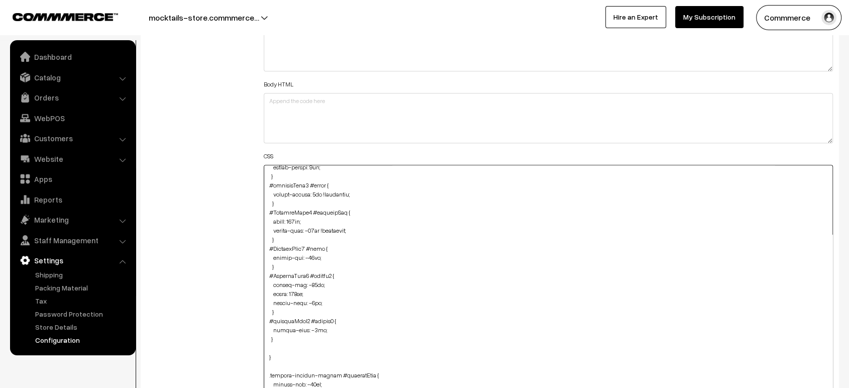
paste textarea "#productType4 #button2 { margin-left: -7px; }"
click at [310, 344] on textarea at bounding box center [548, 292] width 569 height 254
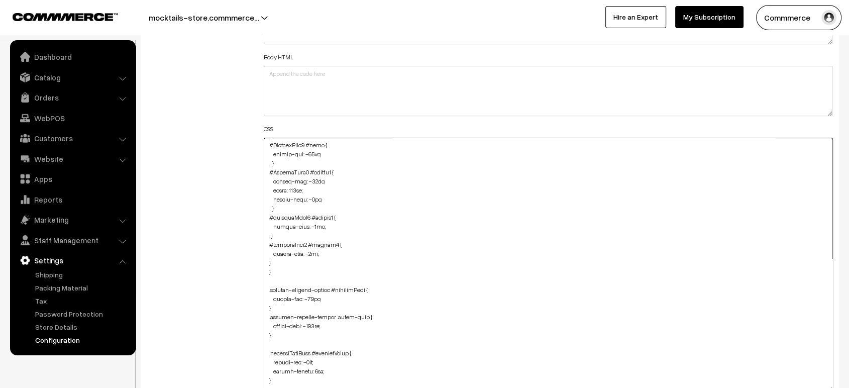
scroll to position [265, 0]
click at [266, 256] on textarea at bounding box center [548, 265] width 569 height 254
click at [278, 260] on textarea at bounding box center [548, 265] width 569 height 254
paste textarea "#productType4 #button2 { margin-left: -7px; }"
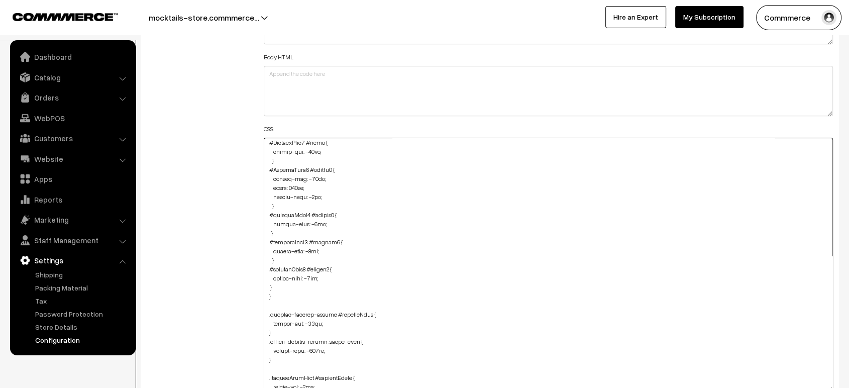
click at [267, 283] on textarea at bounding box center [548, 265] width 569 height 254
click at [308, 265] on textarea at bounding box center [548, 265] width 569 height 254
type textarea "@media (max-width: 767px) { img#Logo { width: 123px !important; } #productType1…"
click at [228, 256] on div "Additional HTML/JS/CSS" at bounding box center [197, 259] width 117 height 563
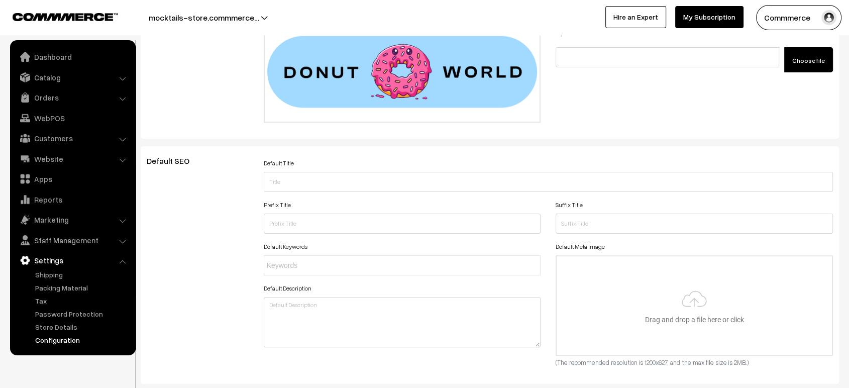
scroll to position [0, 0]
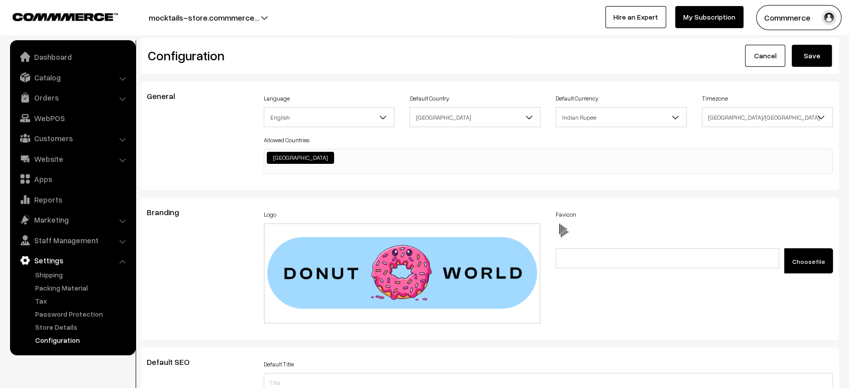
click at [812, 53] on button "Save" at bounding box center [812, 56] width 40 height 22
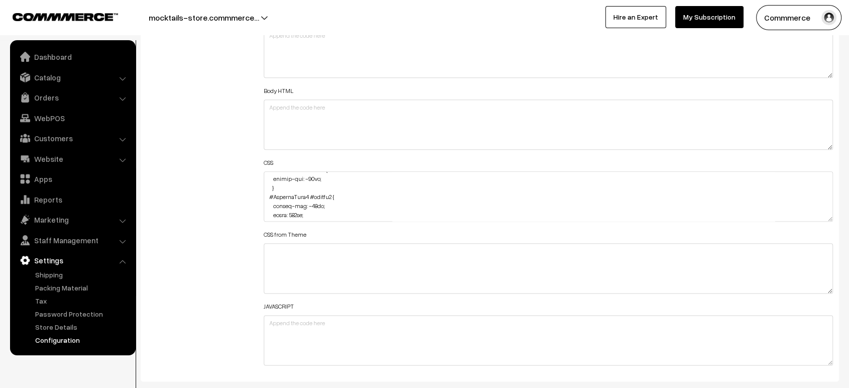
scroll to position [265, 0]
click at [309, 179] on textarea at bounding box center [548, 196] width 569 height 50
type textarea "@media (max-width: 767px) { img#Logo { width: 123px !important; } #productType1…"
click at [216, 188] on div "Additional HTML/JS/CSS" at bounding box center [197, 191] width 117 height 359
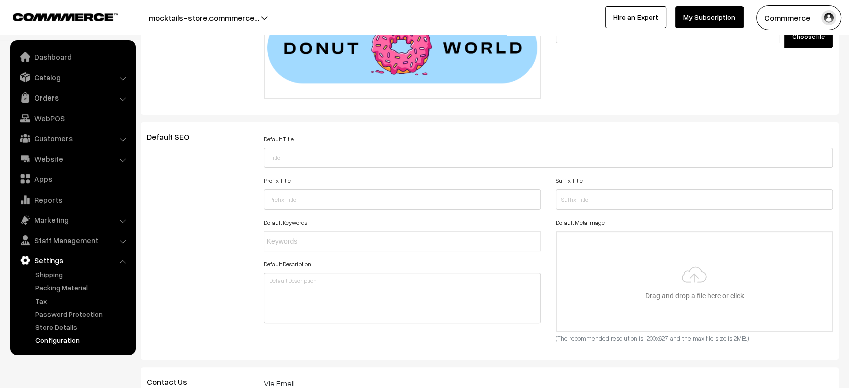
scroll to position [0, 0]
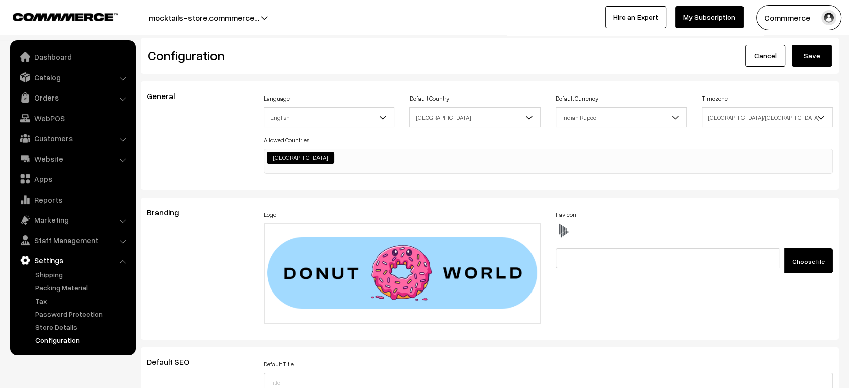
click at [804, 54] on button "Save" at bounding box center [812, 56] width 40 height 22
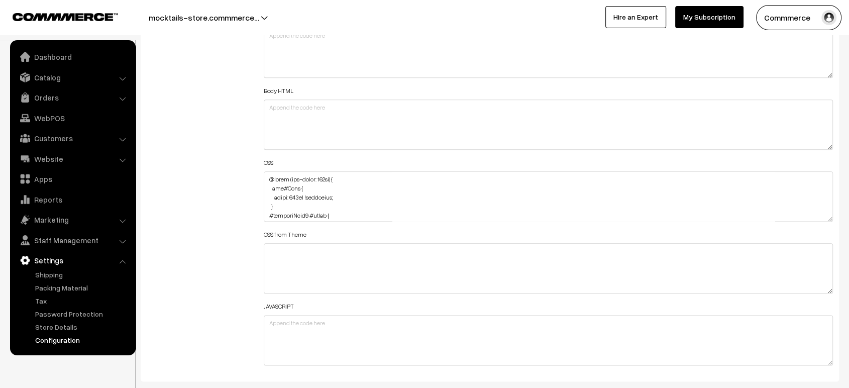
scroll to position [245, 0]
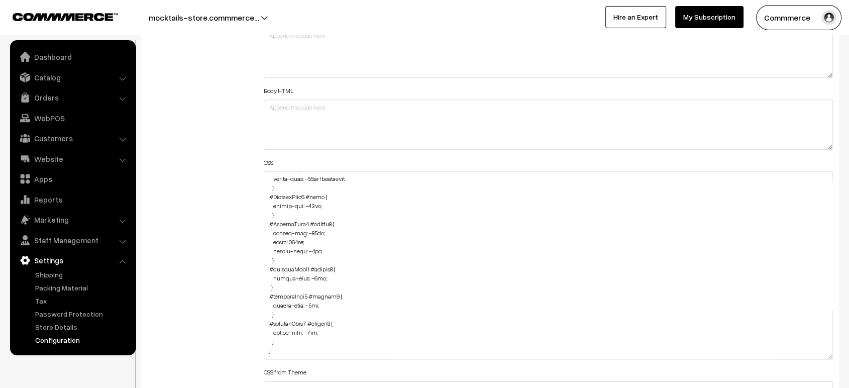
drag, startPoint x: 827, startPoint y: 216, endPoint x: 811, endPoint y: 414, distance: 198.6
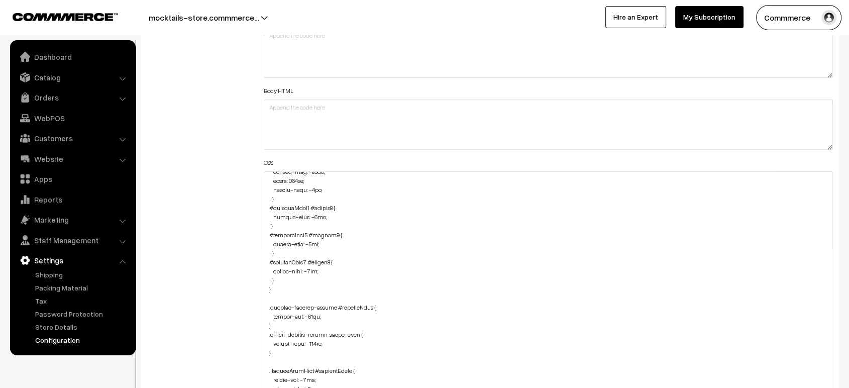
scroll to position [307, 0]
click at [281, 278] on textarea at bounding box center [548, 295] width 569 height 248
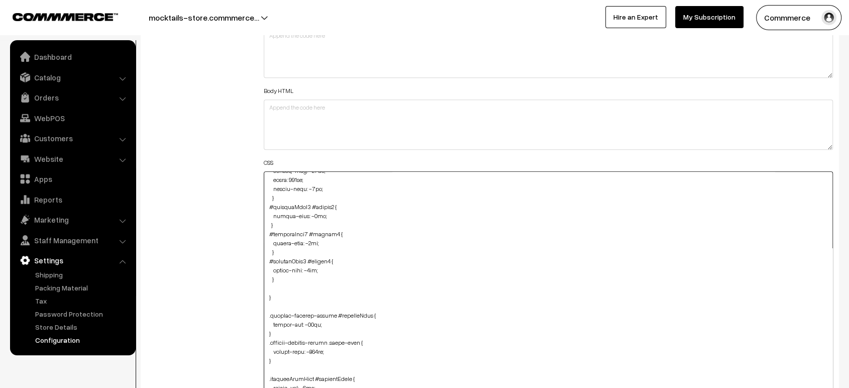
paste textarea ".cList #productText { text-align: center; margin-top: -40px; margin-bottom: -40…"
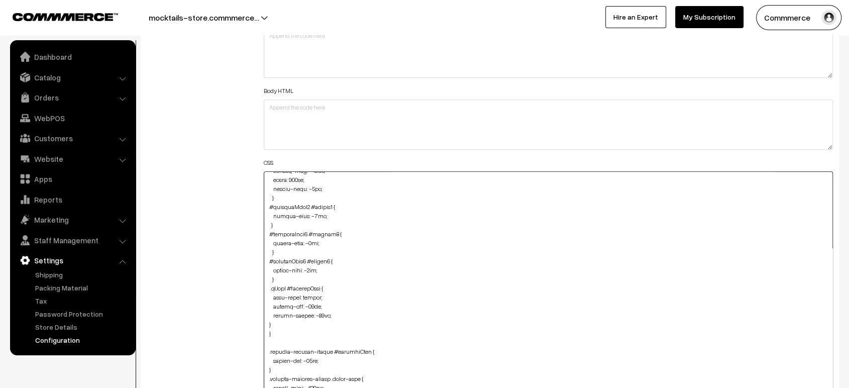
click at [268, 319] on textarea at bounding box center [548, 295] width 569 height 248
type textarea "@media (max-width: 767px) { img#Logo { width: 123px !important; } #productType1…"
click at [227, 308] on div "Additional HTML/JS/CSS" at bounding box center [197, 290] width 117 height 557
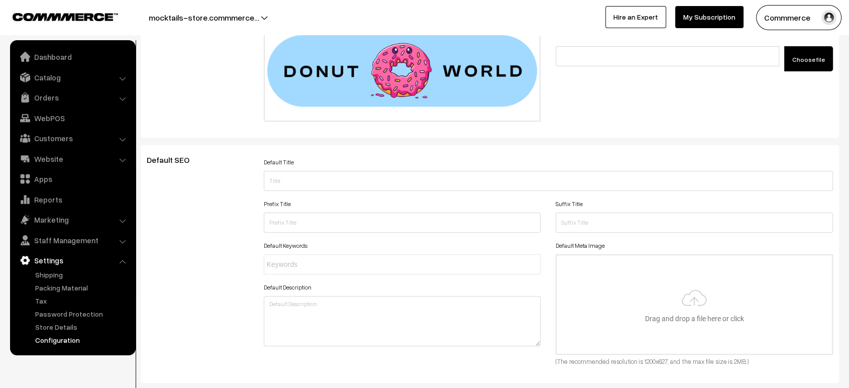
scroll to position [0, 0]
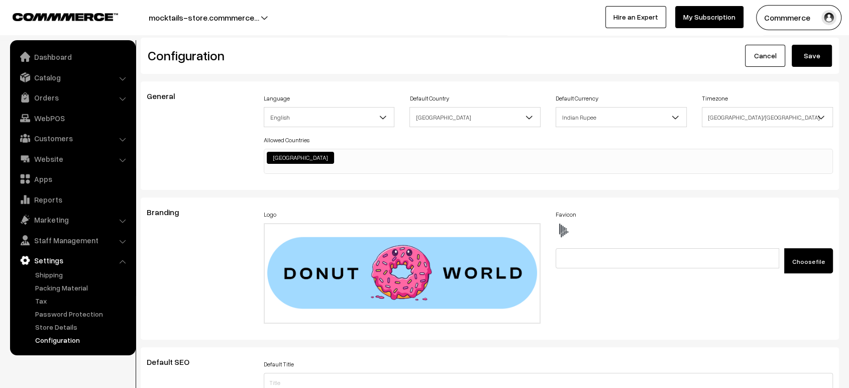
click at [817, 53] on button "Save" at bounding box center [812, 56] width 40 height 22
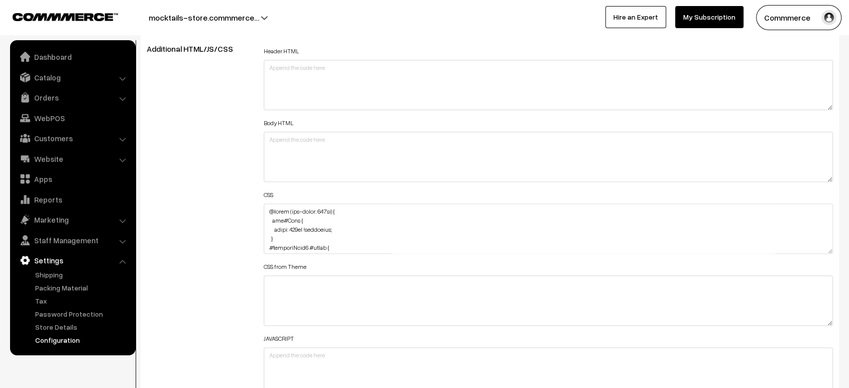
scroll to position [1129, 0]
drag, startPoint x: 829, startPoint y: 246, endPoint x: 812, endPoint y: 414, distance: 169.2
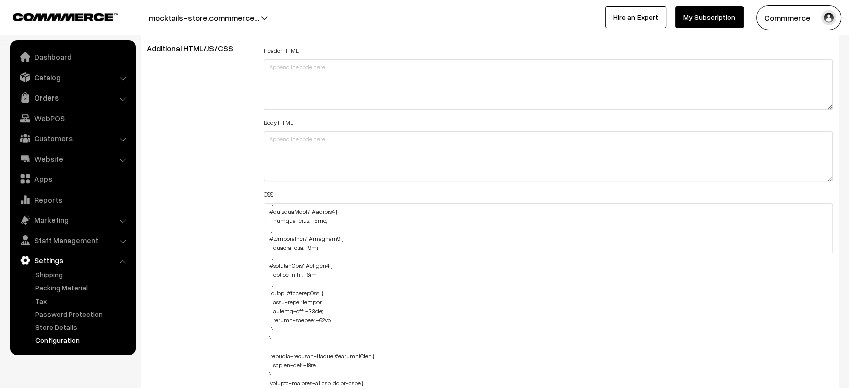
scroll to position [370, 0]
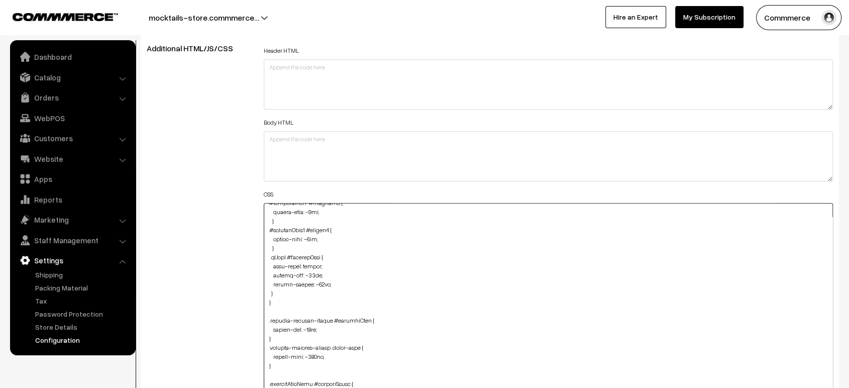
click at [277, 292] on textarea at bounding box center [548, 312] width 569 height 219
paste textarea ".productListWrap #productText { margin-top: -5px; }"
click at [266, 320] on textarea at bounding box center [548, 312] width 569 height 219
type textarea "@media (max-width: 767px) { img#Logo { width: 123px !important; } #productType1…"
click at [256, 312] on div "Header HTML Body HTML CSS CSS from Theme JAVASCRIPT" at bounding box center [548, 308] width 584 height 528
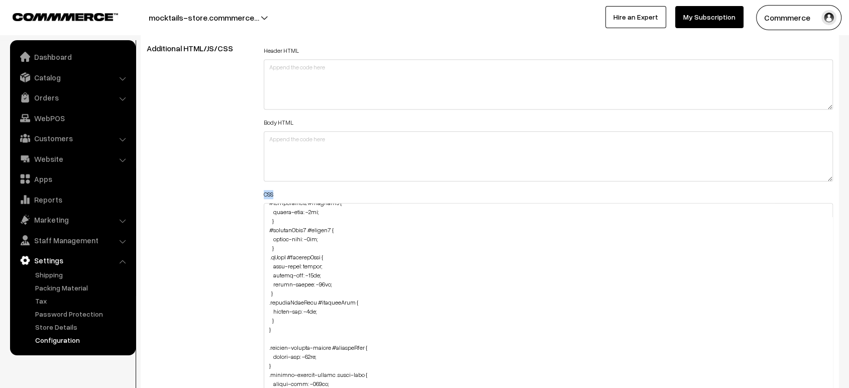
click at [256, 312] on div "Header HTML Body HTML CSS CSS from Theme JAVASCRIPT" at bounding box center [548, 308] width 584 height 528
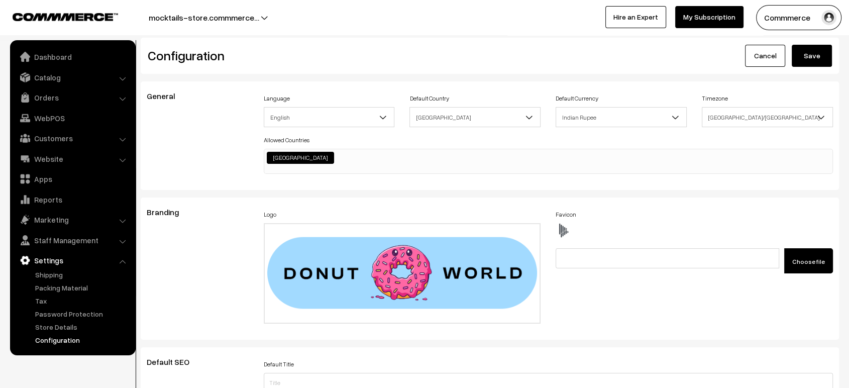
scroll to position [0, 0]
click at [812, 68] on div "Configuration Cancel Save" at bounding box center [490, 56] width 698 height 36
click at [816, 59] on button "Save" at bounding box center [812, 56] width 40 height 22
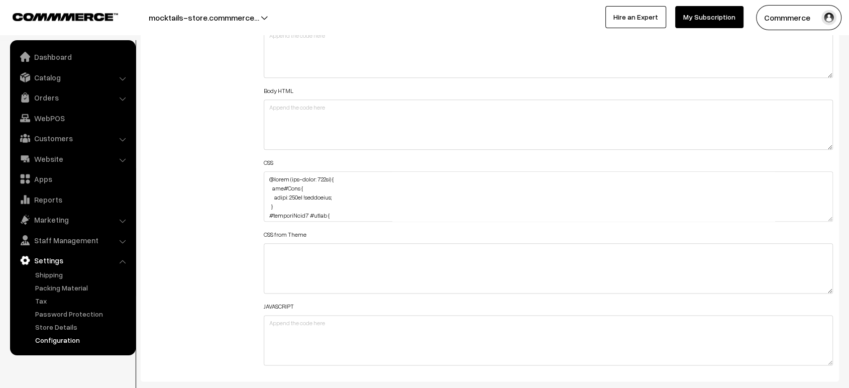
scroll to position [552, 0]
click at [309, 204] on textarea at bounding box center [548, 196] width 569 height 50
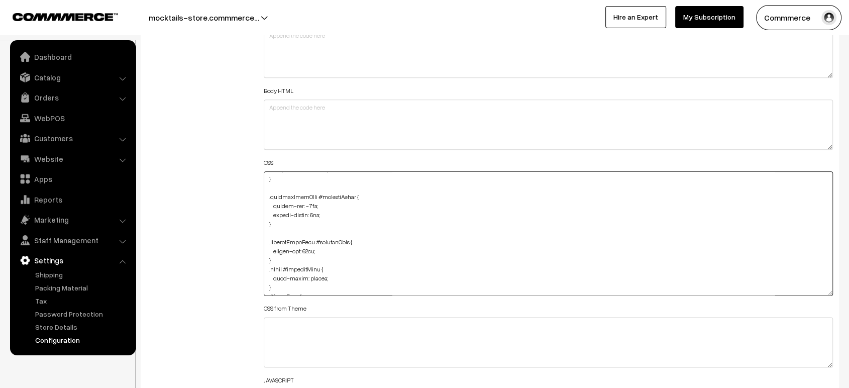
drag, startPoint x: 824, startPoint y: 213, endPoint x: 854, endPoint y: 411, distance: 201.1
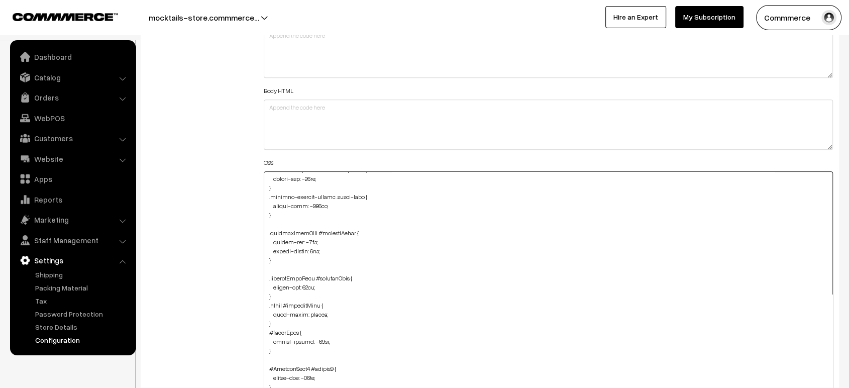
scroll to position [519, 0]
drag, startPoint x: 265, startPoint y: 226, endPoint x: 278, endPoint y: 257, distance: 33.6
click at [278, 257] on textarea at bounding box center [548, 295] width 569 height 249
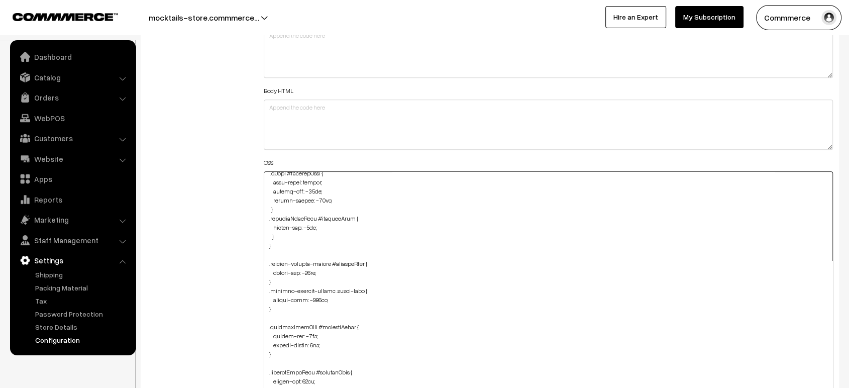
scroll to position [421, 0]
click at [281, 235] on textarea at bounding box center [548, 295] width 569 height 249
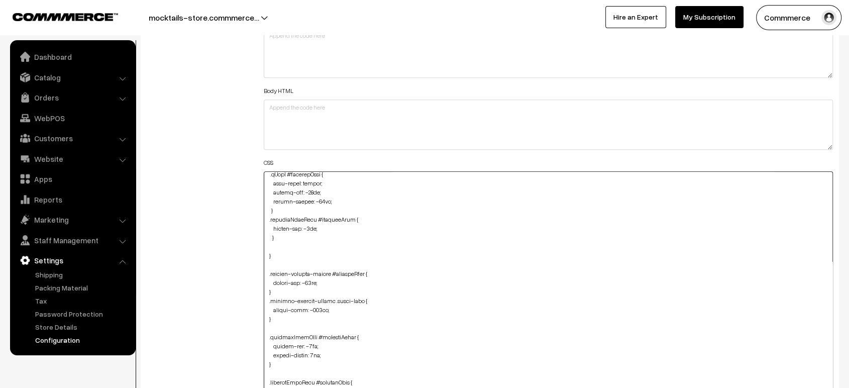
paste textarea ".productListWrap #productPrice { margin-top: -5px; margin-bottom: 5px; }"
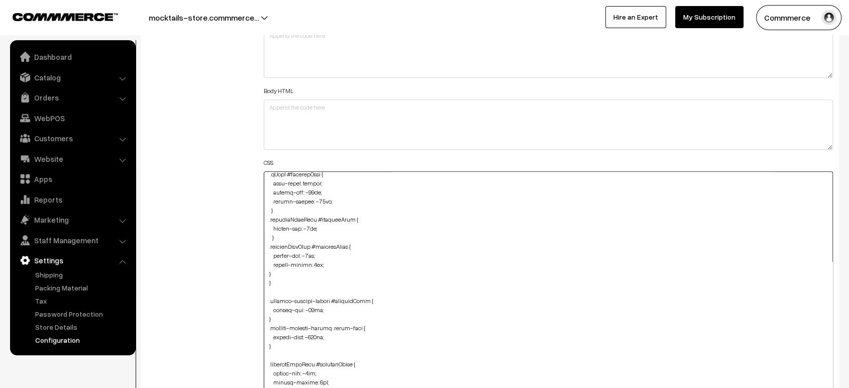
click at [309, 252] on textarea at bounding box center [548, 295] width 569 height 249
click at [264, 269] on textarea at bounding box center [548, 295] width 569 height 249
click at [308, 263] on textarea at bounding box center [548, 295] width 569 height 249
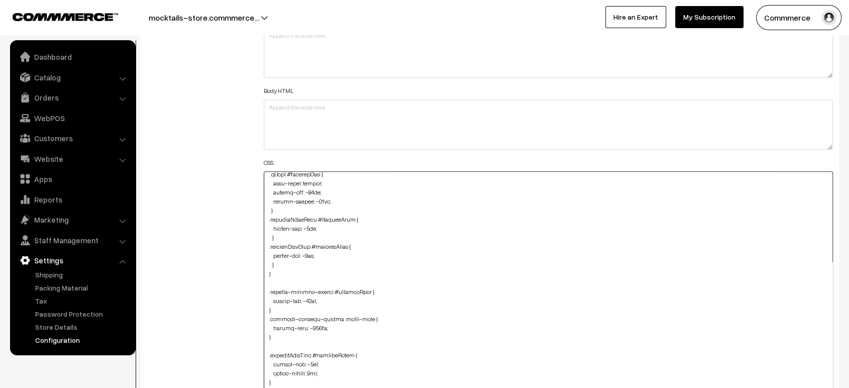
type textarea "@media (max-width: 767px) { img#Logo { width: 123px !important; } #productType1…"
click at [227, 256] on div "Additional HTML/JS/CSS" at bounding box center [197, 291] width 117 height 558
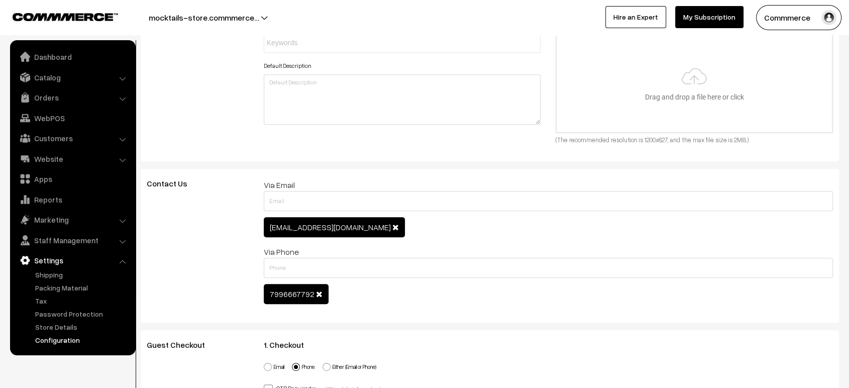
scroll to position [0, 0]
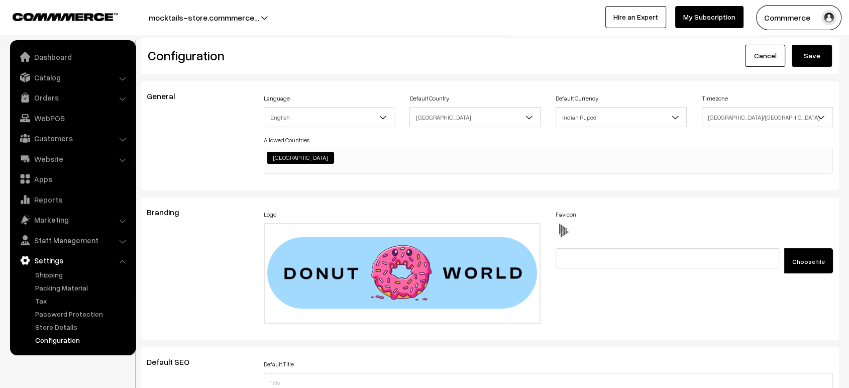
click at [822, 58] on button "Save" at bounding box center [812, 56] width 40 height 22
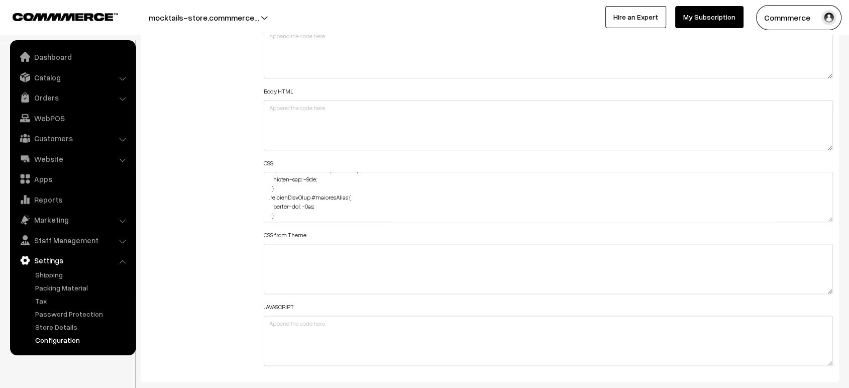
scroll to position [1162, 0]
click at [832, 215] on div "Header HTML Body HTML CSS CSS from Theme JAVASCRIPT" at bounding box center [548, 191] width 584 height 359
click at [324, 205] on textarea at bounding box center [548, 196] width 569 height 50
drag, startPoint x: 327, startPoint y: 201, endPoint x: 270, endPoint y: 203, distance: 57.3
click at [270, 203] on textarea at bounding box center [548, 196] width 569 height 50
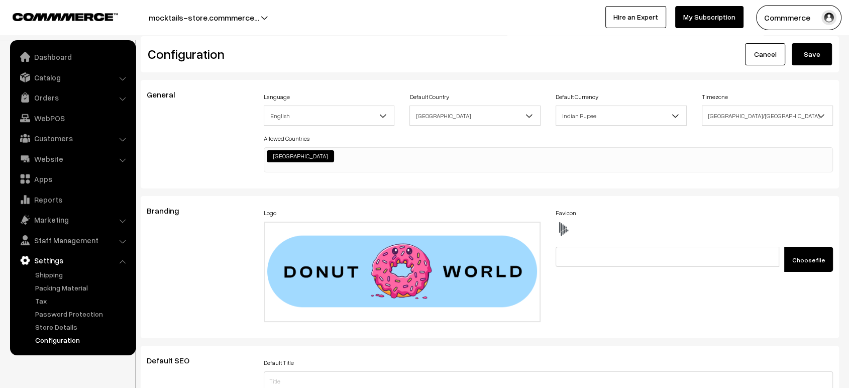
scroll to position [0, 0]
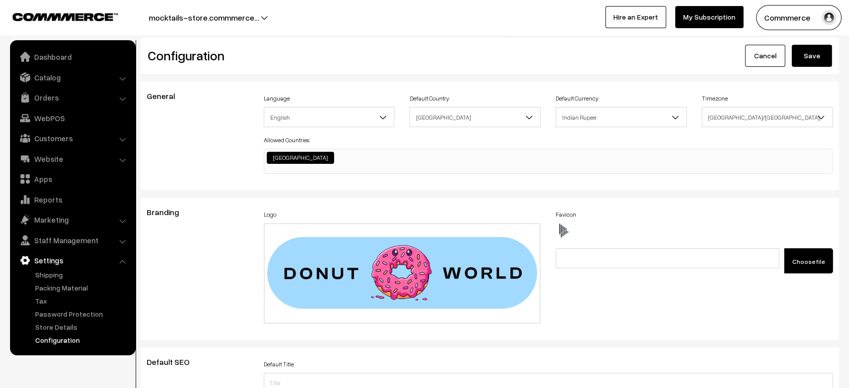
click at [811, 58] on button "Save" at bounding box center [812, 56] width 40 height 22
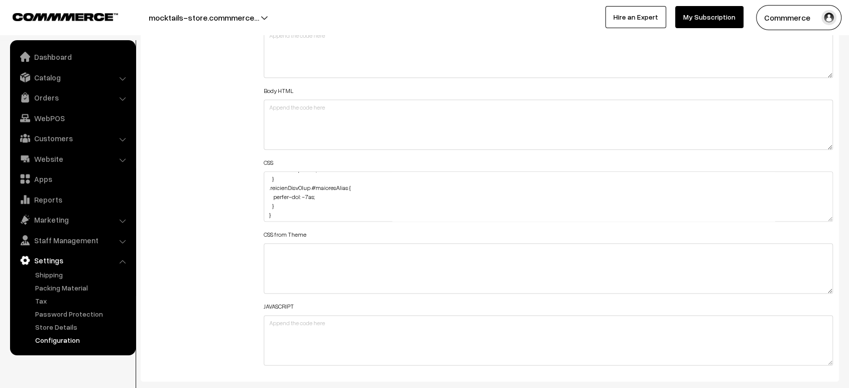
drag, startPoint x: 825, startPoint y: 212, endPoint x: 828, endPoint y: 414, distance: 202.0
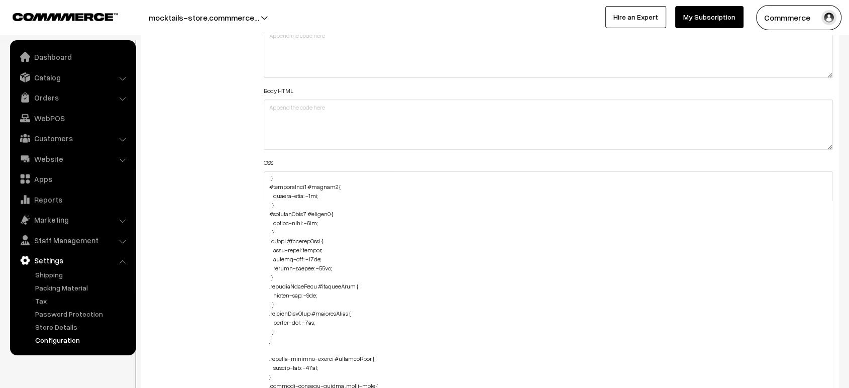
scroll to position [410, 0]
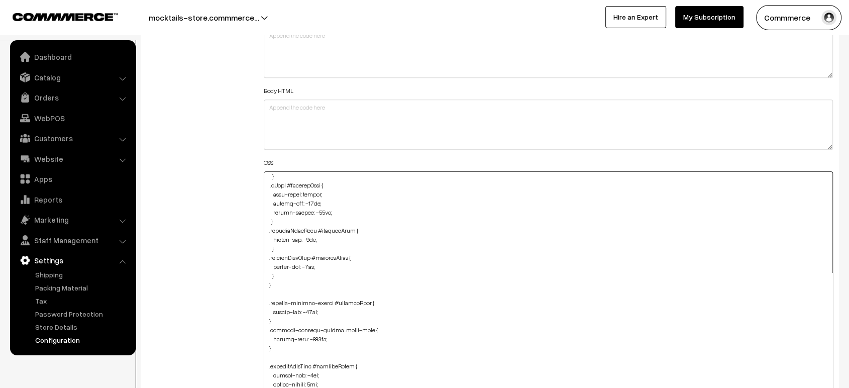
click at [333, 265] on textarea at bounding box center [548, 297] width 569 height 252
paste textarea "5px !important"
click at [228, 260] on div "Additional HTML/JS/CSS" at bounding box center [197, 292] width 117 height 561
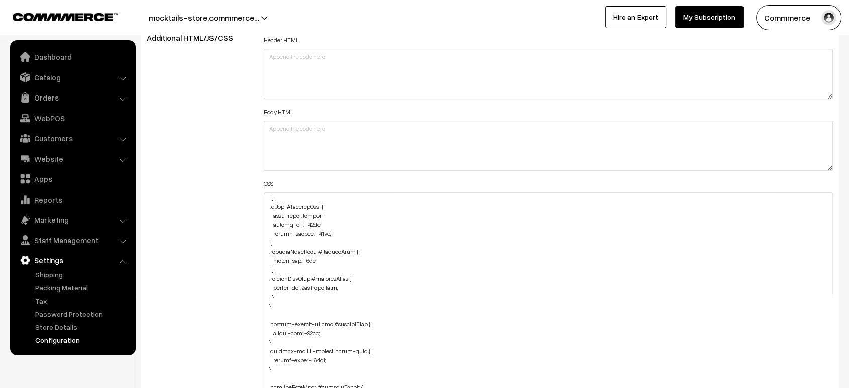
scroll to position [1139, 0]
click at [316, 260] on textarea at bounding box center [548, 319] width 569 height 252
drag, startPoint x: 314, startPoint y: 284, endPoint x: 340, endPoint y: 287, distance: 26.2
click at [340, 287] on textarea at bounding box center [548, 319] width 569 height 252
click at [315, 259] on textarea at bounding box center [548, 319] width 569 height 252
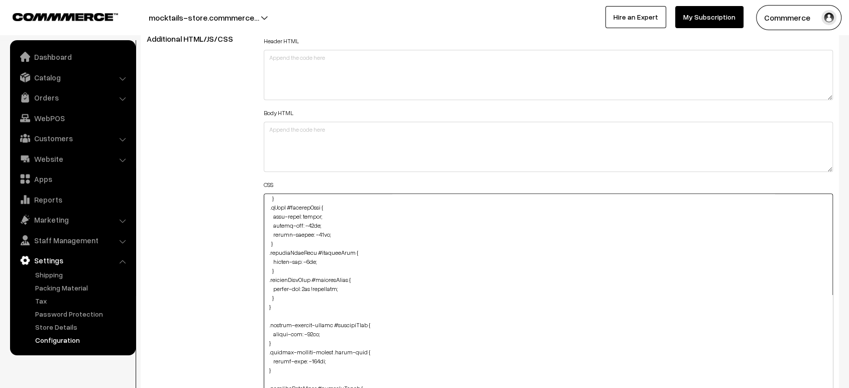
paste textarea "!important"
type textarea "@media (max-width: 767px) { img#Logo { width: 123px !important; } #productType1…"
click at [170, 255] on div "Additional HTML/JS/CSS" at bounding box center [197, 314] width 117 height 561
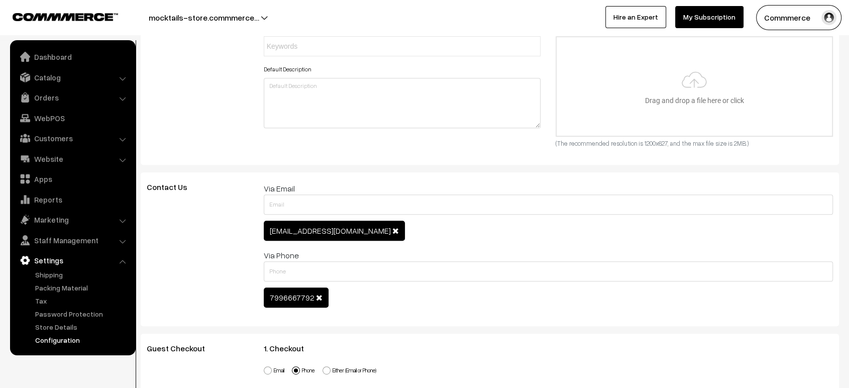
scroll to position [0, 0]
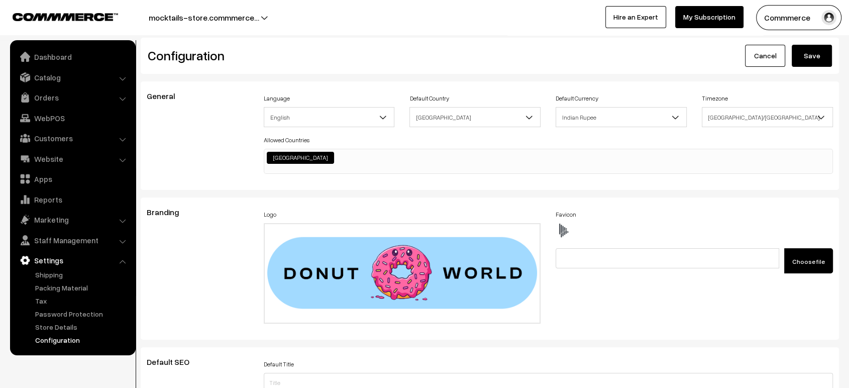
click at [813, 63] on button "Save" at bounding box center [812, 56] width 40 height 22
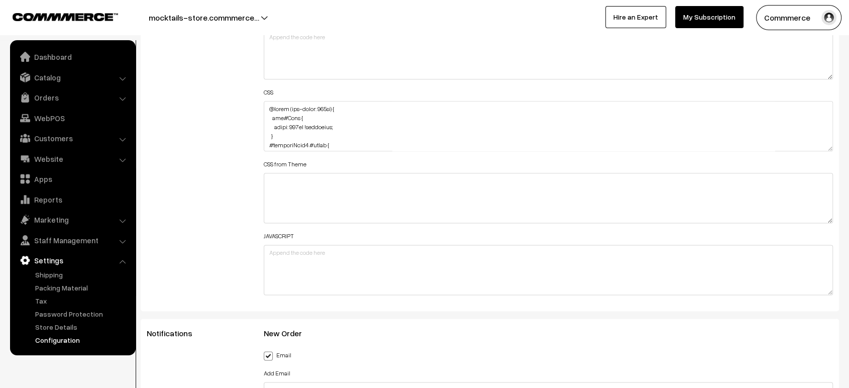
scroll to position [1241, 0]
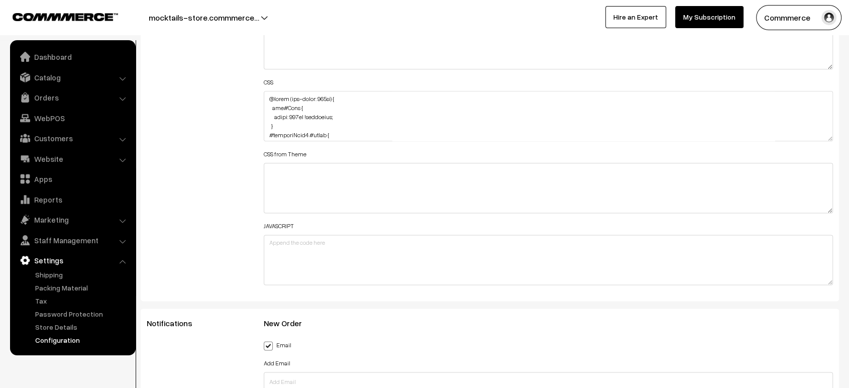
drag, startPoint x: 829, startPoint y: 135, endPoint x: 801, endPoint y: 414, distance: 280.3
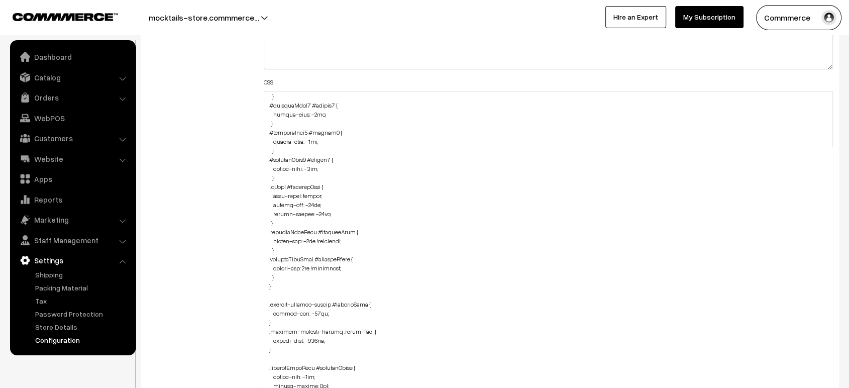
scroll to position [335, 0]
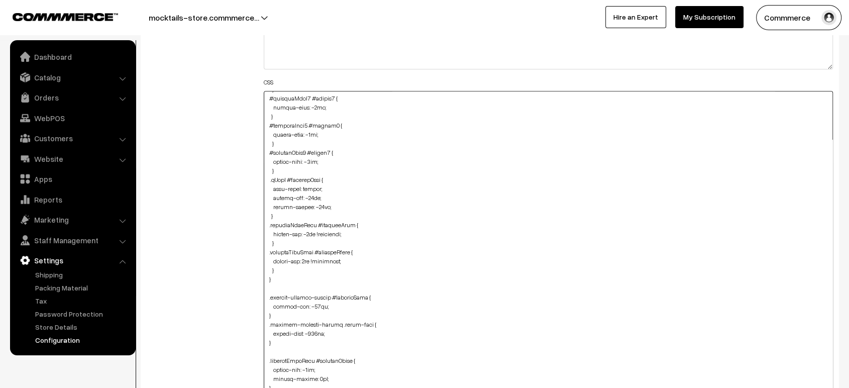
click at [297, 267] on textarea at bounding box center [548, 256] width 569 height 330
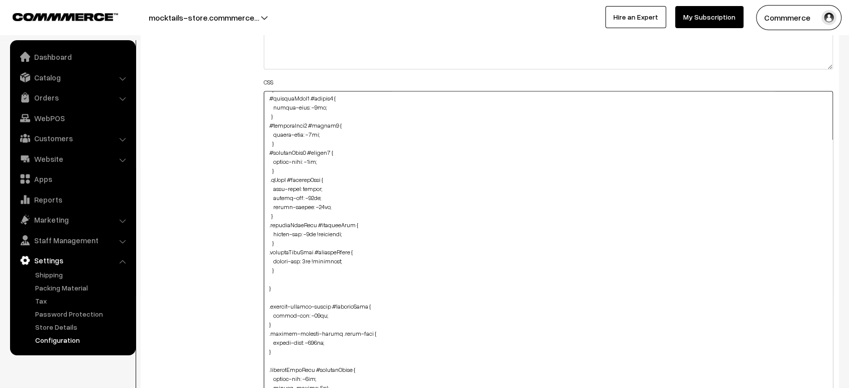
paste textarea ".product-list #productHead { margin-bottom: -25px; }"
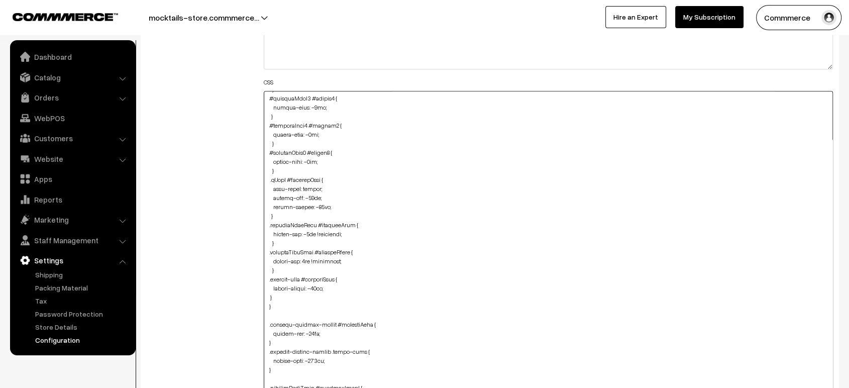
click at [264, 294] on textarea at bounding box center [548, 256] width 569 height 330
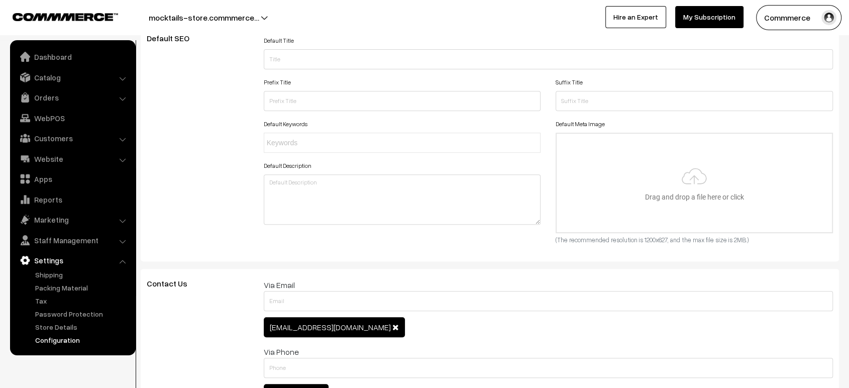
scroll to position [0, 0]
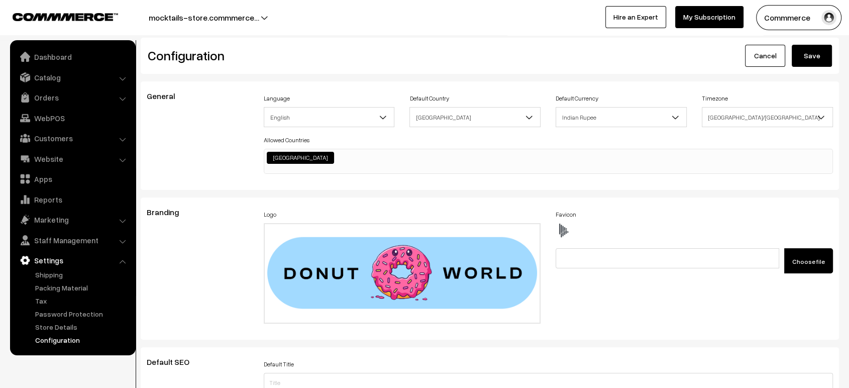
type textarea "@media (max-width: 767px) { img#Logo { width: 123px !important; } #productType1…"
click at [808, 53] on button "Save" at bounding box center [812, 56] width 40 height 22
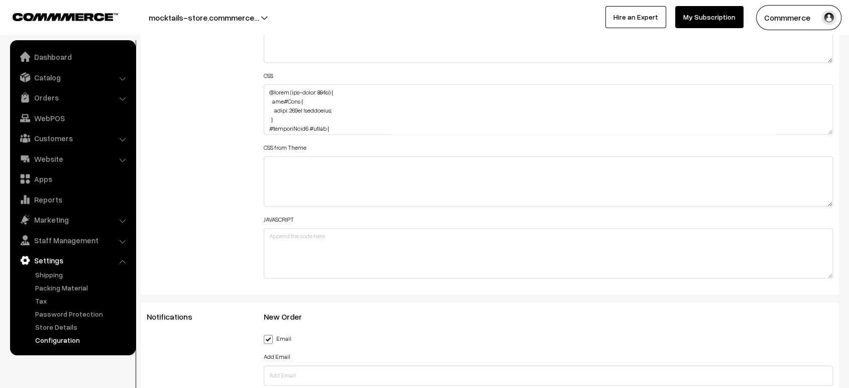
scroll to position [1263, 0]
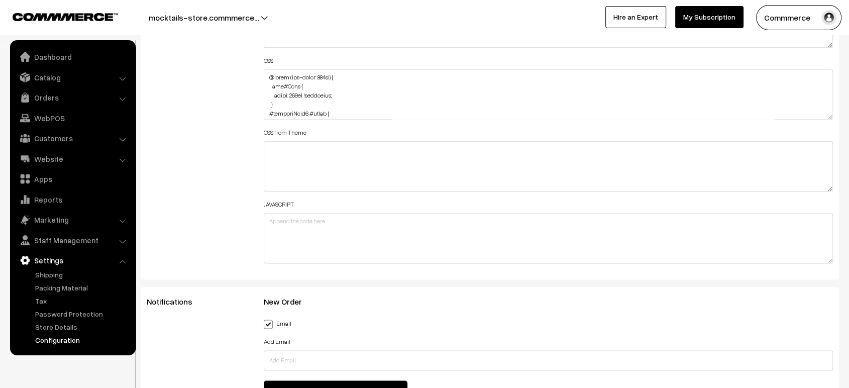
drag, startPoint x: 831, startPoint y: 116, endPoint x: 848, endPoint y: 414, distance: 298.9
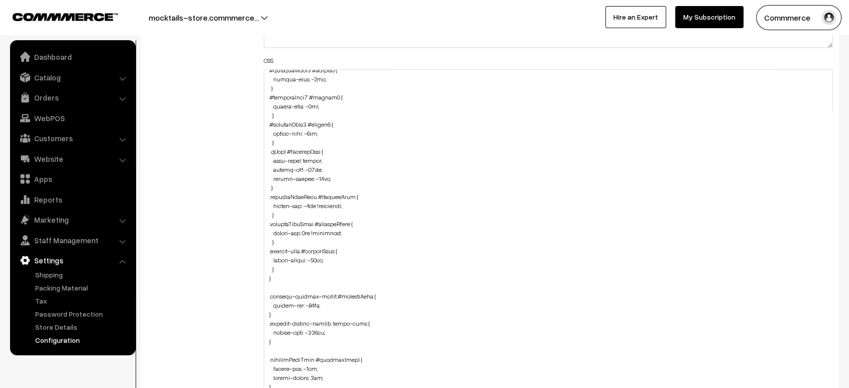
scroll to position [346, 0]
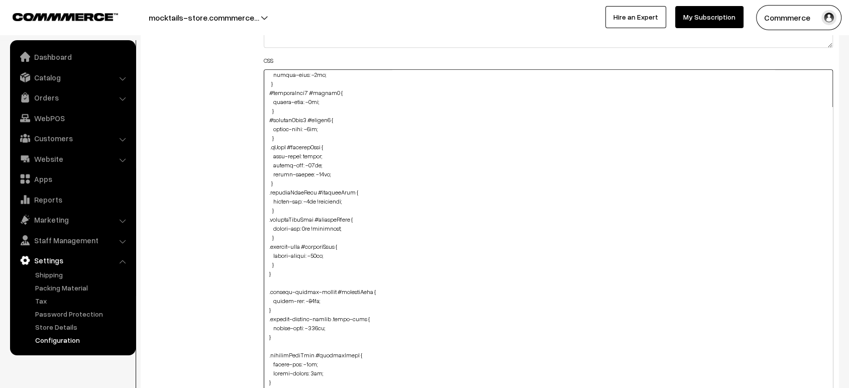
click at [288, 262] on textarea at bounding box center [548, 243] width 569 height 349
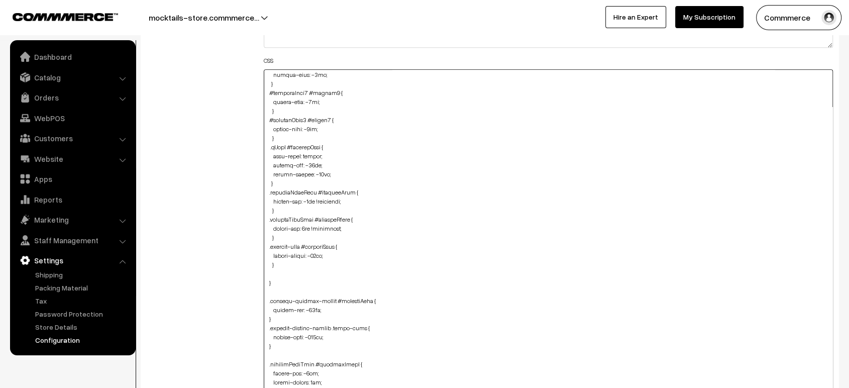
paste textarea ".related-product-slider #button2 { width: 140px; }"
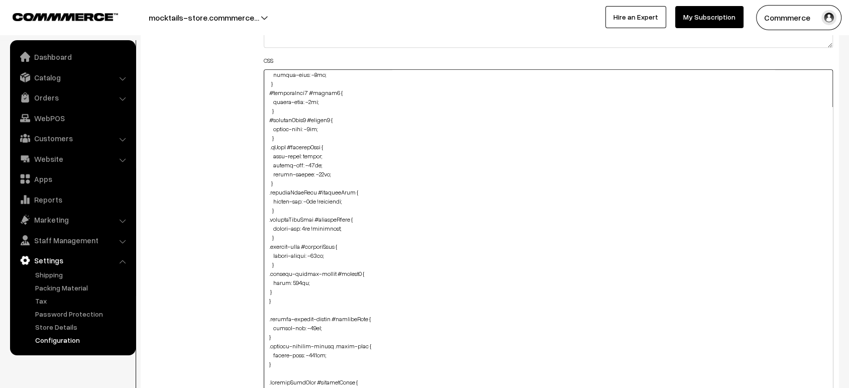
click at [267, 288] on textarea at bounding box center [548, 243] width 569 height 349
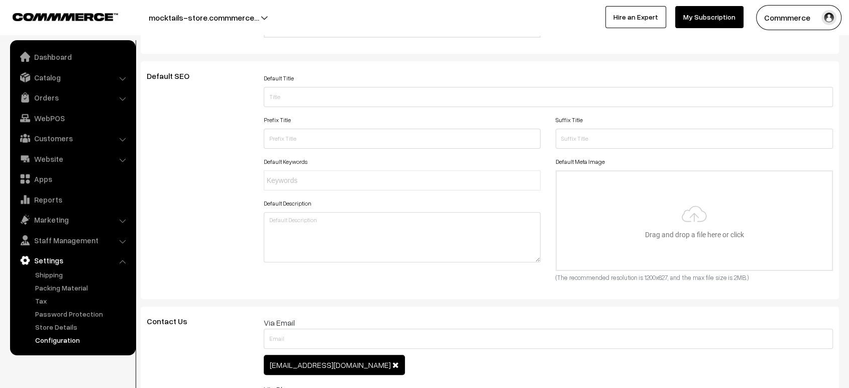
scroll to position [0, 0]
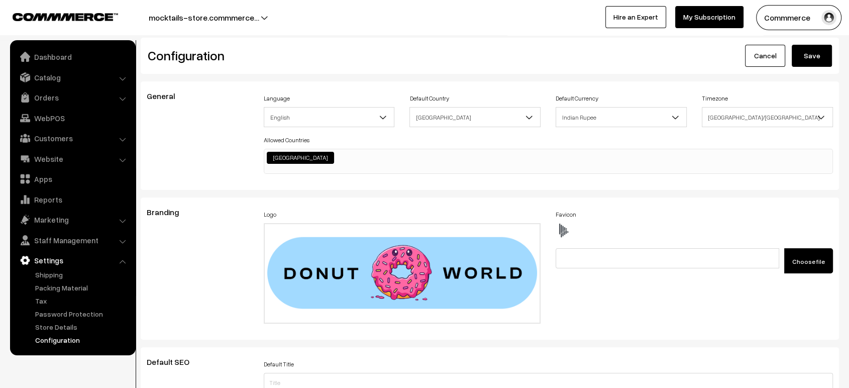
type textarea "@media (max-width: 767px) { img#Logo { width: 123px !important; } #productType1…"
click at [812, 53] on button "Save" at bounding box center [812, 56] width 40 height 22
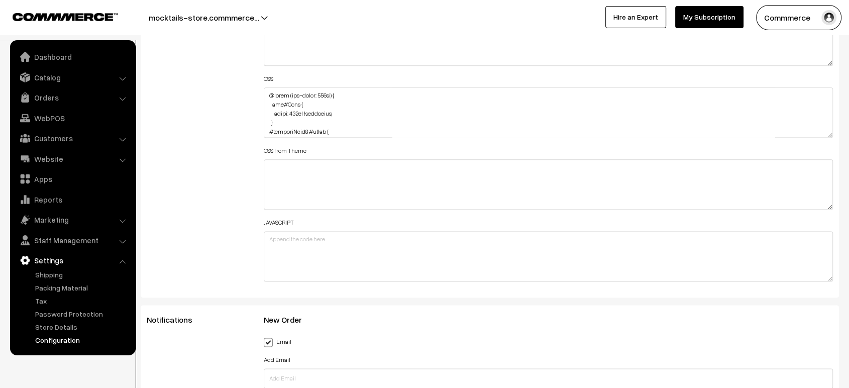
scroll to position [1250, 0]
drag, startPoint x: 827, startPoint y: 128, endPoint x: 849, endPoint y: 414, distance: 287.2
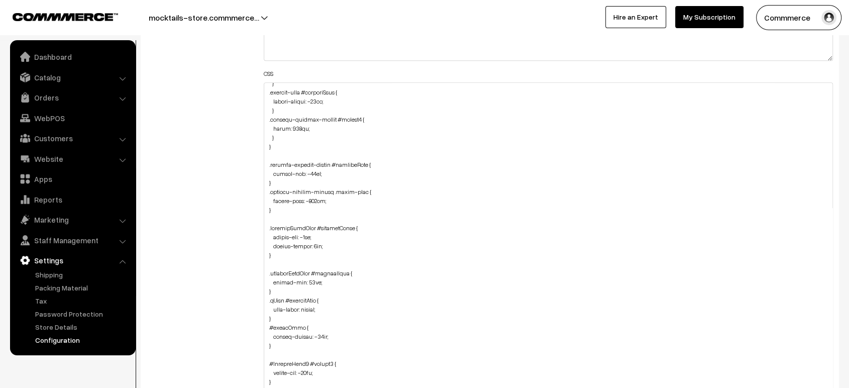
scroll to position [515, 0]
click at [303, 133] on textarea at bounding box center [548, 250] width 569 height 337
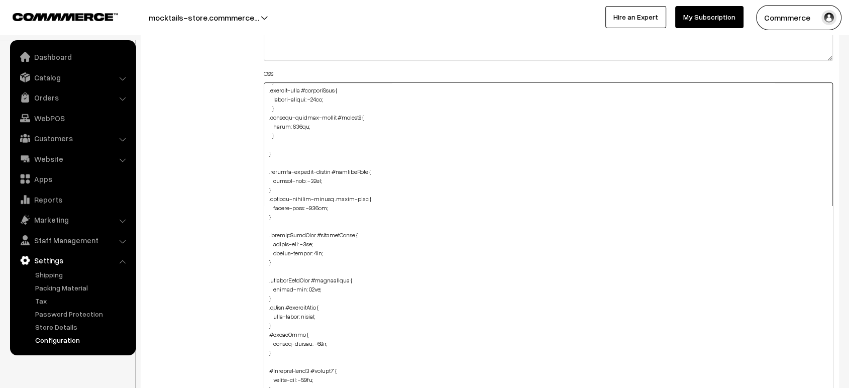
paste textarea ".related-product-slider #productPrice { font-size: 12px; margin-bottom: 10px; }"
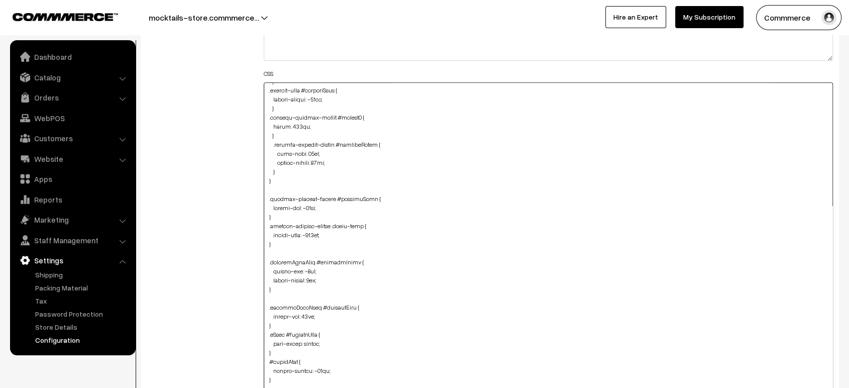
type textarea "@media (max-width: 767px) { img#Logo { width: 123px !important; } #productType1…"
click at [223, 162] on div "Additional HTML/JS/CSS" at bounding box center [197, 246] width 117 height 646
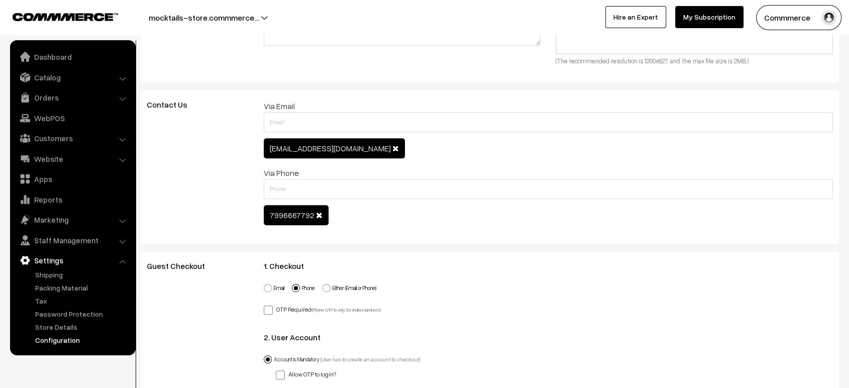
scroll to position [0, 0]
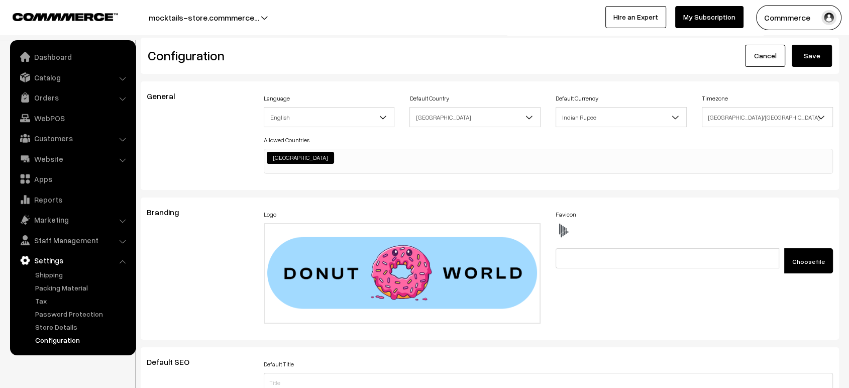
click at [816, 62] on button "Save" at bounding box center [812, 56] width 40 height 22
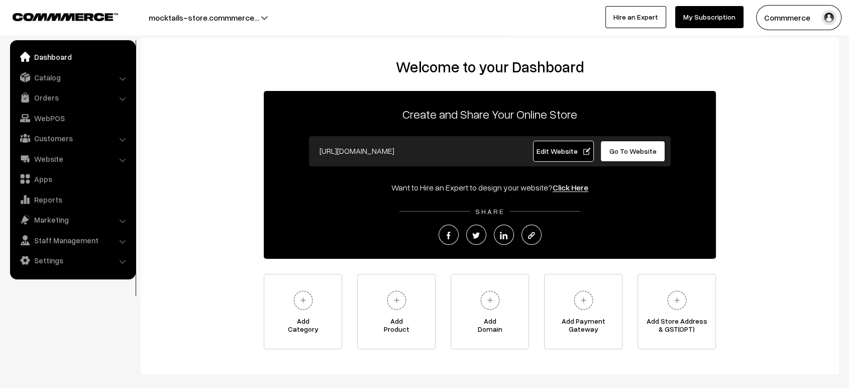
click at [545, 155] on span "Edit Website" at bounding box center [564, 151] width 54 height 9
click at [49, 256] on link "Settings" at bounding box center [73, 260] width 120 height 18
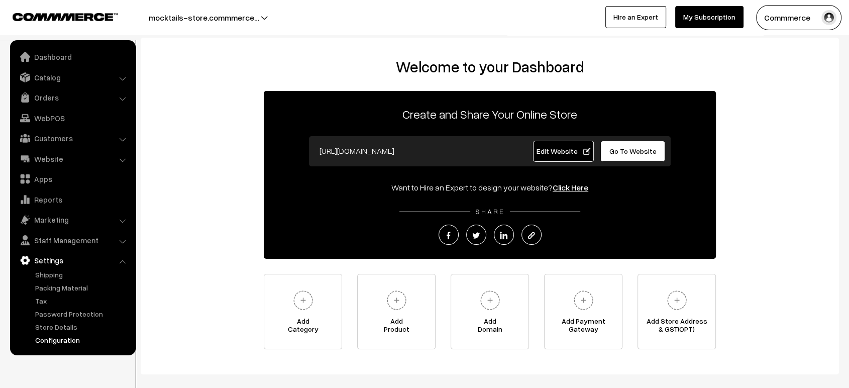
click at [69, 340] on link "Configuration" at bounding box center [82, 340] width 99 height 11
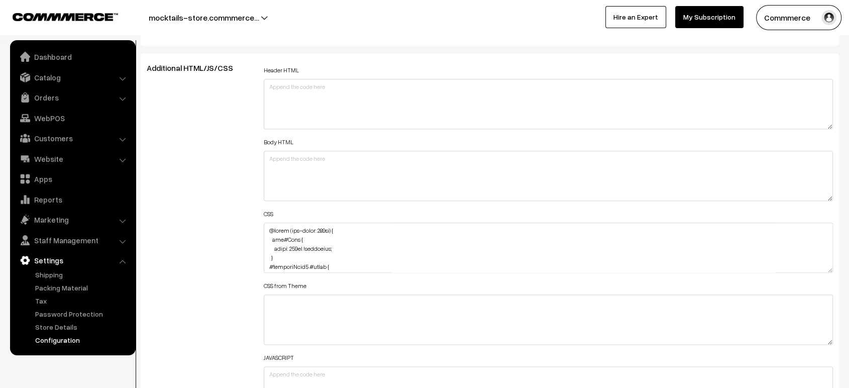
scroll to position [1111, 0]
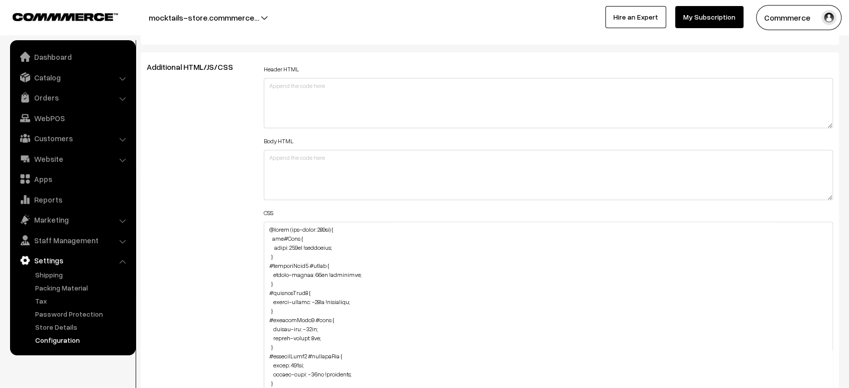
drag, startPoint x: 831, startPoint y: 263, endPoint x: 850, endPoint y: 414, distance: 152.4
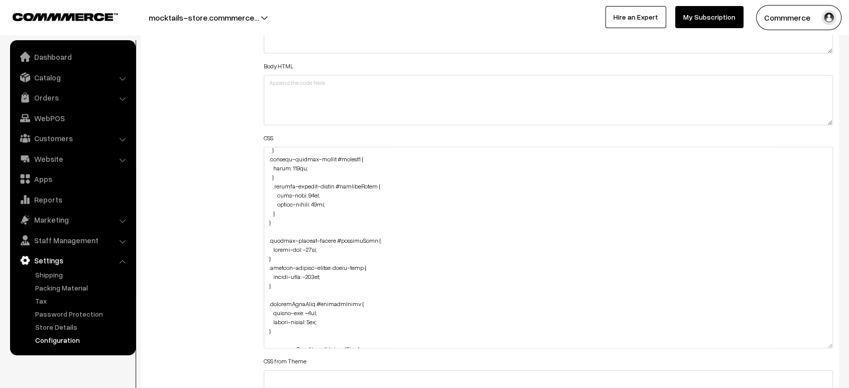
scroll to position [1219, 0]
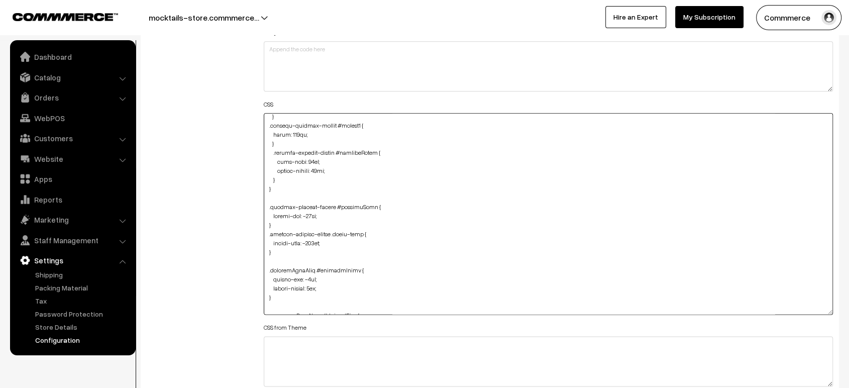
click at [282, 179] on textarea at bounding box center [548, 213] width 569 height 201
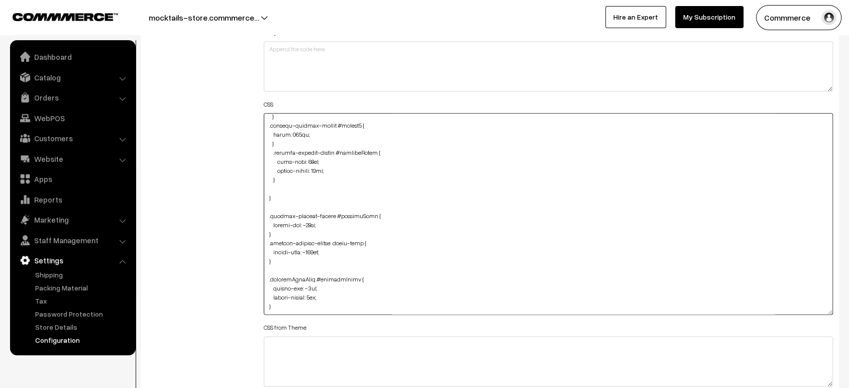
paste textarea ".product-type-2-component #productCard { border: solid 2px; border-radius: 12px…"
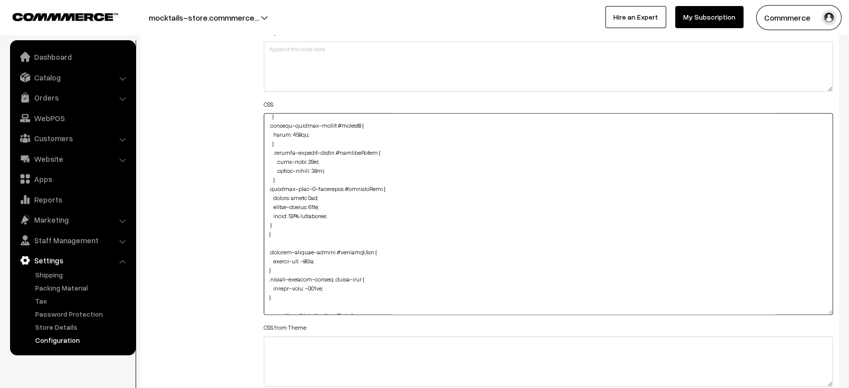
click at [264, 220] on textarea at bounding box center [548, 213] width 569 height 201
type textarea "@media (max-width: 767px) { img#Logo { width: 123px !important; } #productType1…"
click at [224, 199] on div "Additional HTML/JS/CSS" at bounding box center [197, 209] width 117 height 510
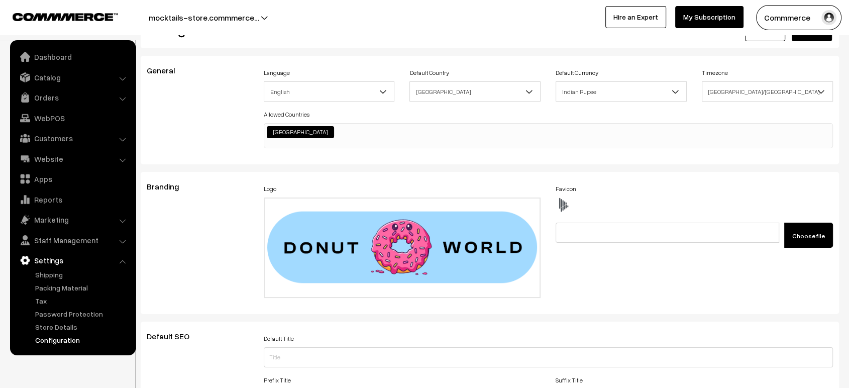
scroll to position [0, 0]
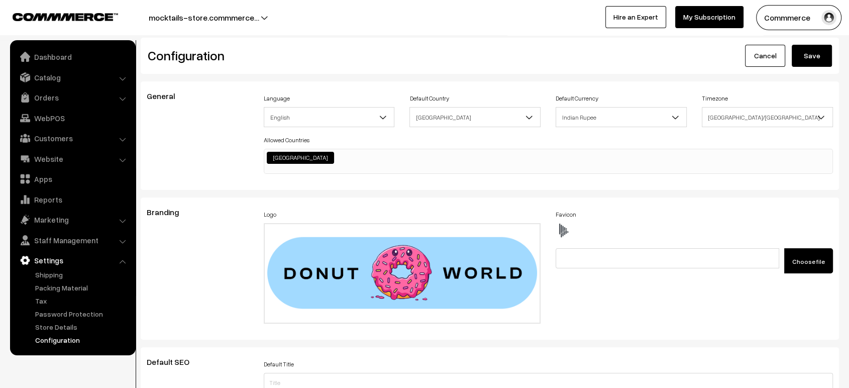
click at [813, 58] on button "Save" at bounding box center [812, 56] width 40 height 22
click at [55, 340] on link "Configuration" at bounding box center [82, 340] width 99 height 11
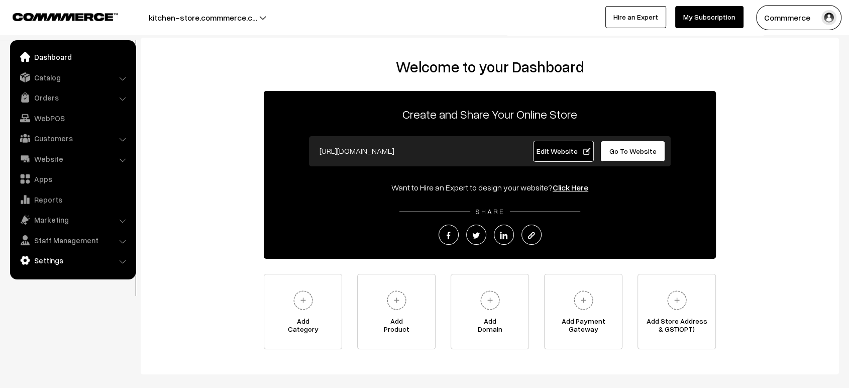
click at [87, 258] on link "Settings" at bounding box center [73, 260] width 120 height 18
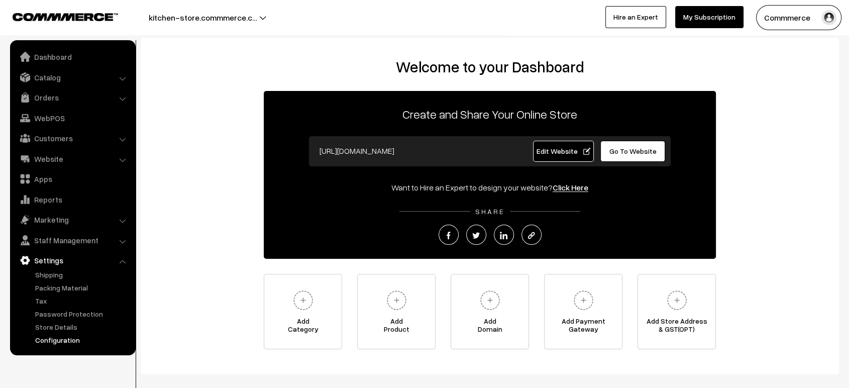
click at [61, 342] on link "Configuration" at bounding box center [82, 340] width 99 height 11
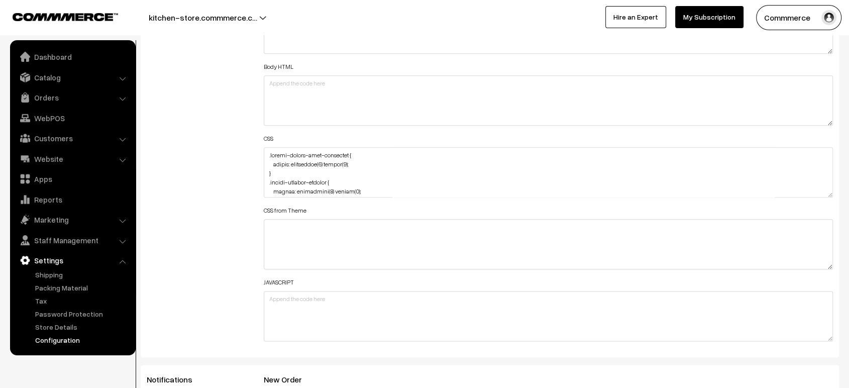
scroll to position [1186, 0]
drag, startPoint x: 829, startPoint y: 193, endPoint x: 829, endPoint y: 212, distance: 18.6
click at [829, 204] on textarea at bounding box center [548, 176] width 569 height 58
drag, startPoint x: 274, startPoint y: 198, endPoint x: 253, endPoint y: 80, distance: 119.4
click at [253, 80] on div "Additional HTML/JS/CSS Header HTML Body HTML CSS CSS from Theme JAVASCRIPT" at bounding box center [489, 175] width 701 height 377
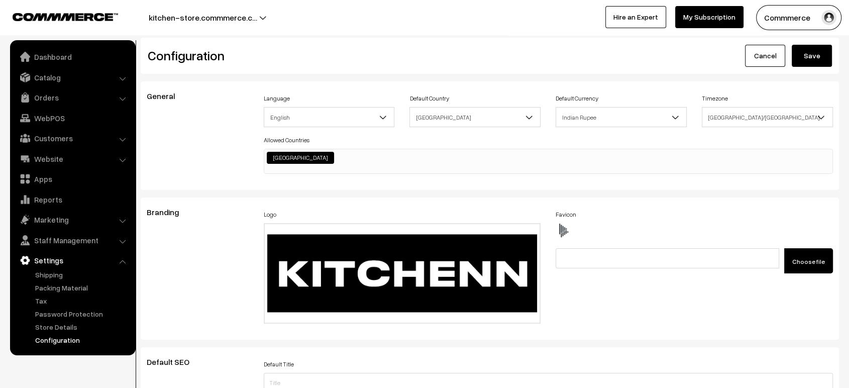
scroll to position [808, 0]
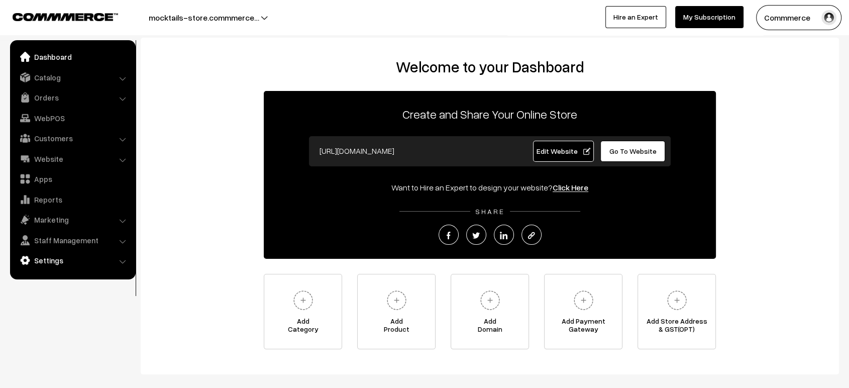
click at [74, 262] on link "Settings" at bounding box center [73, 260] width 120 height 18
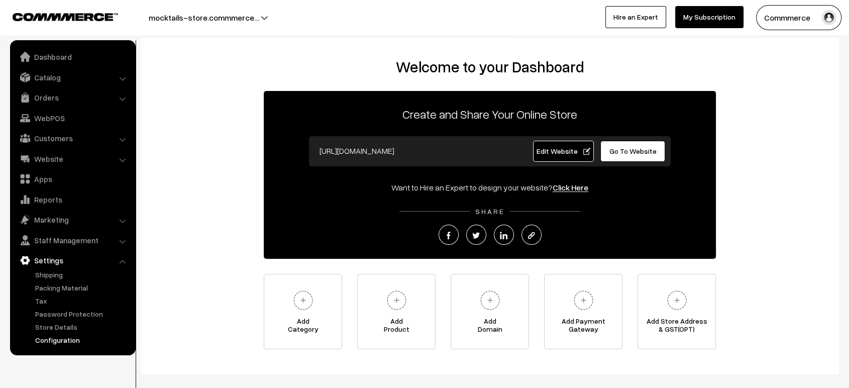
click at [73, 337] on link "Configuration" at bounding box center [82, 340] width 99 height 11
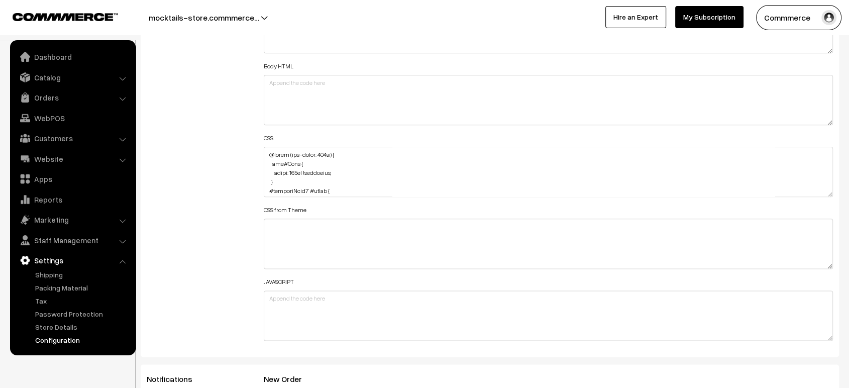
scroll to position [1191, 0]
drag, startPoint x: 828, startPoint y: 184, endPoint x: 857, endPoint y: 414, distance: 231.4
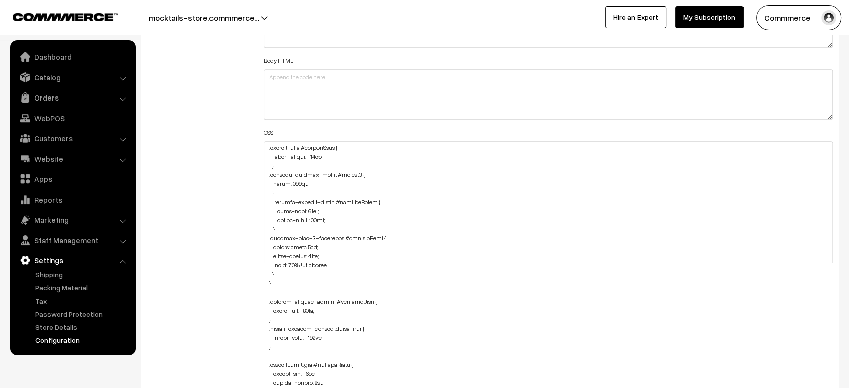
scroll to position [520, 0]
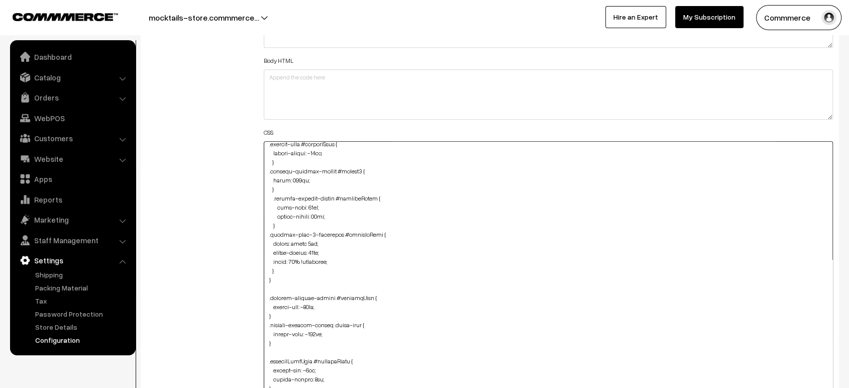
click at [284, 270] on textarea at bounding box center [548, 281] width 569 height 280
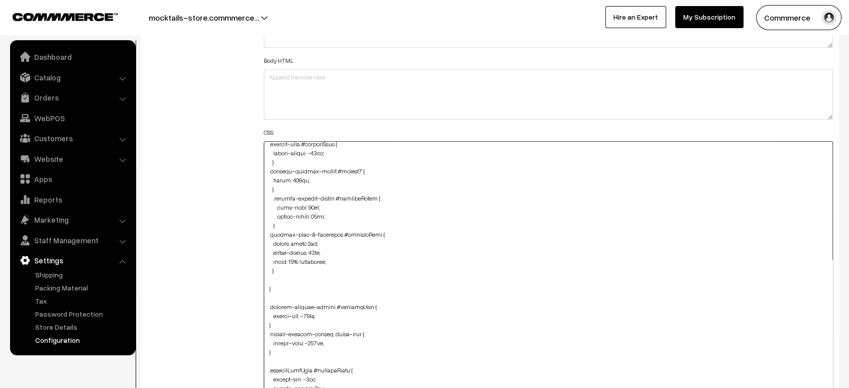
paste textarea ".footer-social-icon-container { filter: brightness(0) invert(1); } .footer-paym…"
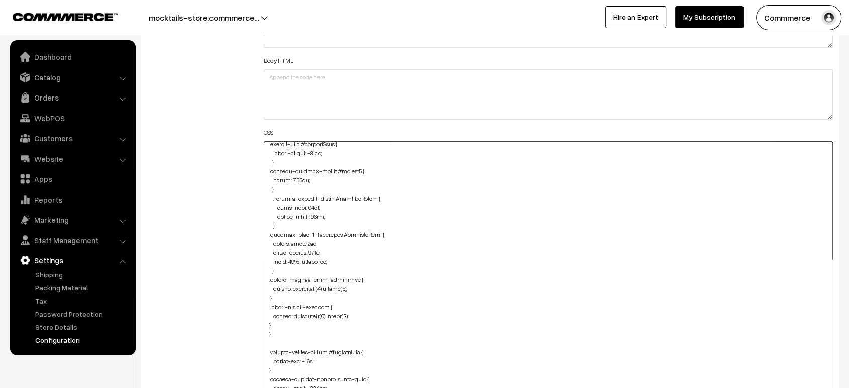
click at [265, 296] on textarea at bounding box center [548, 281] width 569 height 280
click at [267, 322] on textarea at bounding box center [548, 281] width 569 height 280
click at [220, 285] on div "Additional HTML/JS/CSS" at bounding box center [197, 276] width 117 height 589
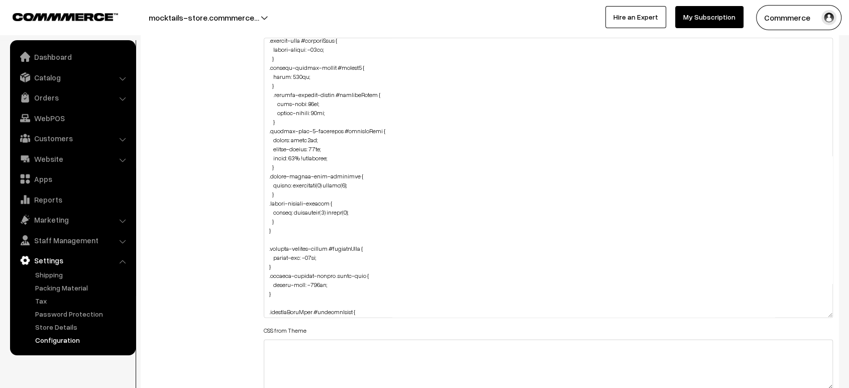
scroll to position [1305, 0]
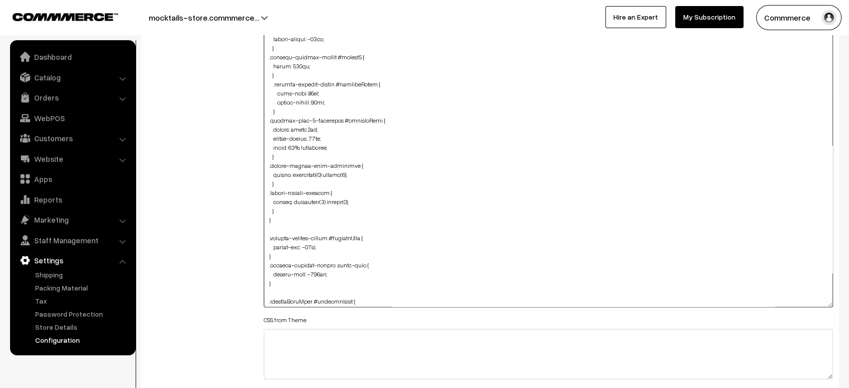
click at [291, 227] on textarea at bounding box center [548, 167] width 569 height 280
paste textarea ".footer-social-icon-container { filter: brightness(0) invert(1); } .footer-paym…"
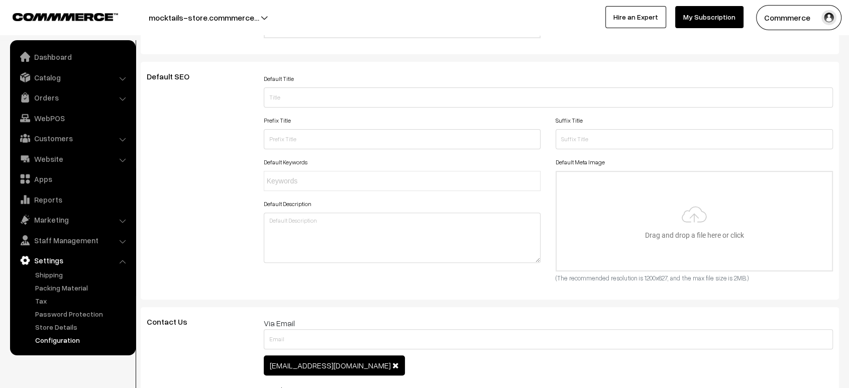
scroll to position [0, 0]
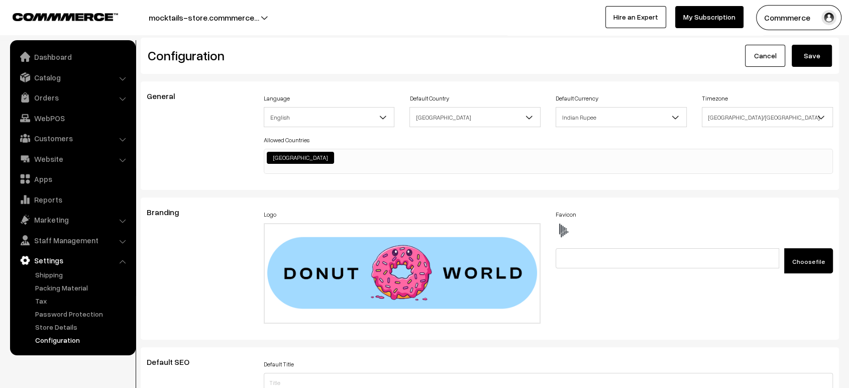
type textarea "@media (max-width: 767px) { img#Logo { width: 123px !important; } #productType1…"
click at [816, 59] on button "Save" at bounding box center [812, 56] width 40 height 22
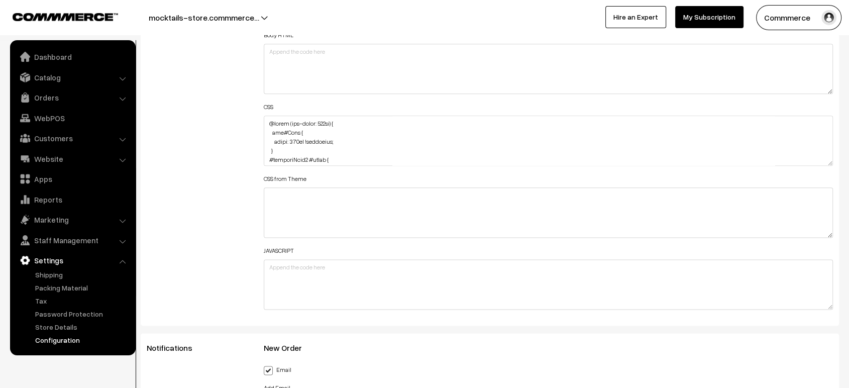
click at [199, 169] on div "Additional HTML/JS/CSS" at bounding box center [197, 135] width 117 height 359
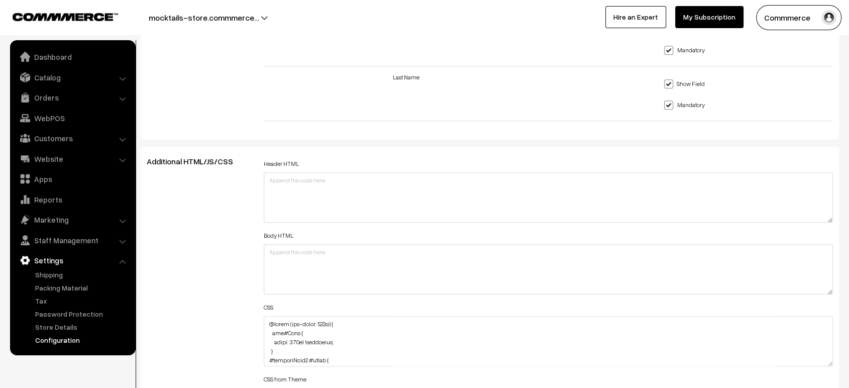
scroll to position [1086, 0]
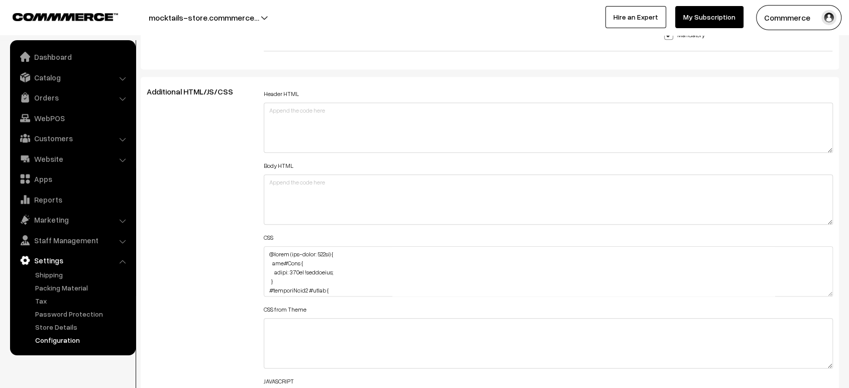
drag, startPoint x: 310, startPoint y: 290, endPoint x: 168, endPoint y: 234, distance: 152.9
click at [168, 234] on div "Additional HTML/JS/CSS" at bounding box center [197, 266] width 117 height 359
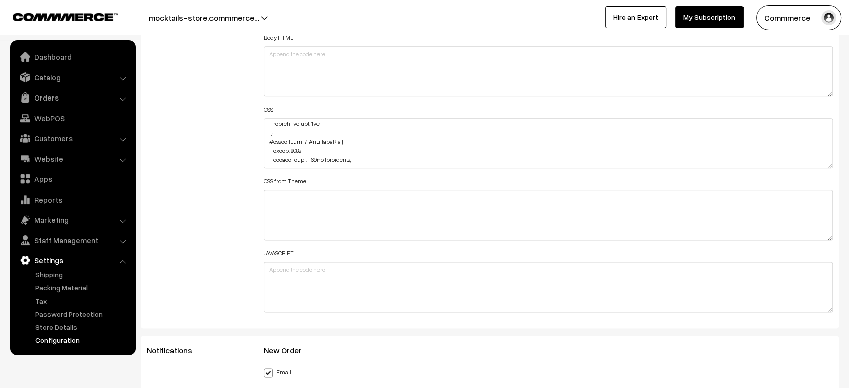
scroll to position [1215, 0]
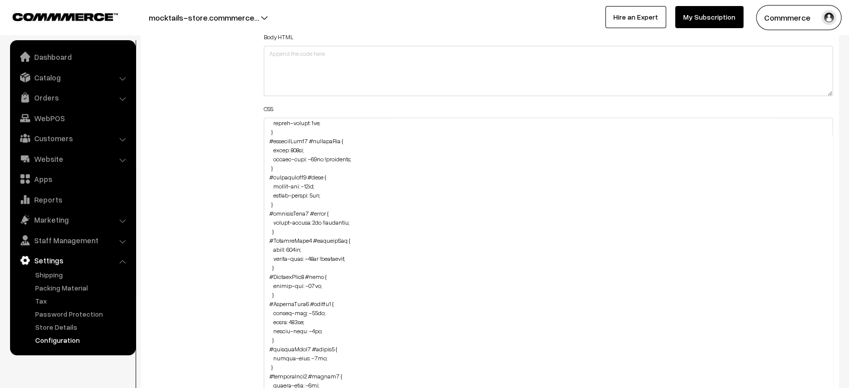
drag, startPoint x: 825, startPoint y: 162, endPoint x: 853, endPoint y: 414, distance: 253.8
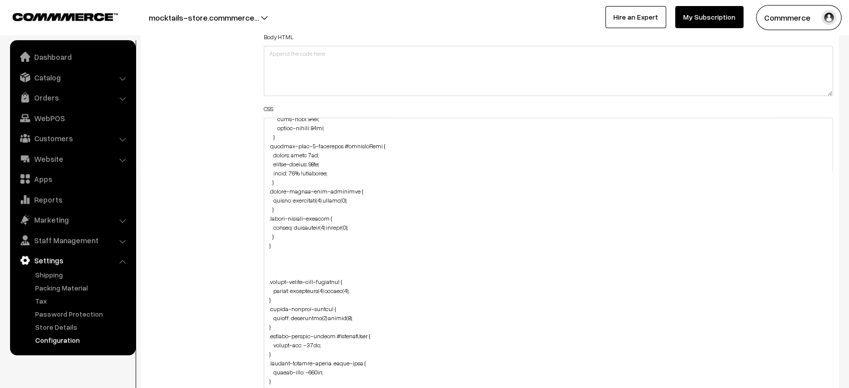
scroll to position [589, 0]
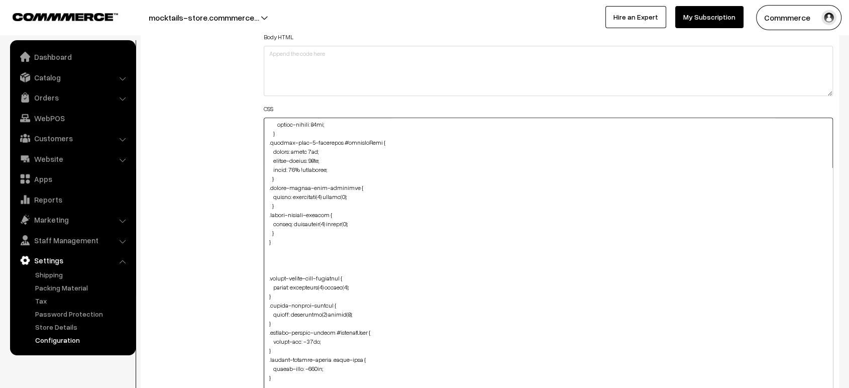
click at [278, 252] on textarea at bounding box center [548, 269] width 569 height 302
paste textarea ".product-type-2-component #productCard { border: solid 2px; border-radius: 25px…"
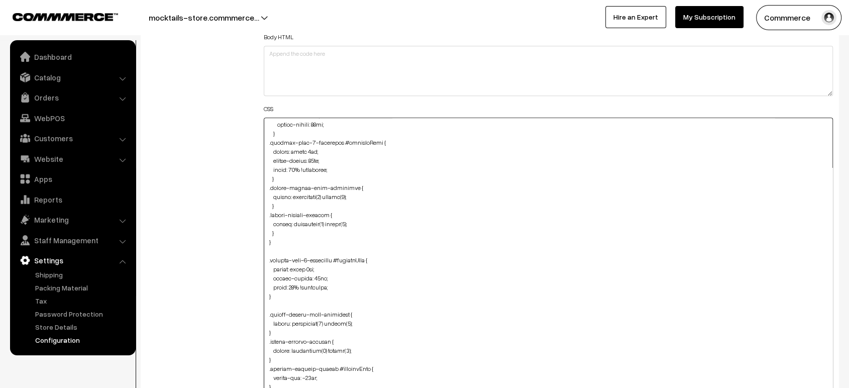
type textarea "@media (max-width: 767px) { img#Logo { width: 123px !important; } #productType1…"
click at [213, 247] on div "Additional HTML/JS/CSS" at bounding box center [197, 263] width 117 height 611
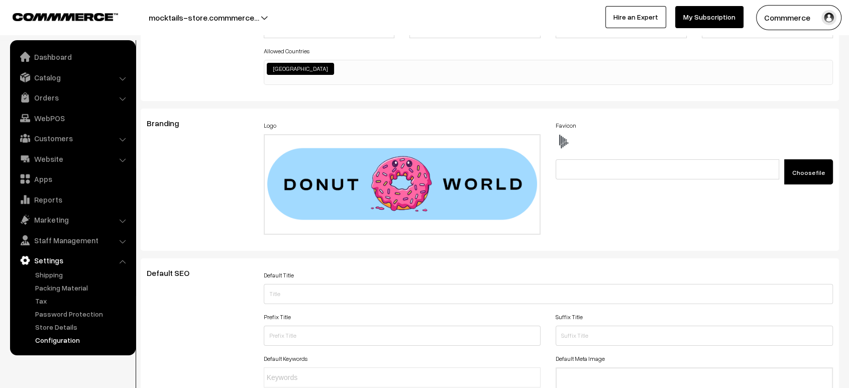
scroll to position [0, 0]
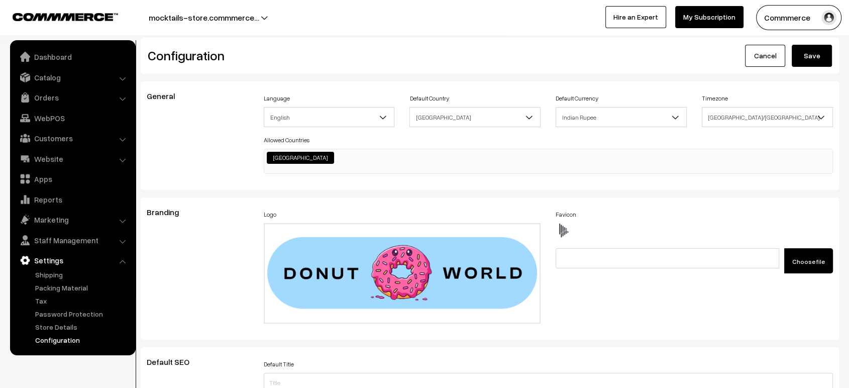
click at [817, 61] on button "Save" at bounding box center [812, 56] width 40 height 22
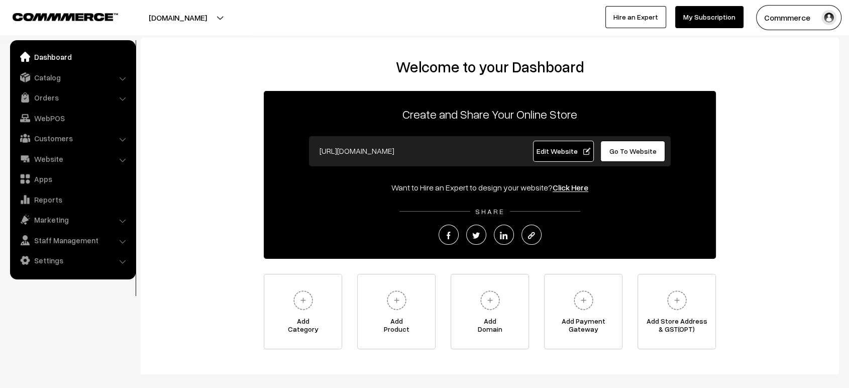
click at [638, 152] on span "Go To Website" at bounding box center [632, 151] width 47 height 9
click at [100, 264] on link "Settings" at bounding box center [73, 260] width 120 height 18
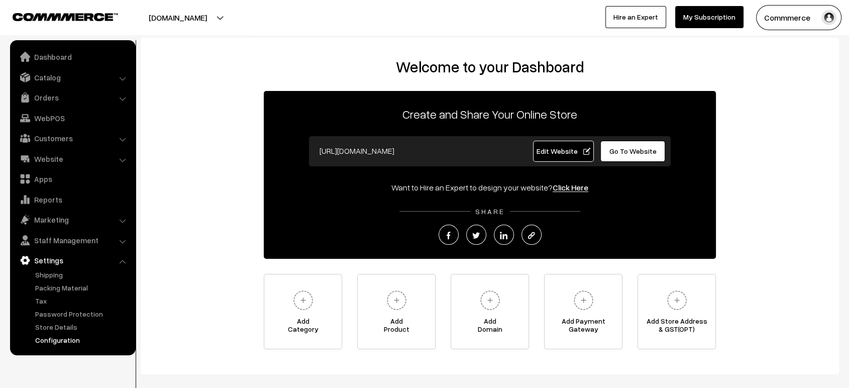
click at [82, 341] on link "Configuration" at bounding box center [82, 340] width 99 height 11
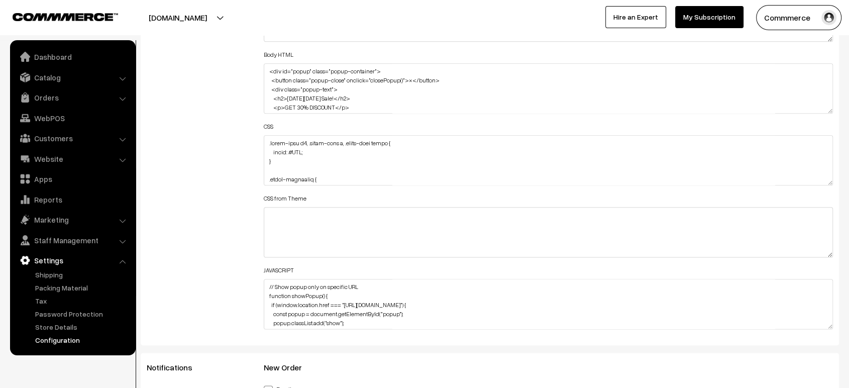
scroll to position [1198, 0]
click at [266, 140] on textarea at bounding box center [548, 160] width 569 height 50
paste textarea "#productType1 #name { margin-top: -10px; }"
type textarea "#productType1 #name { margin-top: -10px; } .popup-text h2, .popup-text p, .popu…"
click at [253, 140] on div "Additional HTML/JS/CSS" at bounding box center [197, 154] width 117 height 359
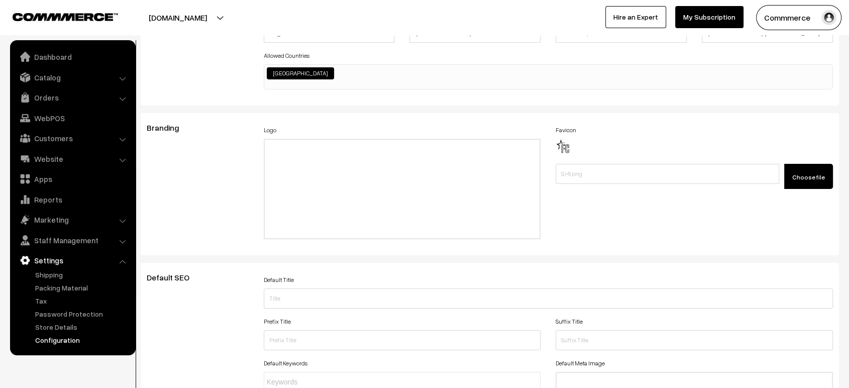
scroll to position [0, 0]
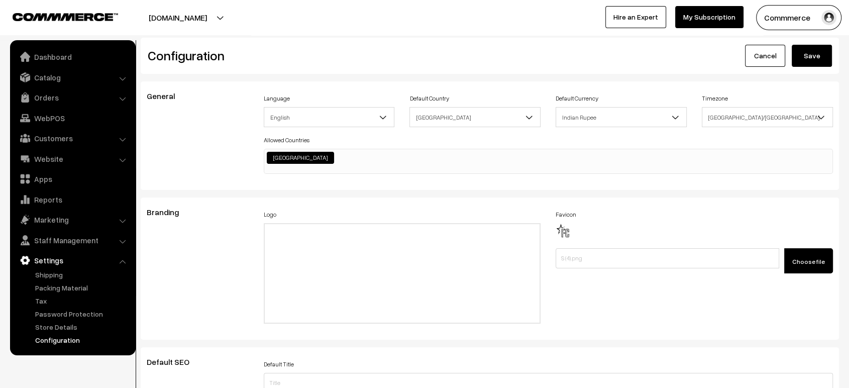
click at [813, 59] on button "Save" at bounding box center [812, 56] width 40 height 22
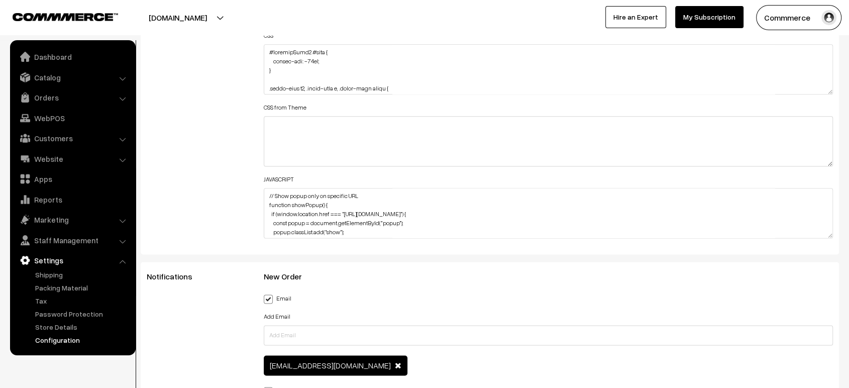
scroll to position [1290, 0]
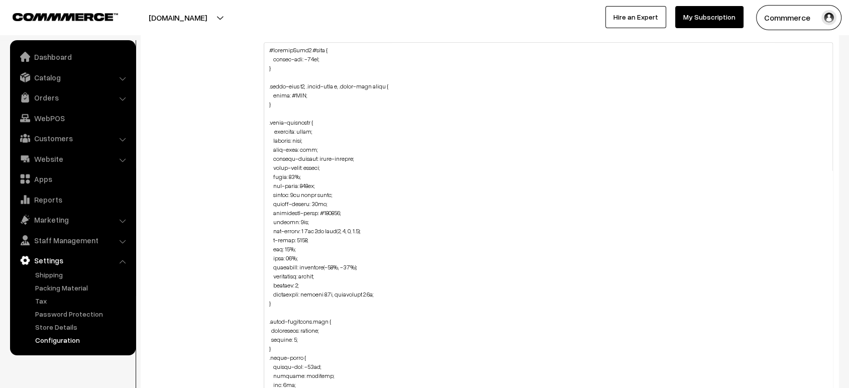
drag, startPoint x: 830, startPoint y: 84, endPoint x: 827, endPoint y: 414, distance: 329.6
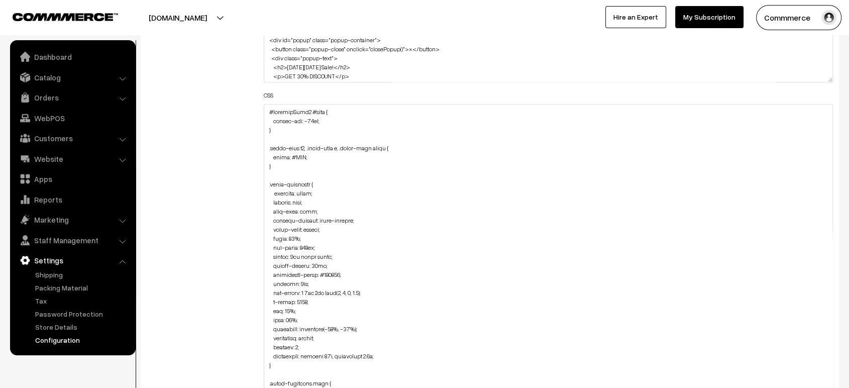
scroll to position [1224, 0]
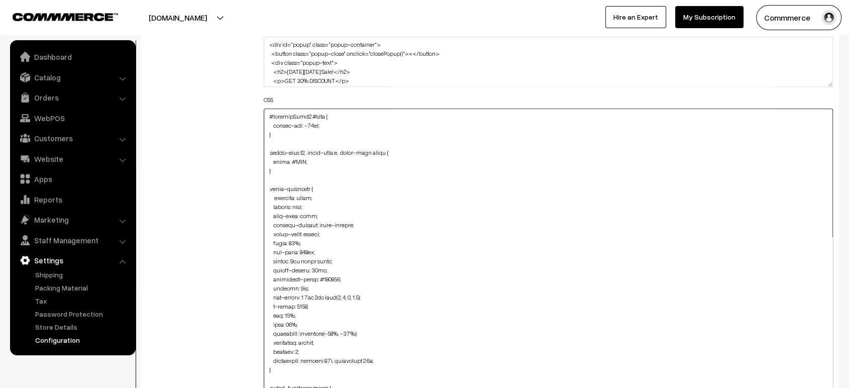
click at [267, 114] on textarea at bounding box center [548, 299] width 569 height 380
paste textarea "#productType3 #button2 { margin-top: 22px; margin-bottom: -22px; }"
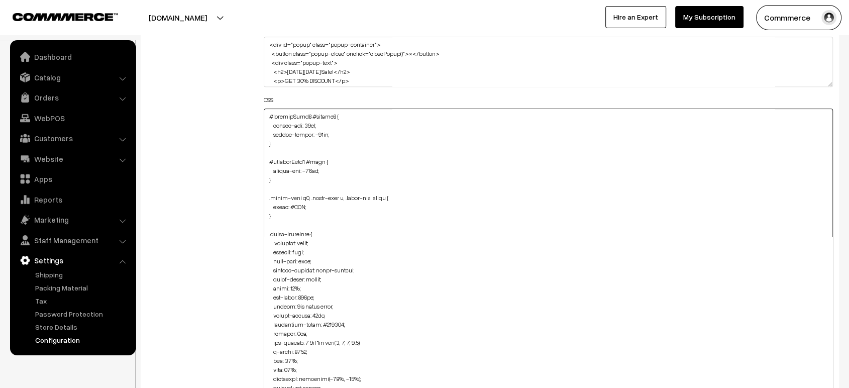
type textarea "#productType3 #button2 { margin-top: 22px; margin-bottom: -22px; } #productType…"
click at [181, 135] on div "Additional HTML/JS/CSS" at bounding box center [197, 293] width 117 height 689
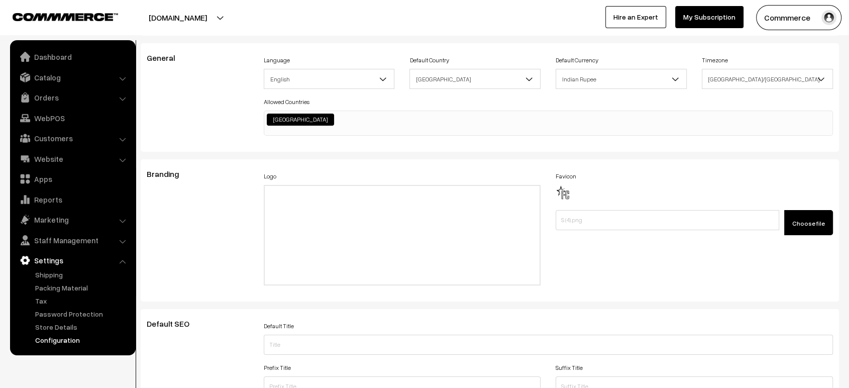
scroll to position [0, 0]
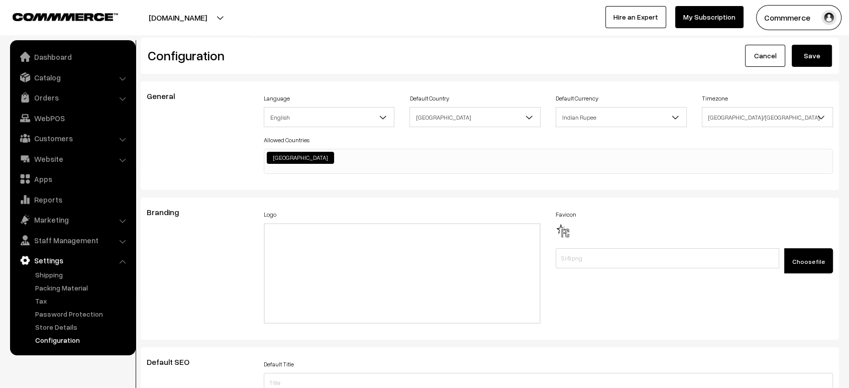
click at [821, 51] on button "Save" at bounding box center [812, 56] width 40 height 22
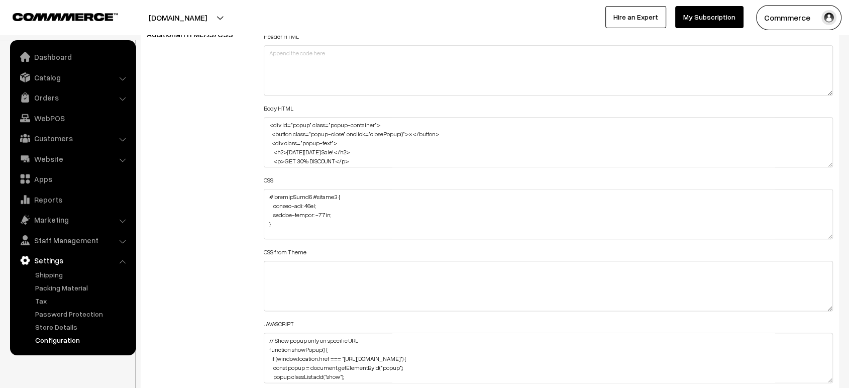
scroll to position [1150, 0]
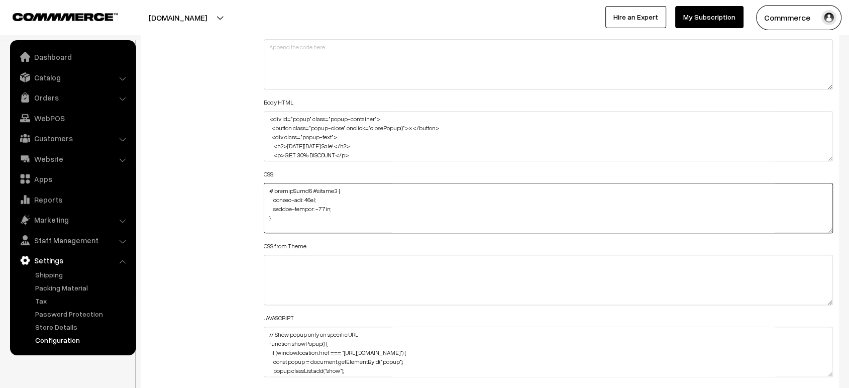
click at [264, 192] on textarea at bounding box center [548, 208] width 569 height 50
paste textarea "#productType4 #button2 { margin-top: 22px; margin-bottom: -22px; }"
paste textarea "#productType4 .pCard-rating-review.grey { margin-bottom: 12px; }"
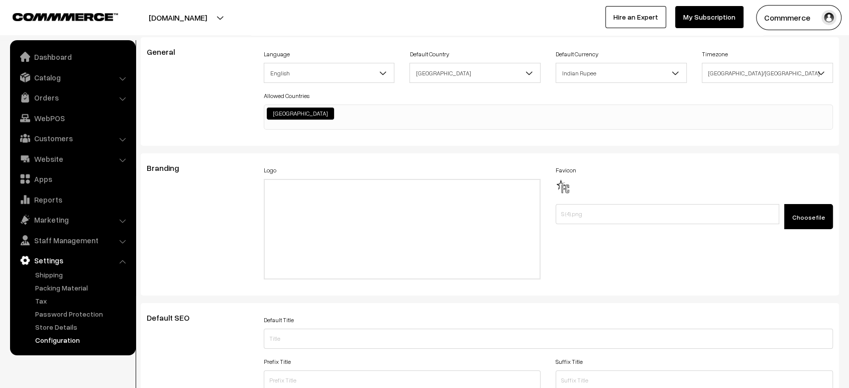
scroll to position [0, 0]
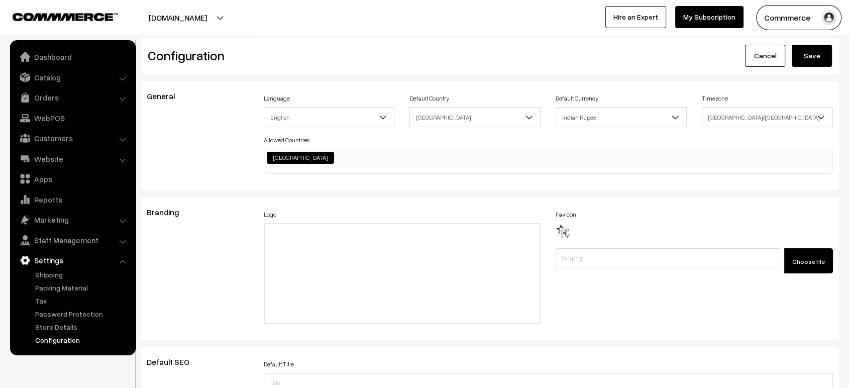
type textarea "#productType4 #button2 { margin-top: 22px; margin-bottom: -22px; } #productType…"
click at [804, 64] on button "Save" at bounding box center [812, 56] width 40 height 22
click at [817, 55] on button "Save" at bounding box center [812, 56] width 40 height 22
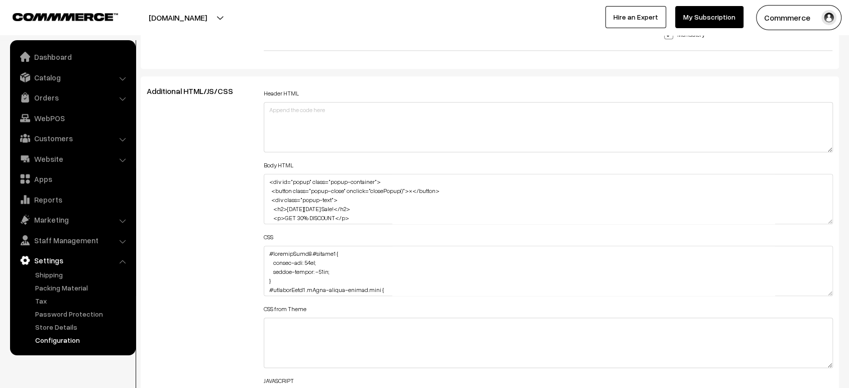
scroll to position [1093, 0]
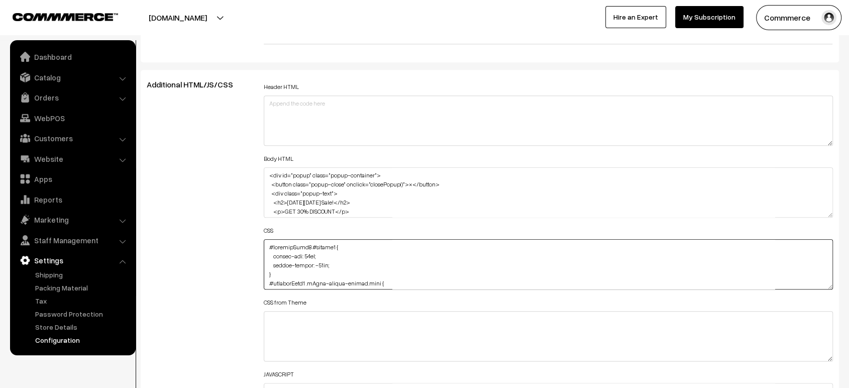
click at [266, 244] on textarea at bounding box center [548, 264] width 569 height 50
paste textarea ".cList #productText { text-align: center; }"
type textarea ".cList #productText { text-align: center; } #productType4 #button2 { margin-top…"
click at [217, 244] on div "Additional HTML/JS/CSS" at bounding box center [197, 259] width 117 height 359
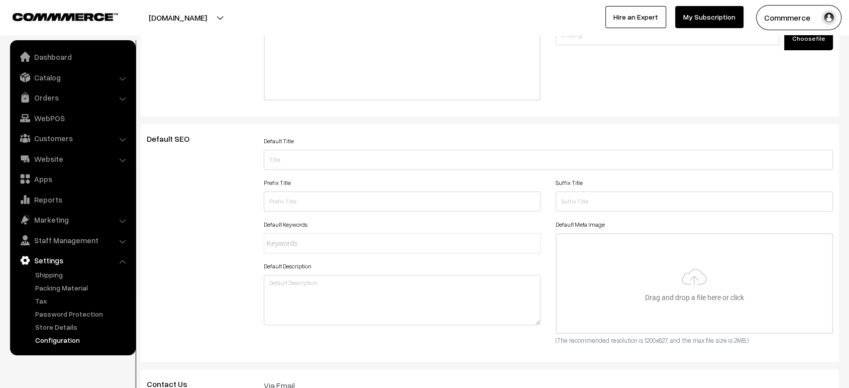
scroll to position [0, 0]
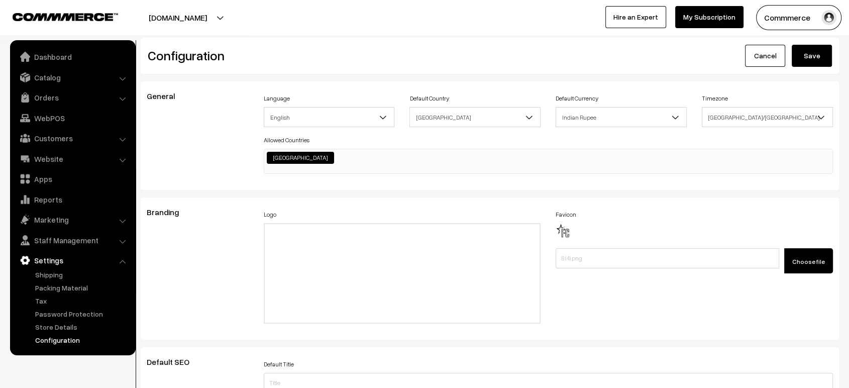
click at [820, 47] on button "Save" at bounding box center [812, 56] width 40 height 22
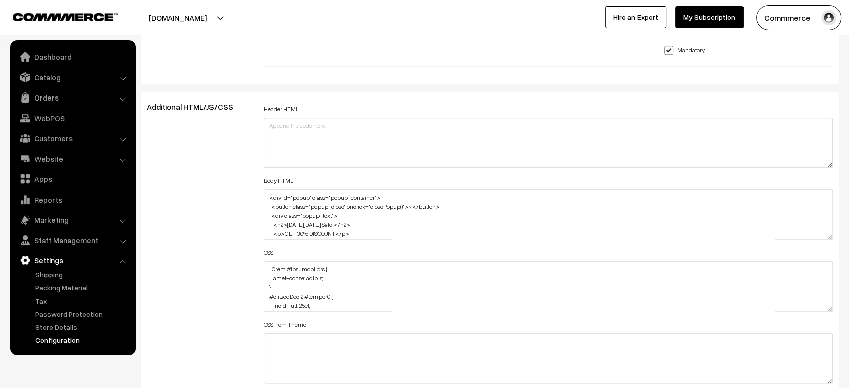
scroll to position [1081, 0]
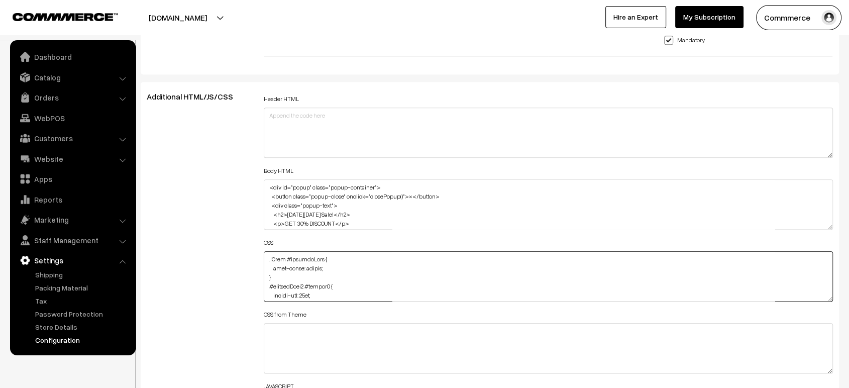
click at [264, 256] on textarea at bounding box center [548, 276] width 569 height 50
paste textarea ".productListWrap #productText { margin-top: 10px; }"
type textarea ".productListWrap #productText { margin-top: 10px; } .cList #productText { text-…"
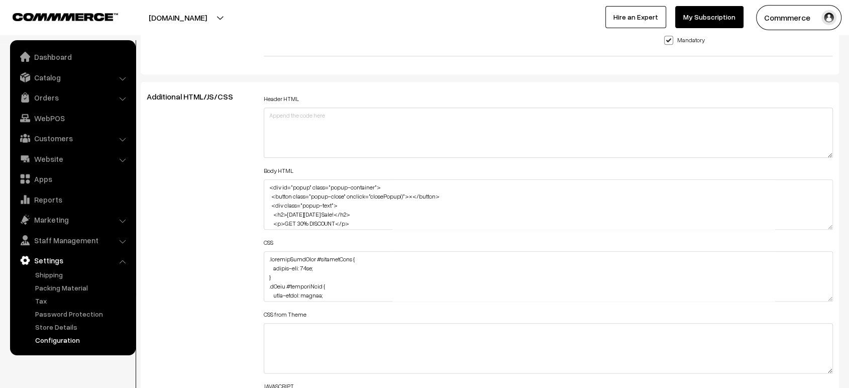
click at [238, 231] on div "Additional HTML/JS/CSS" at bounding box center [197, 271] width 117 height 359
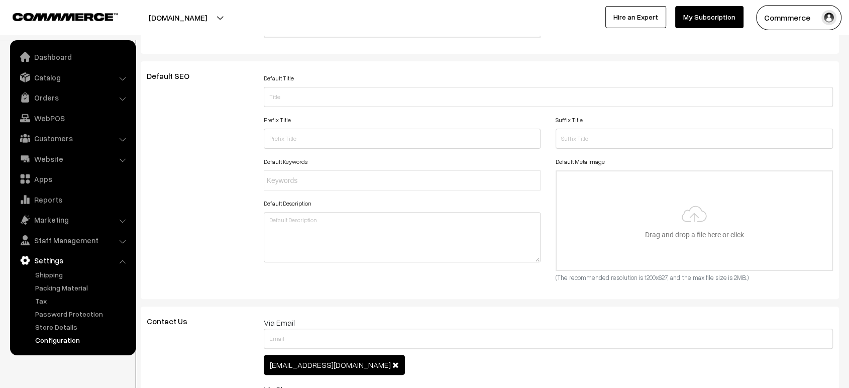
scroll to position [0, 0]
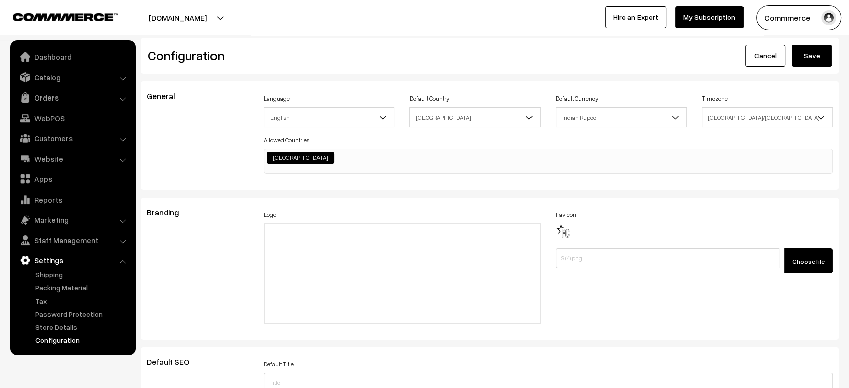
click at [818, 65] on button "Save" at bounding box center [812, 56] width 40 height 22
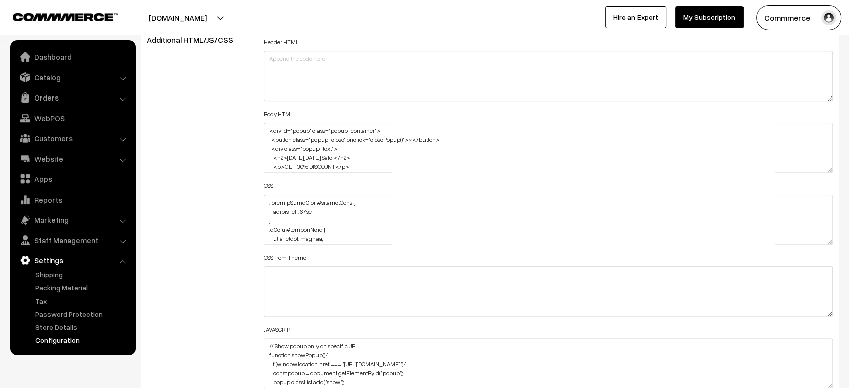
scroll to position [1138, 0]
click at [265, 198] on textarea at bounding box center [548, 219] width 569 height 50
paste textarea ".product-details-you-may-like#component { margin-left: 80px; }"
paste textarea ".related-product-slider .slick-prev { margin-left: -100px; }"
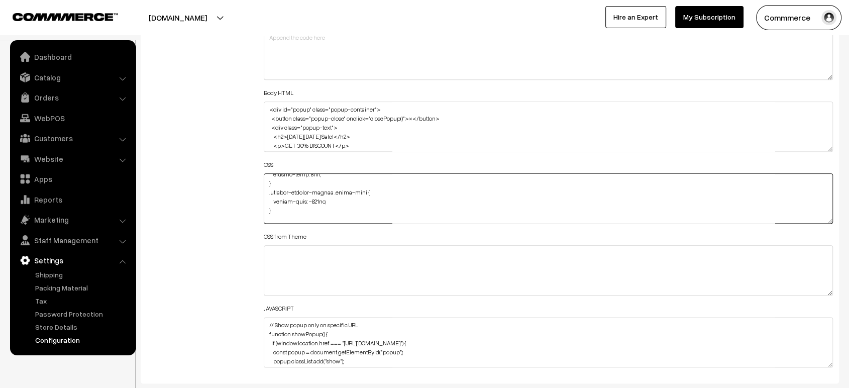
scroll to position [1160, 0]
click at [308, 188] on textarea at bounding box center [548, 197] width 569 height 50
type textarea ".product-details-you-may-like#component { margin-left: 80px; } .related-product…"
click at [237, 187] on div "Additional HTML/JS/CSS" at bounding box center [197, 192] width 117 height 359
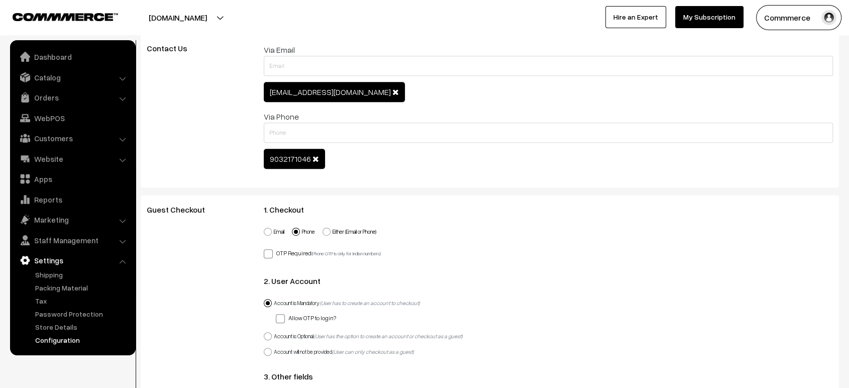
scroll to position [0, 0]
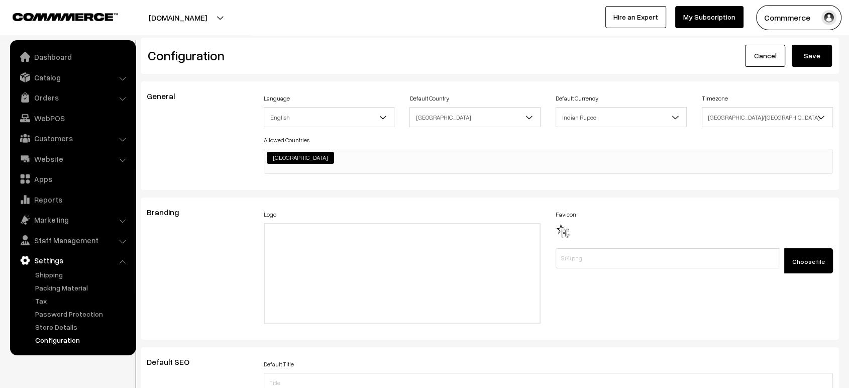
click at [798, 59] on button "Save" at bounding box center [812, 56] width 40 height 22
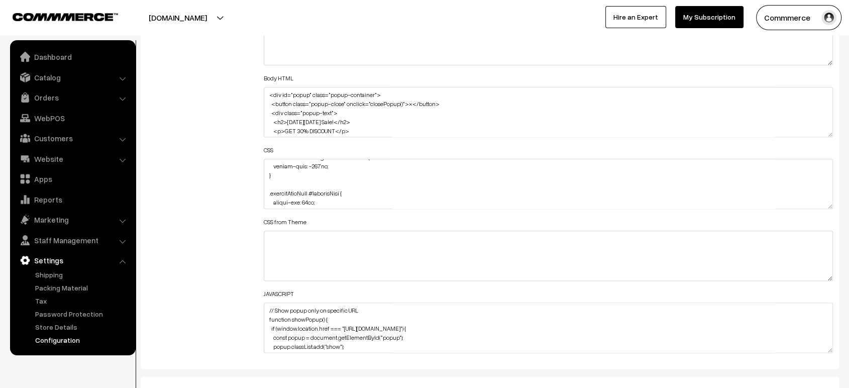
scroll to position [37, 0]
click at [283, 181] on textarea at bounding box center [548, 184] width 569 height 50
paste textarea ".related-product-slider #button2 { margin-left: -3px; }"
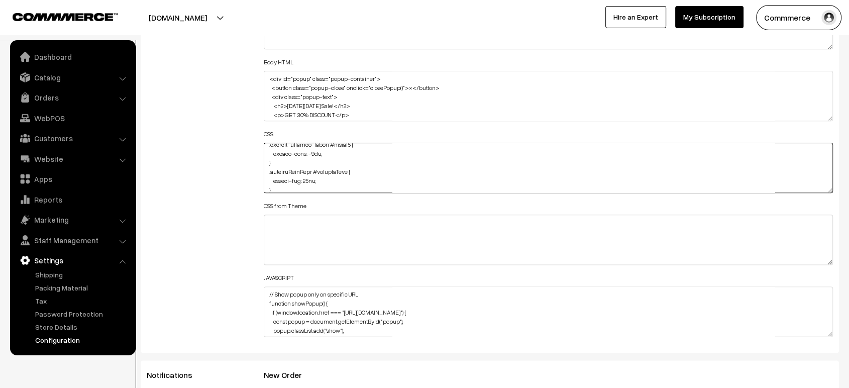
scroll to position [61, 0]
type textarea ".product-details-you-may-like#component { margin-left: 80px; } .related-product…"
click at [241, 180] on div "Additional HTML/JS/CSS" at bounding box center [197, 162] width 117 height 359
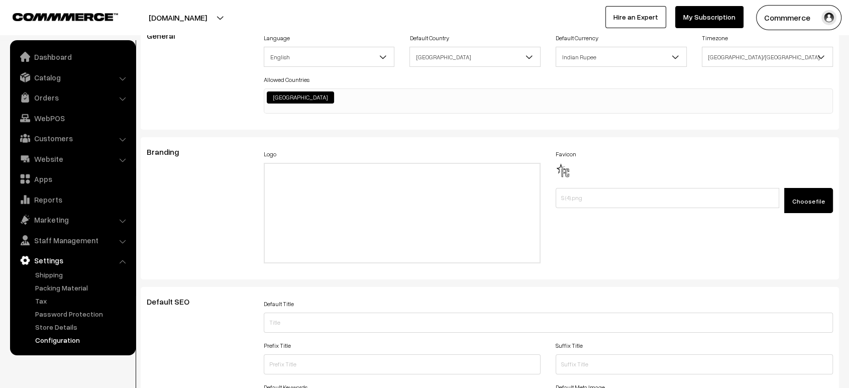
scroll to position [0, 0]
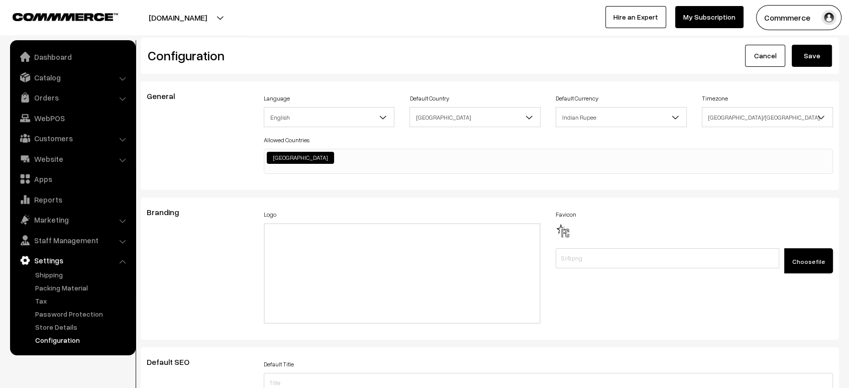
click at [812, 51] on button "Save" at bounding box center [812, 56] width 40 height 22
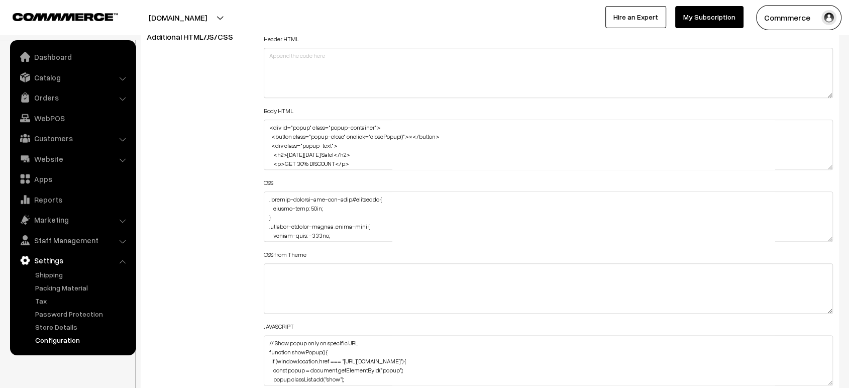
scroll to position [1141, 0]
click at [264, 196] on textarea at bounding box center [548, 216] width 569 height 50
paste textarea "#productType3 .pCard-rating-review { margin-bottom: 5px; text-align: left; curs…"
drag, startPoint x: 318, startPoint y: 216, endPoint x: 269, endPoint y: 201, distance: 51.0
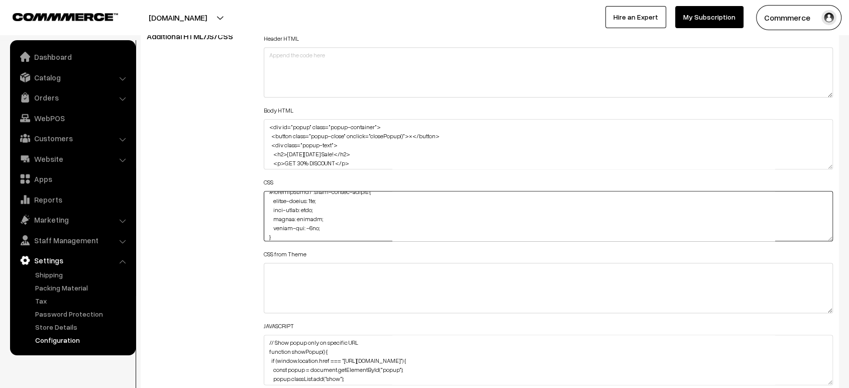
click at [269, 201] on textarea at bounding box center [548, 216] width 569 height 50
click at [308, 196] on textarea at bounding box center [548, 216] width 569 height 50
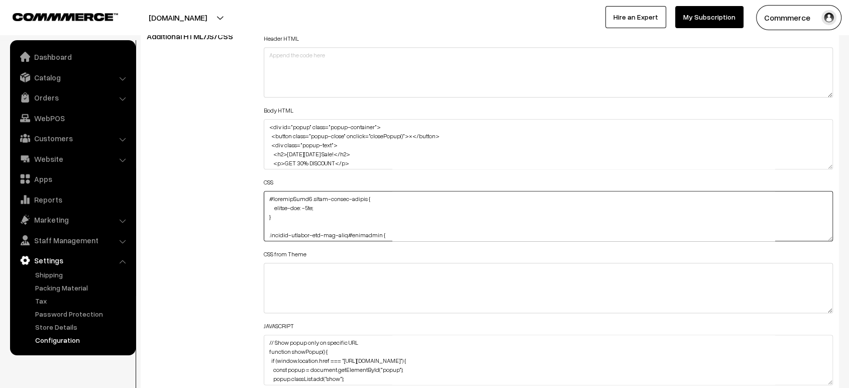
type textarea "#productType3 .pCard-rating-review { margin-top: -8px; } .product-details-you-m…"
click at [199, 192] on div "Additional HTML/JS/CSS" at bounding box center [197, 211] width 117 height 359
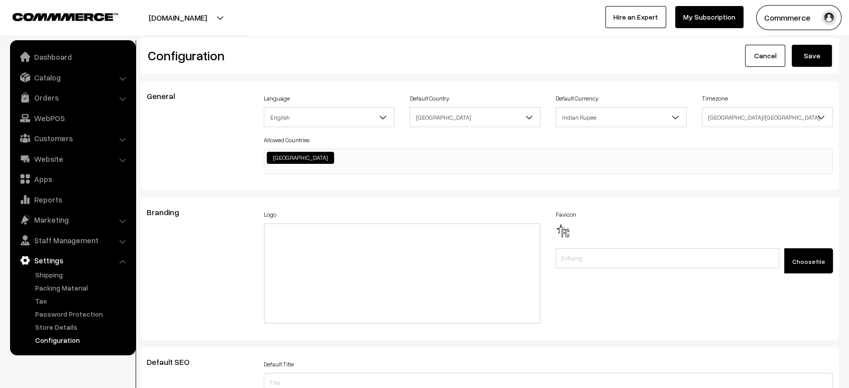
click at [808, 60] on button "Save" at bounding box center [812, 56] width 40 height 22
click at [69, 157] on link "Website" at bounding box center [73, 159] width 120 height 18
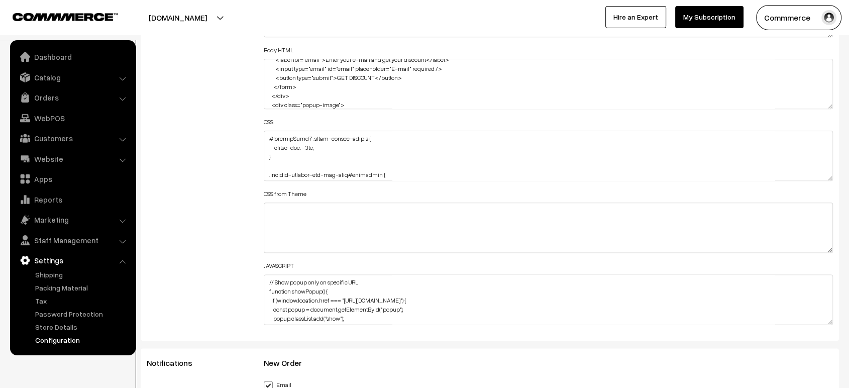
scroll to position [1202, 0]
drag, startPoint x: 831, startPoint y: 171, endPoint x: 807, endPoint y: 414, distance: 244.4
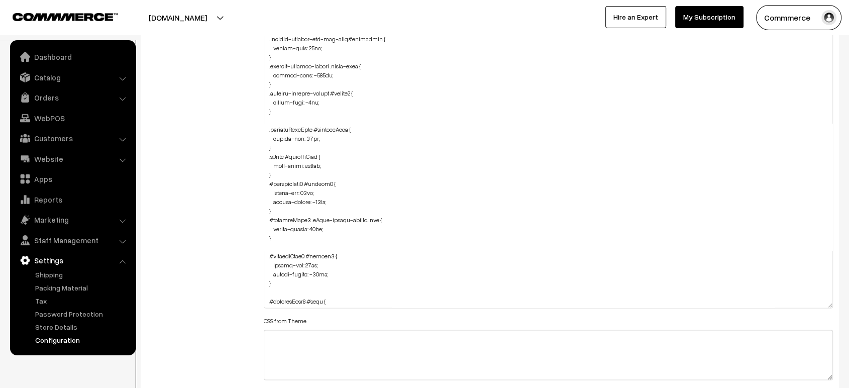
scroll to position [0, 0]
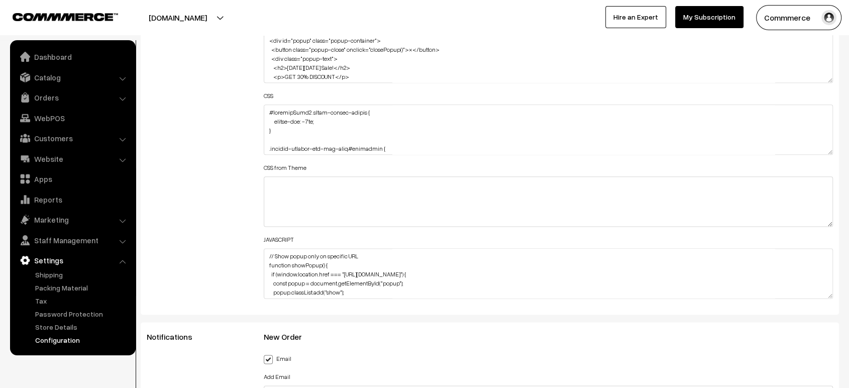
scroll to position [1122, 0]
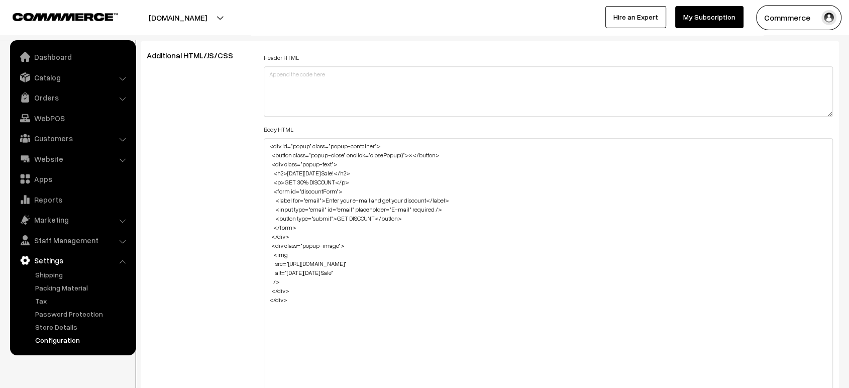
drag, startPoint x: 829, startPoint y: 178, endPoint x: 836, endPoint y: 414, distance: 236.2
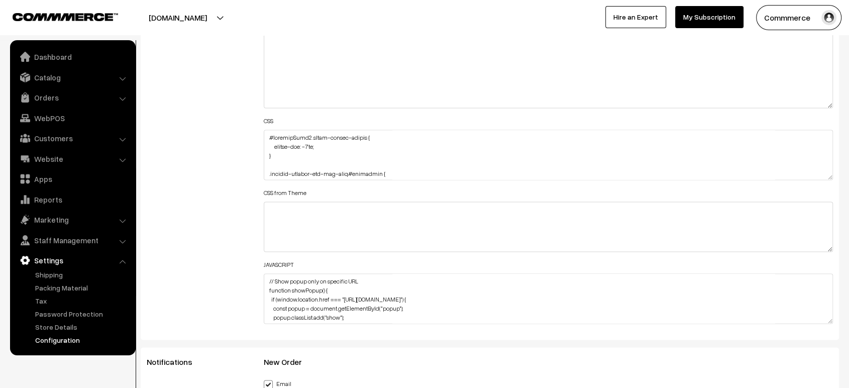
scroll to position [1442, 0]
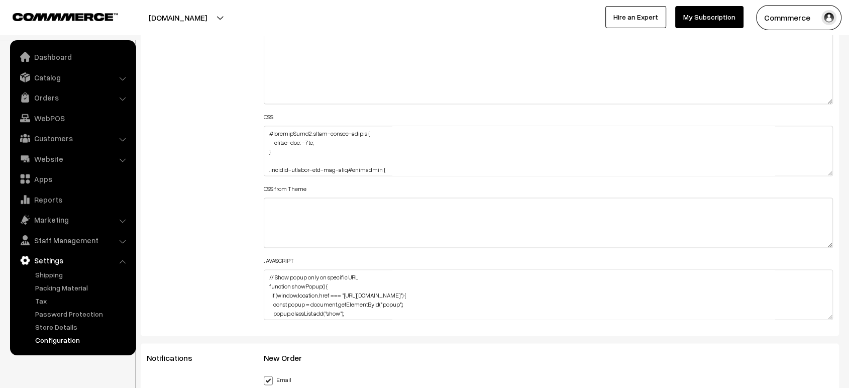
click at [829, 169] on textarea at bounding box center [548, 151] width 569 height 50
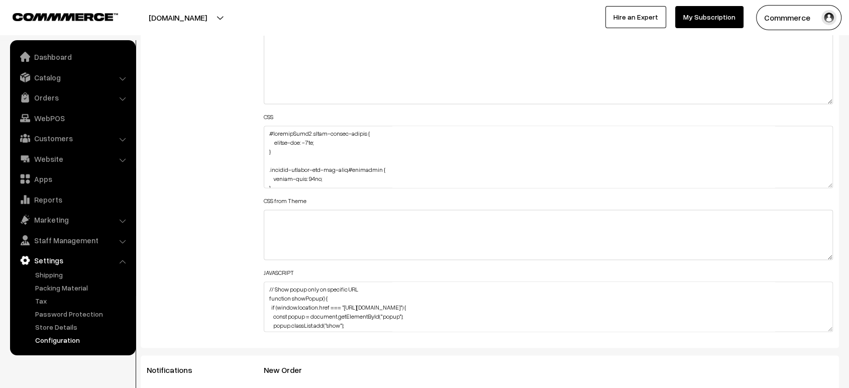
drag, startPoint x: 831, startPoint y: 170, endPoint x: 824, endPoint y: 414, distance: 243.8
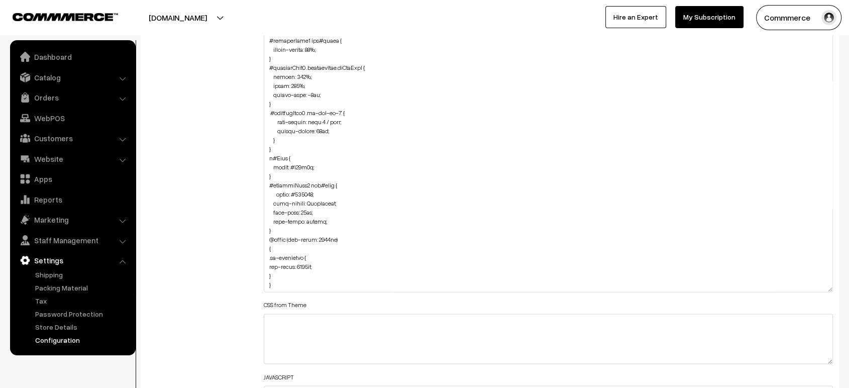
scroll to position [1570, 0]
click at [126, 183] on link "Apps" at bounding box center [73, 179] width 120 height 18
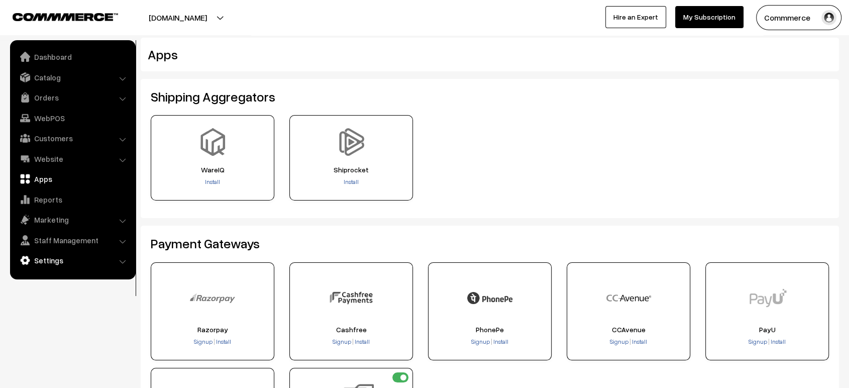
click at [71, 264] on link "Settings" at bounding box center [73, 260] width 120 height 18
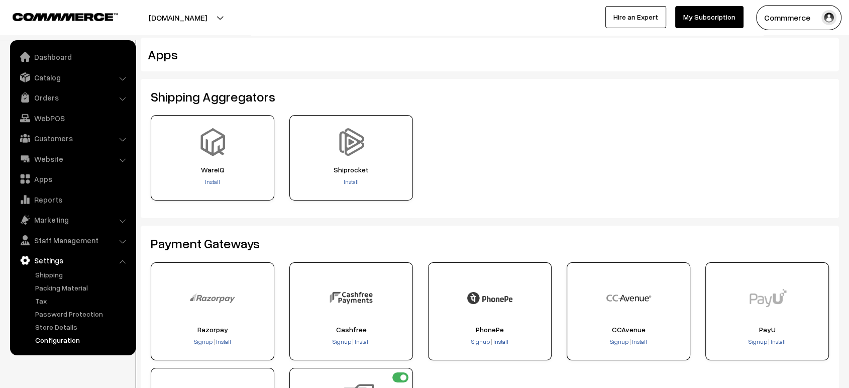
click at [49, 343] on link "Configuration" at bounding box center [82, 340] width 99 height 11
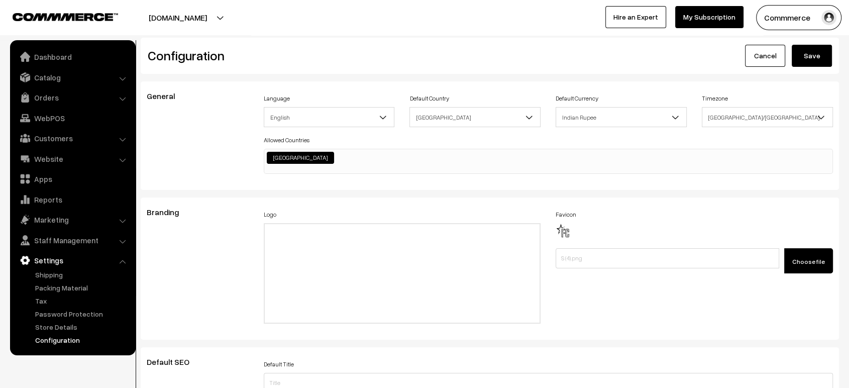
scroll to position [808, 0]
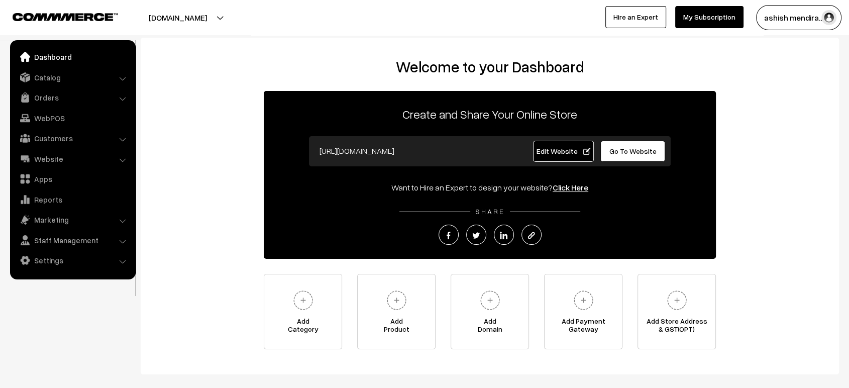
click at [635, 159] on link "Go To Website" at bounding box center [632, 151] width 65 height 21
click at [564, 151] on span "Edit Website" at bounding box center [564, 151] width 54 height 9
click at [55, 262] on link "Settings" at bounding box center [73, 260] width 120 height 18
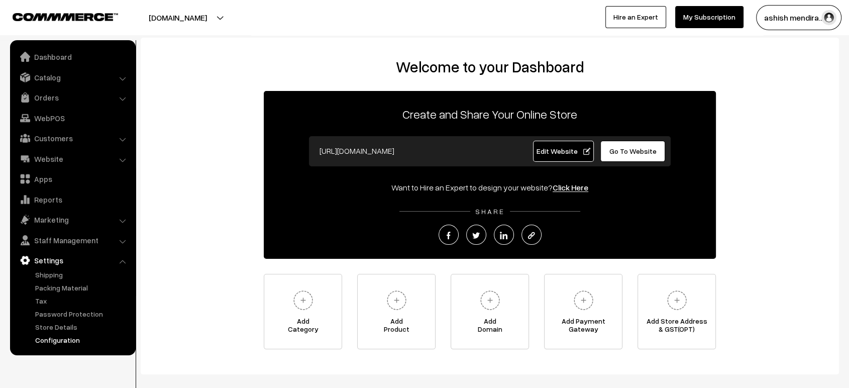
click at [59, 340] on link "Configuration" at bounding box center [82, 340] width 99 height 11
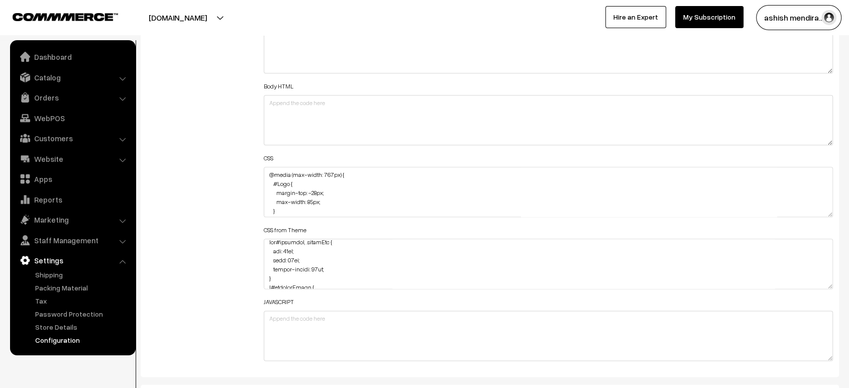
scroll to position [6, 0]
drag, startPoint x: 830, startPoint y: 207, endPoint x: 801, endPoint y: 414, distance: 209.0
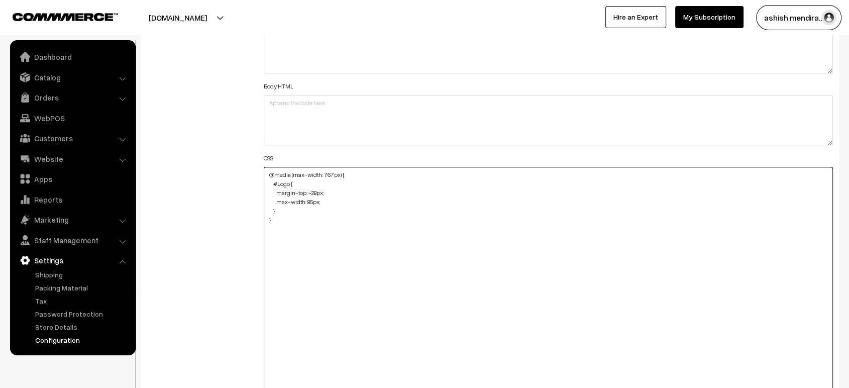
click at [276, 238] on textarea "@media (max-width: 767px) { #Logo { margin-top: -28px; max-width: 85px; } }" at bounding box center [548, 295] width 569 height 257
paste textarea "width: 93%; height: 201px; margin-top: -78px; }"
drag, startPoint x: 272, startPoint y: 180, endPoint x: 297, endPoint y: 183, distance: 25.8
click at [297, 183] on textarea "@media (max-width: 767px) { #Logo { margin-top: -28px; max-width: 85px; } }" at bounding box center [548, 295] width 569 height 257
click at [272, 235] on textarea "@media (max-width: 767px) { #Logo { margin-top: -28px; max-width: 85px; } }" at bounding box center [548, 295] width 569 height 257
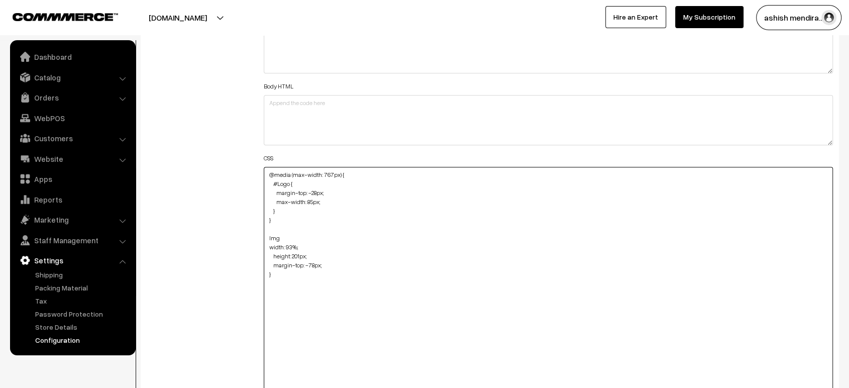
paste textarea "#Logo {"
drag, startPoint x: 281, startPoint y: 234, endPoint x: 461, endPoint y: 180, distance: 187.4
click at [461, 180] on textarea "@media (max-width: 767px) { #Logo { margin-top: -28px; max-width: 85px; } }" at bounding box center [548, 295] width 569 height 257
click at [282, 233] on textarea "@media (max-width: 767px) { #Logo { margin-top: -28px; max-width: 85px; } }" at bounding box center [548, 295] width 569 height 257
click at [416, 248] on textarea "@media (max-width: 767px) { #Logo { margin-top: -28px; max-width: 85px; } }" at bounding box center [548, 295] width 569 height 257
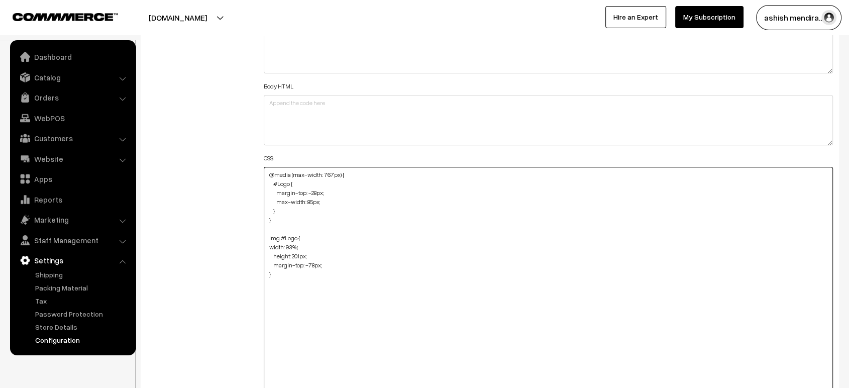
click at [264, 245] on textarea "@media (max-width: 767px) { #Logo { margin-top: -28px; max-width: 85px; } }" at bounding box center [548, 295] width 569 height 257
click at [371, 312] on textarea "@media (max-width: 767px) { #Logo { margin-top: -28px; max-width: 85px; } }" at bounding box center [548, 295] width 569 height 257
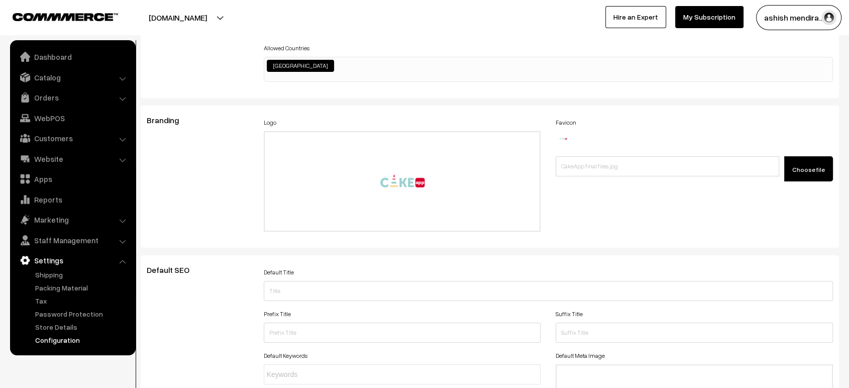
scroll to position [0, 0]
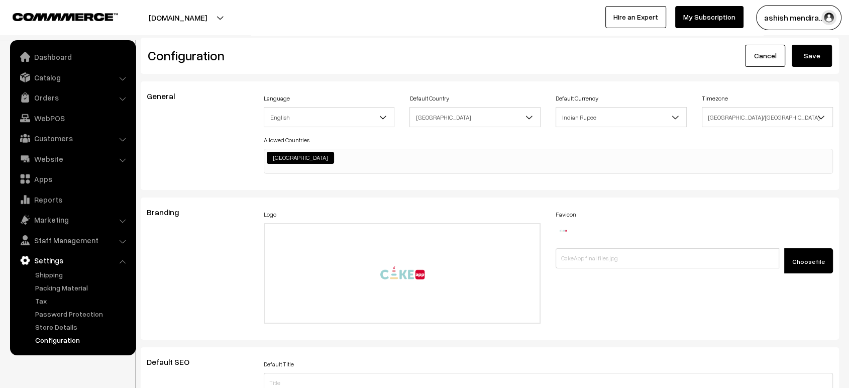
type textarea "@media (max-width: 767px) { #Logo { margin-top: -28px; max-width: 85px; } } Img…"
click at [809, 61] on button "Save" at bounding box center [812, 56] width 40 height 22
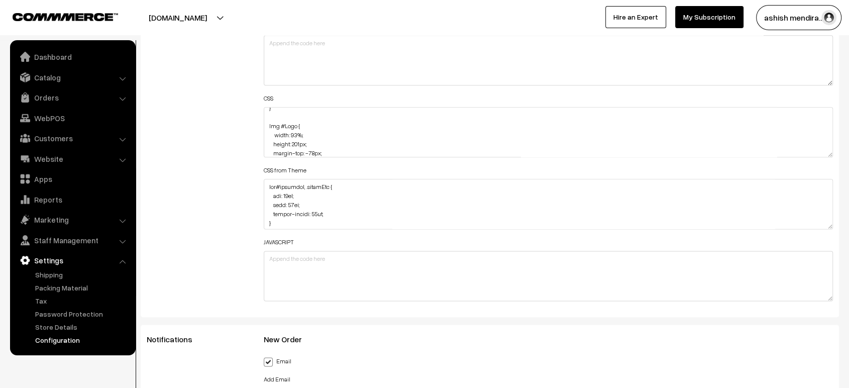
scroll to position [55, 0]
drag, startPoint x: 273, startPoint y: 132, endPoint x: 323, endPoint y: 145, distance: 51.6
click at [323, 145] on textarea "@media (max-width: 767px) { #Logo { margin-top: -28px; max-width: 85px; } } Img…" at bounding box center [548, 132] width 569 height 50
type textarea "@media (max-width: 767px) { #Logo { margin-top: -28px; max-width: 85px; } } Img…"
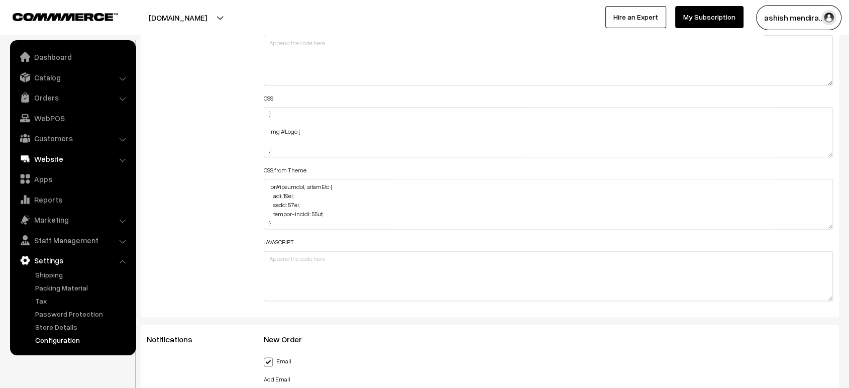
click at [54, 163] on link "Website" at bounding box center [73, 159] width 120 height 18
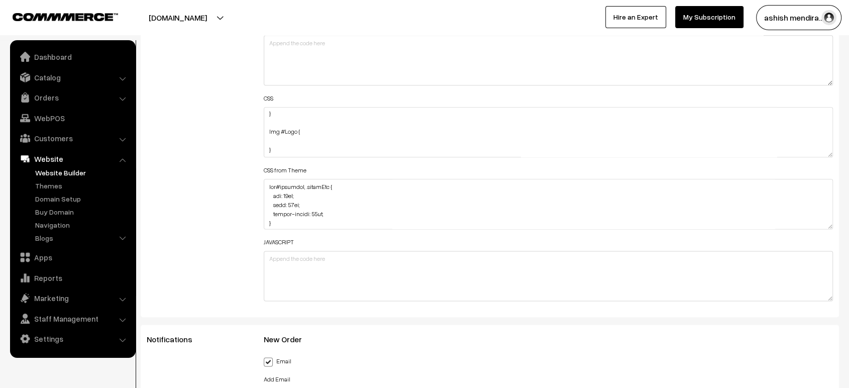
click at [63, 173] on link "Website Builder" at bounding box center [82, 172] width 99 height 11
